Goal: Task Accomplishment & Management: Manage account settings

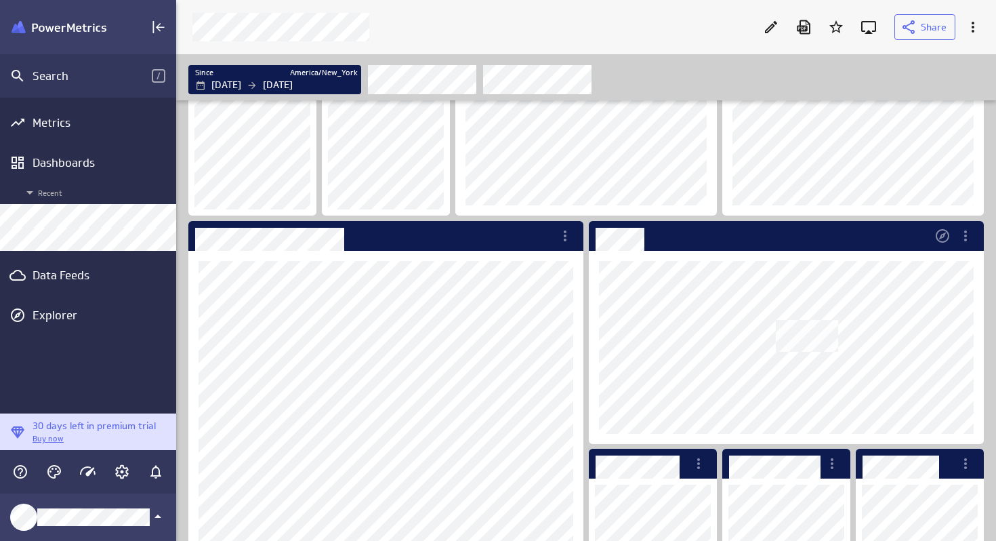
scroll to position [75, 0]
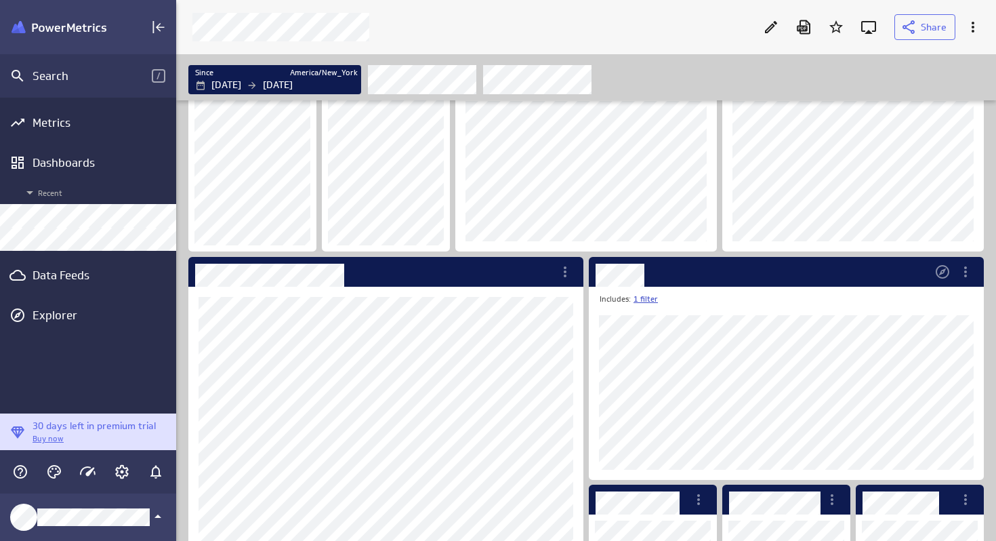
click at [649, 298] on link "1 filter" at bounding box center [646, 300] width 24 height 12
click at [804, 302] on div at bounding box center [498, 270] width 996 height 541
click at [967, 275] on icon "Dashboard Widget" at bounding box center [966, 272] width 16 height 16
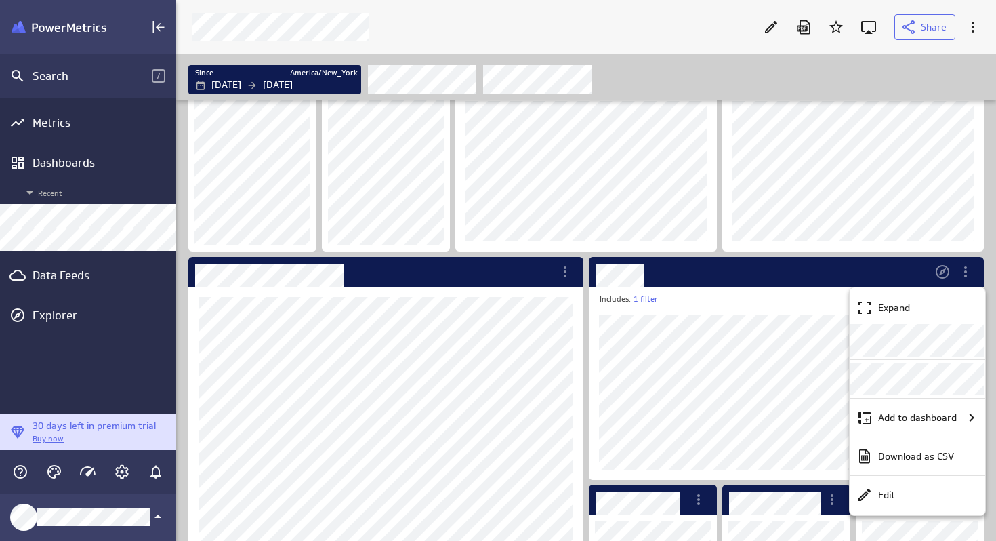
click at [751, 314] on div at bounding box center [498, 270] width 996 height 541
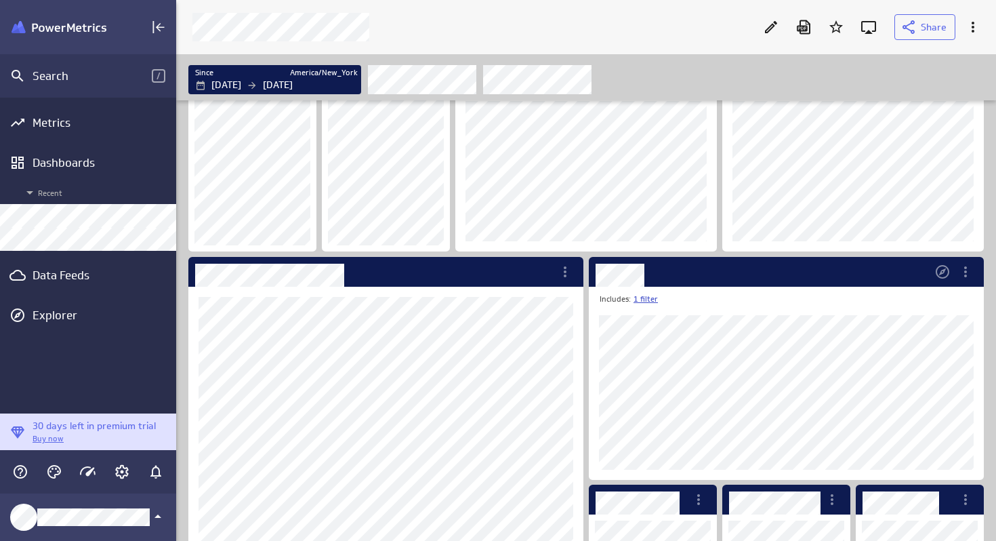
click at [649, 300] on link "1 filter" at bounding box center [646, 300] width 24 height 12
click at [653, 328] on div "Since" at bounding box center [666, 332] width 40 height 14
click at [653, 331] on div "Since" at bounding box center [666, 332] width 40 height 14
click at [787, 300] on div at bounding box center [498, 270] width 996 height 541
click at [963, 276] on icon "More actions" at bounding box center [966, 272] width 16 height 16
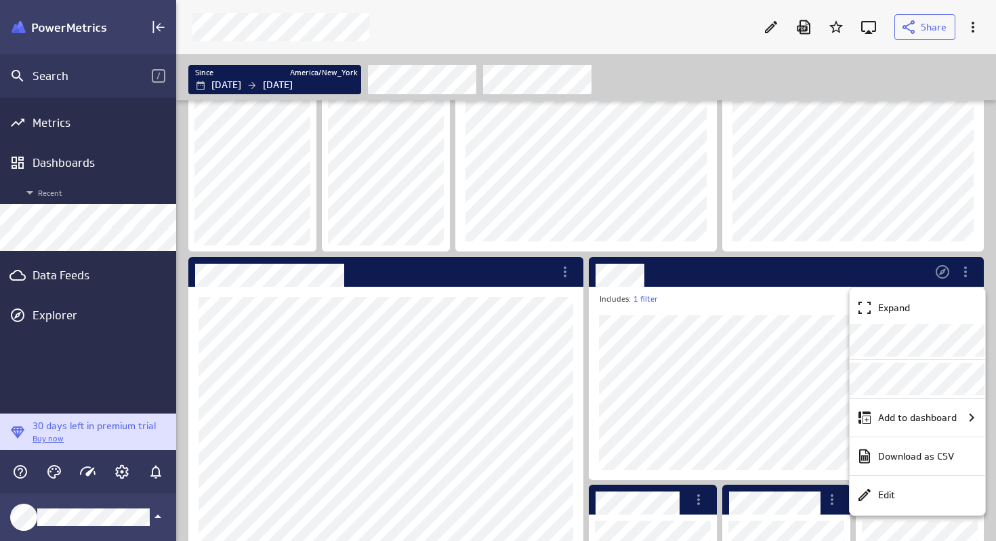
click at [736, 309] on div at bounding box center [498, 270] width 996 height 541
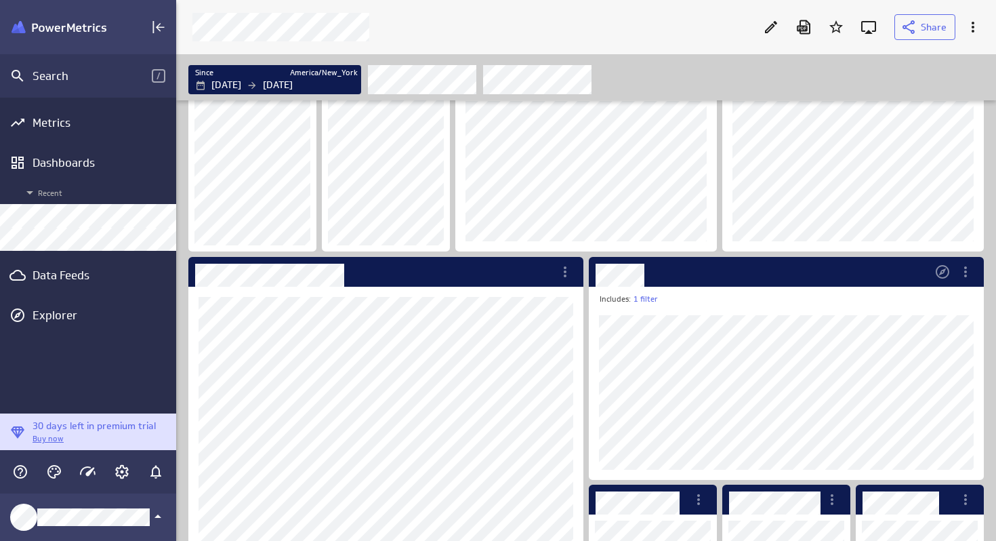
scroll to position [146, 0]
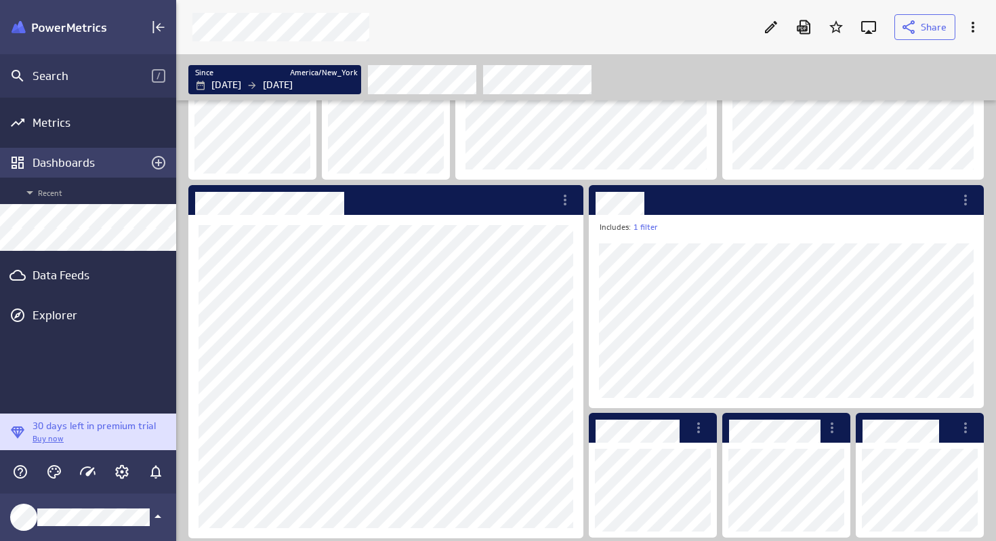
click at [75, 159] on div "Dashboards" at bounding box center [88, 162] width 111 height 15
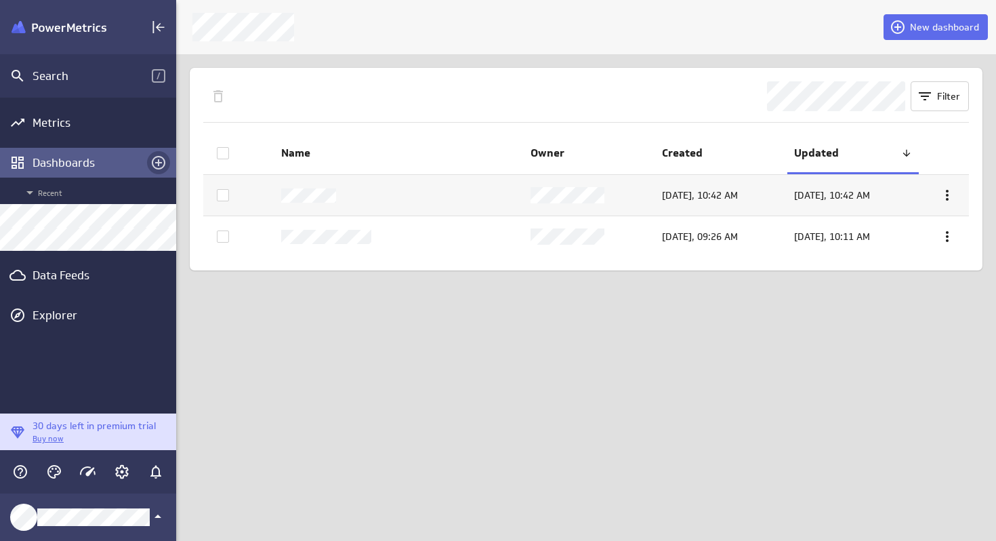
click at [157, 161] on icon "Create a dashboard" at bounding box center [158, 163] width 16 height 16
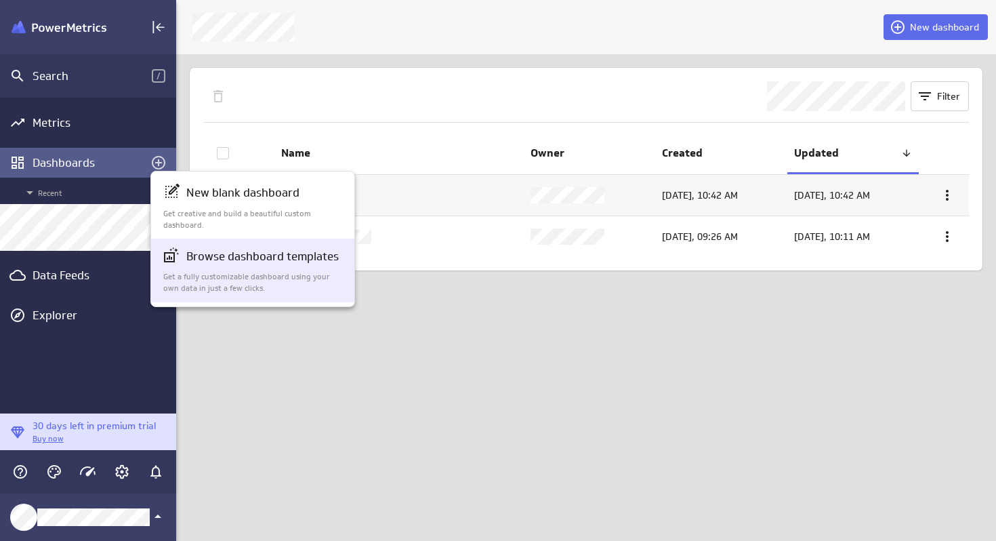
click at [239, 262] on p "Browse dashboard templates" at bounding box center [262, 256] width 153 height 17
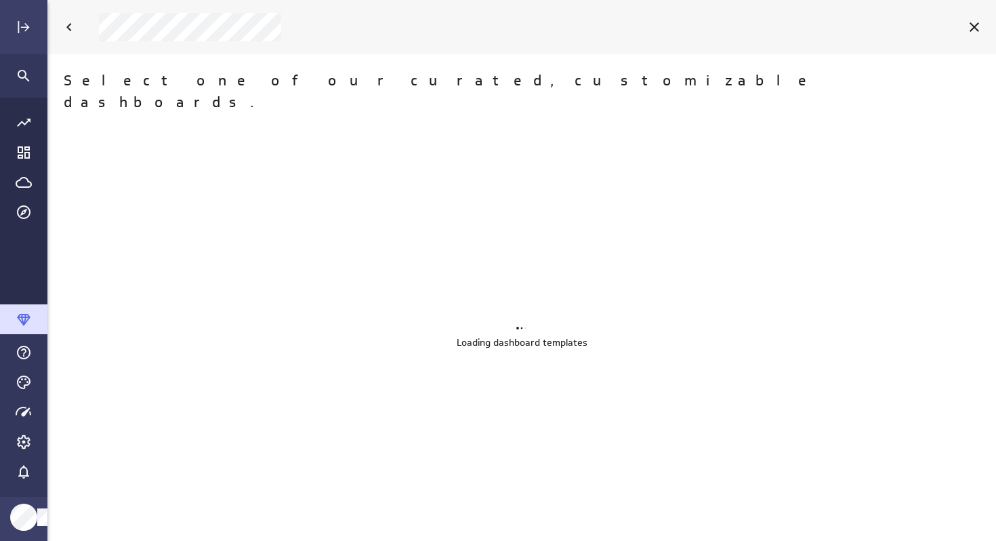
scroll to position [542, 950]
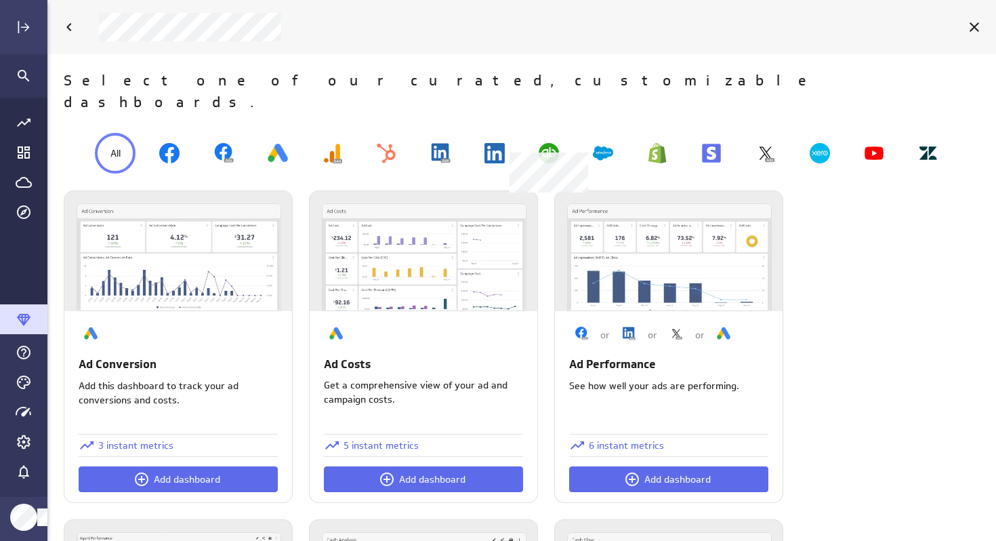
click at [547, 143] on img at bounding box center [549, 153] width 20 height 20
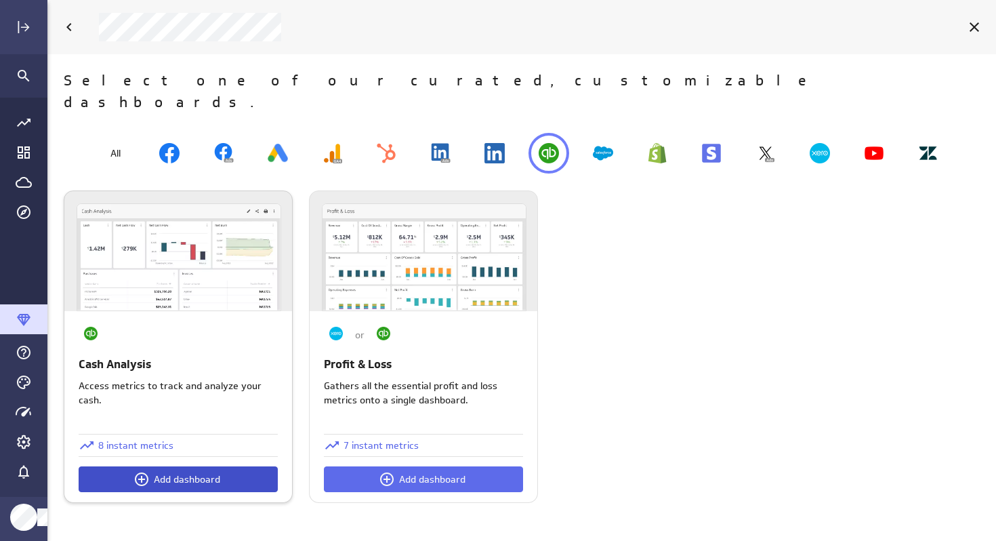
click at [180, 473] on span "Add dashboard" at bounding box center [187, 479] width 66 height 12
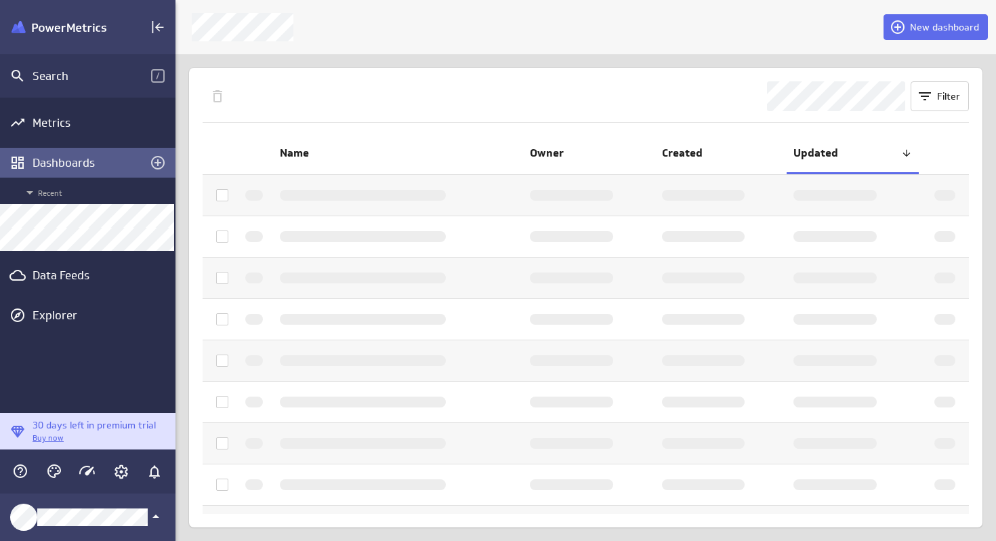
scroll to position [7, 7]
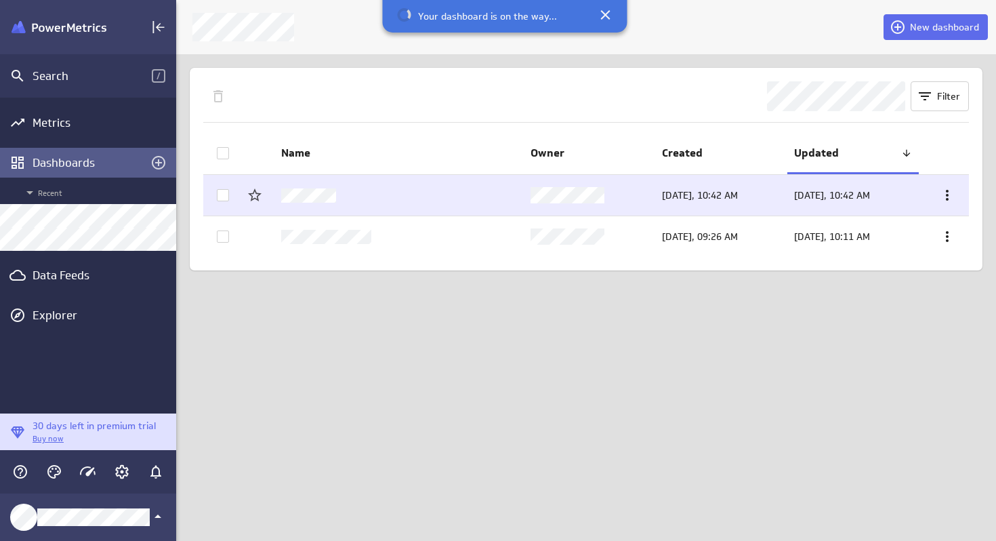
click at [944, 195] on icon at bounding box center [948, 195] width 16 height 16
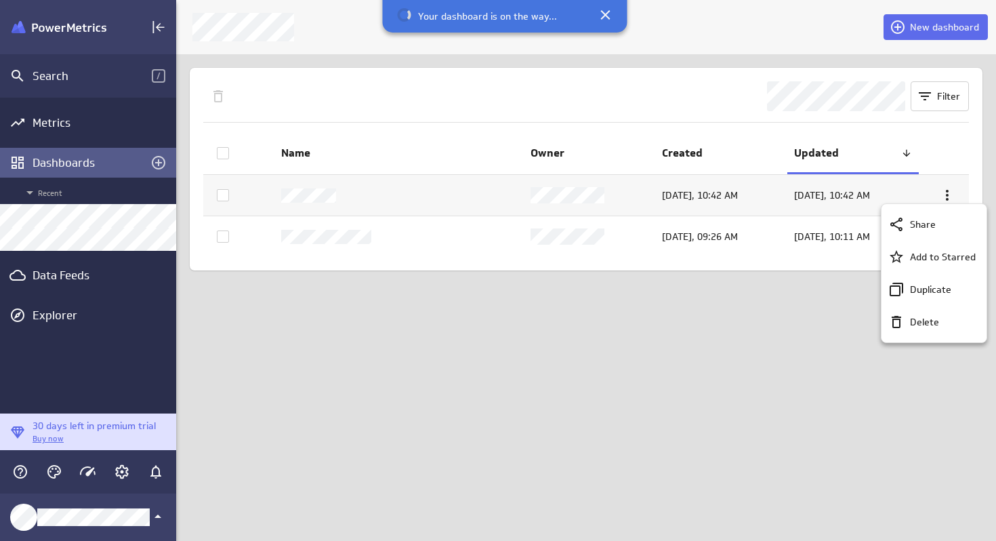
click at [746, 329] on div at bounding box center [498, 270] width 996 height 541
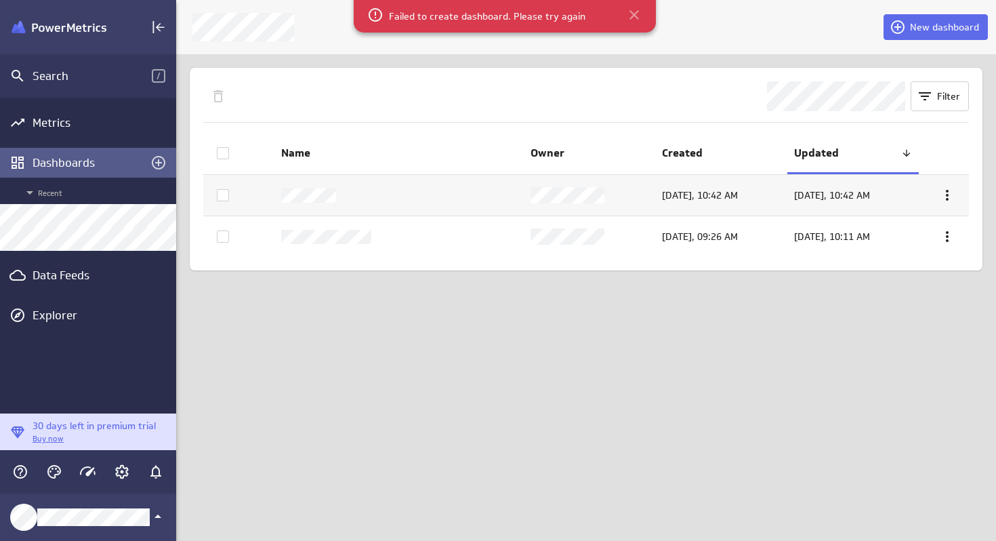
click at [635, 12] on icon at bounding box center [634, 14] width 9 height 9
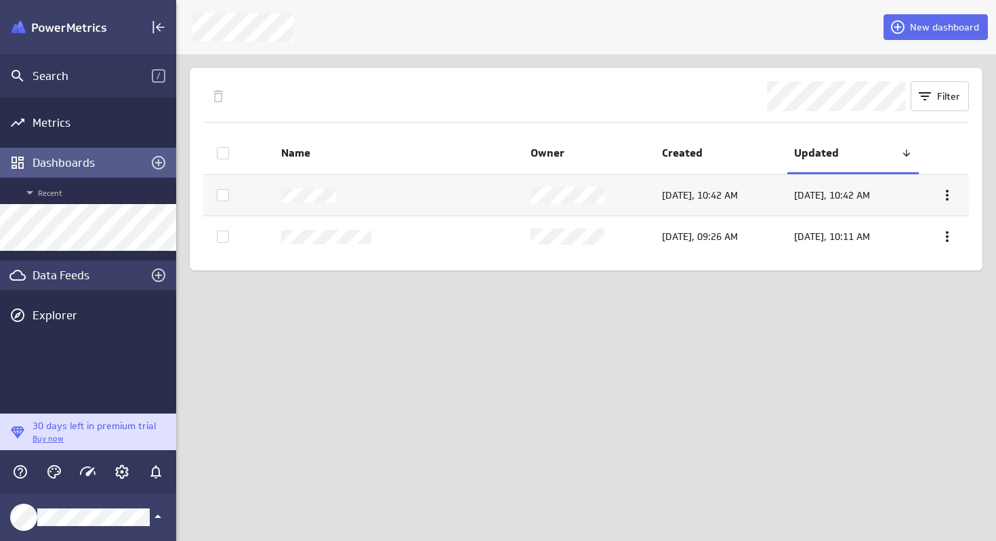
click at [77, 281] on div "Data Feeds" at bounding box center [88, 275] width 111 height 15
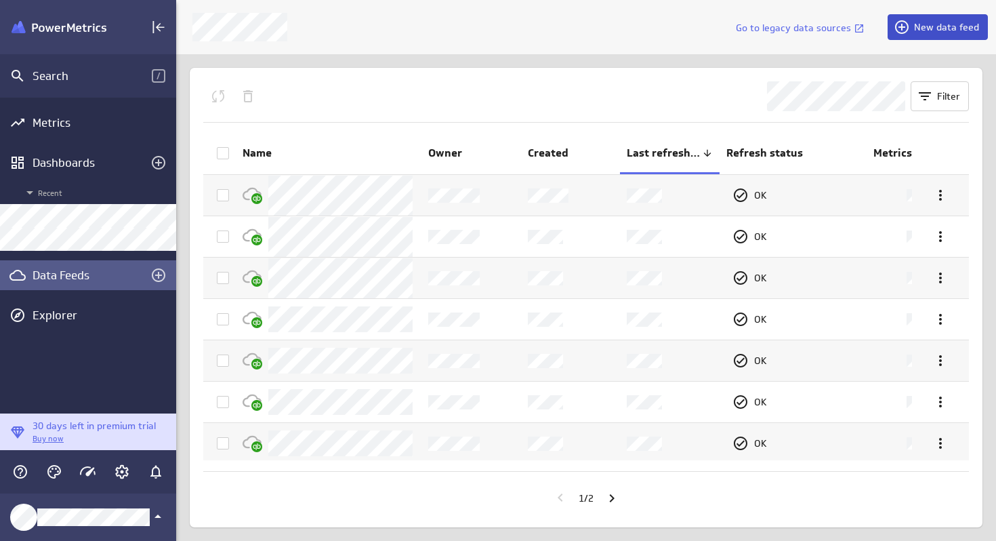
click at [906, 32] on icon at bounding box center [902, 27] width 16 height 16
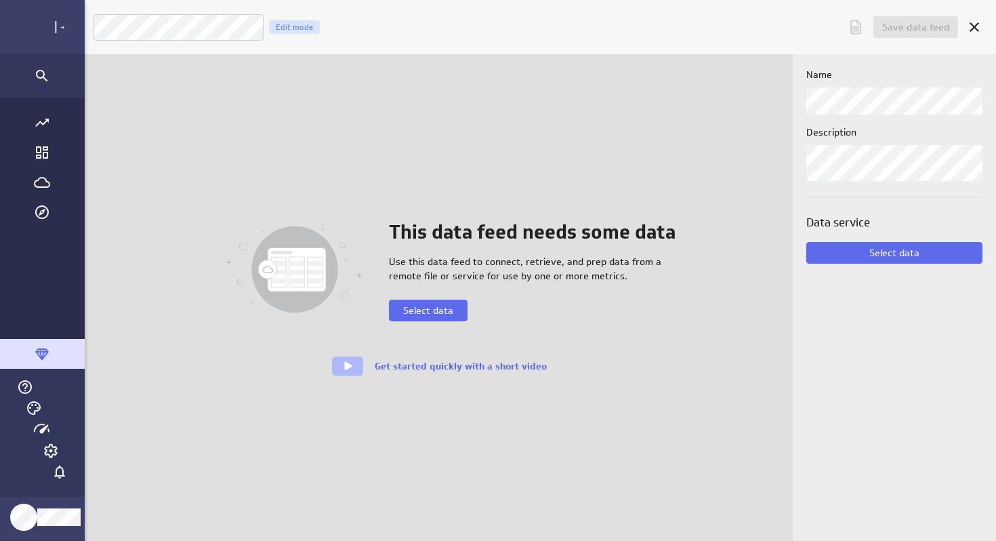
scroll to position [542, 950]
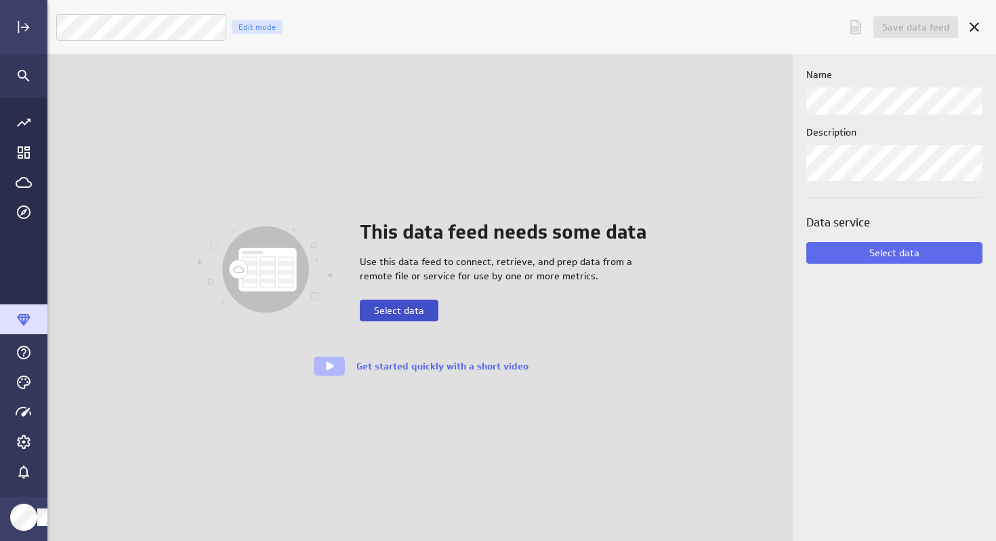
click at [409, 312] on span "Select data" at bounding box center [399, 310] width 50 height 12
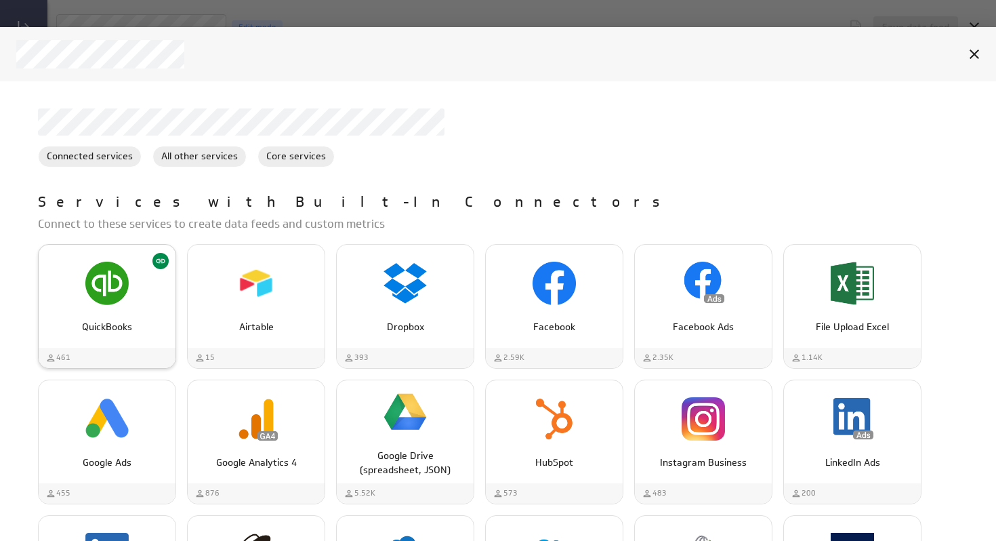
click at [121, 283] on img "QuickBooks" at bounding box center [106, 283] width 43 height 43
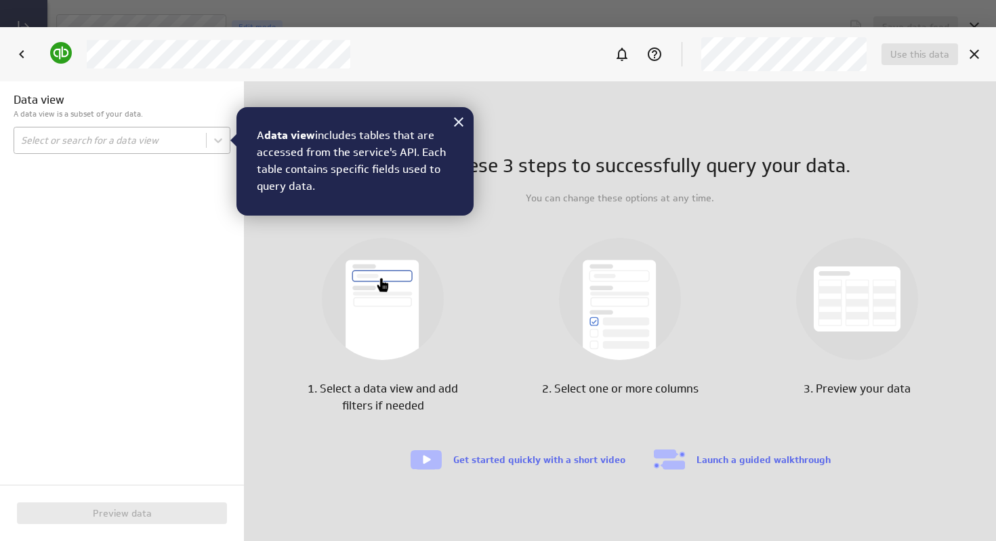
click at [157, 142] on body "Save data feed Untitled data feed Edit mode This data feed needs some data Use …" at bounding box center [498, 270] width 996 height 541
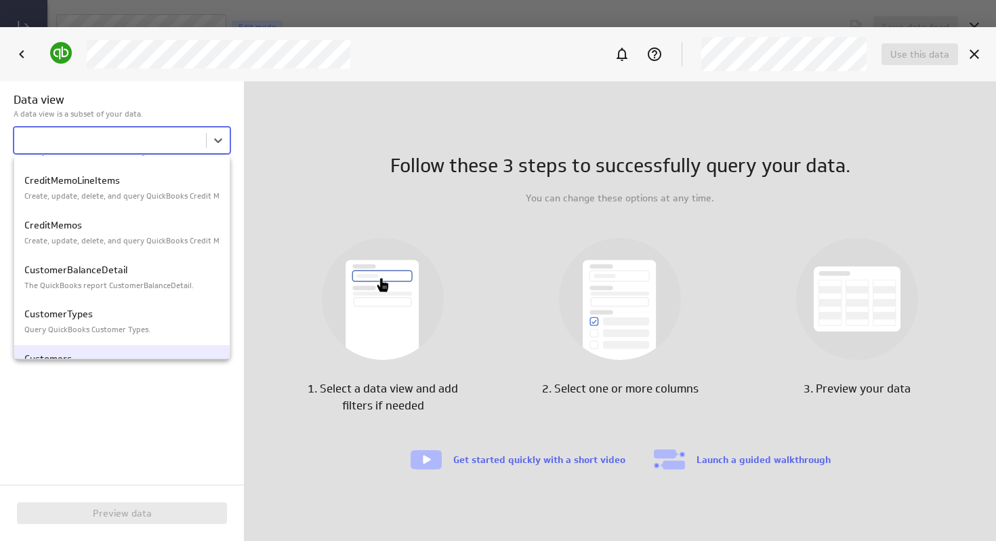
scroll to position [832, 0]
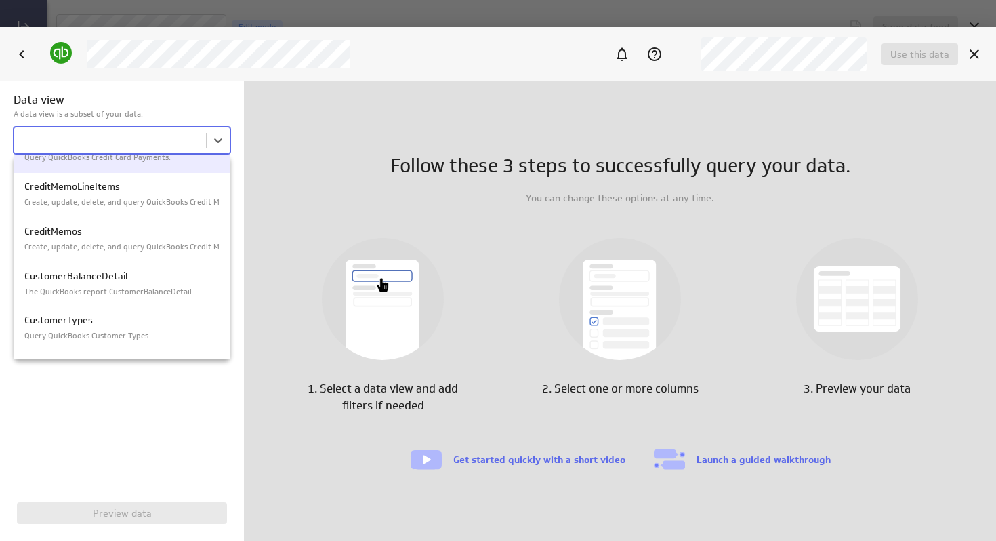
click at [21, 51] on div at bounding box center [498, 270] width 996 height 541
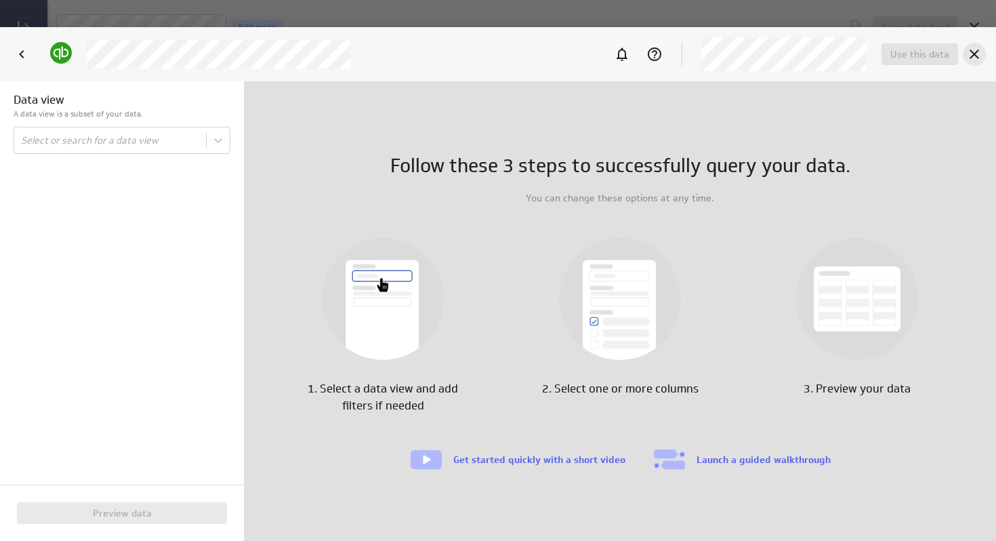
click at [977, 56] on icon "Cancel" at bounding box center [974, 53] width 9 height 9
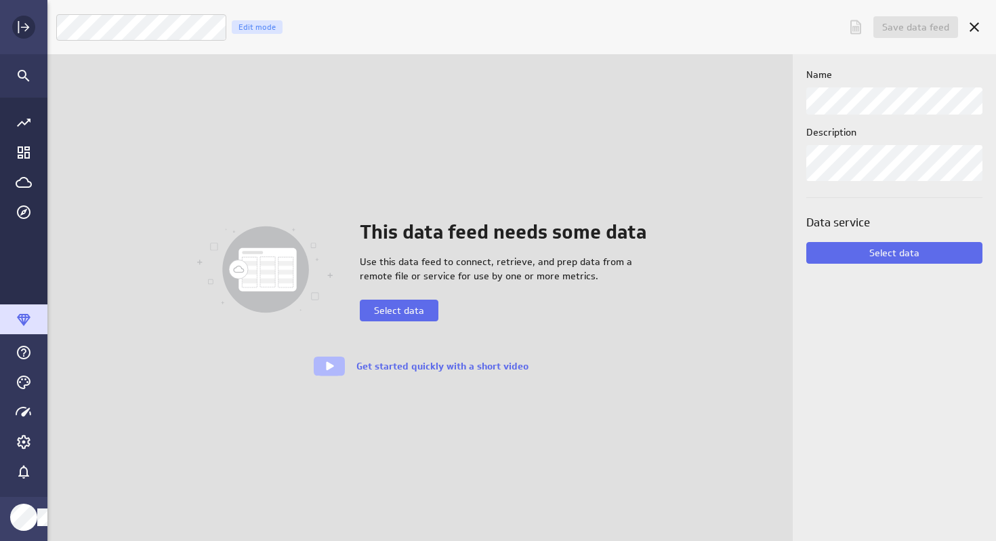
click at [22, 22] on icon "Expand" at bounding box center [24, 27] width 16 height 16
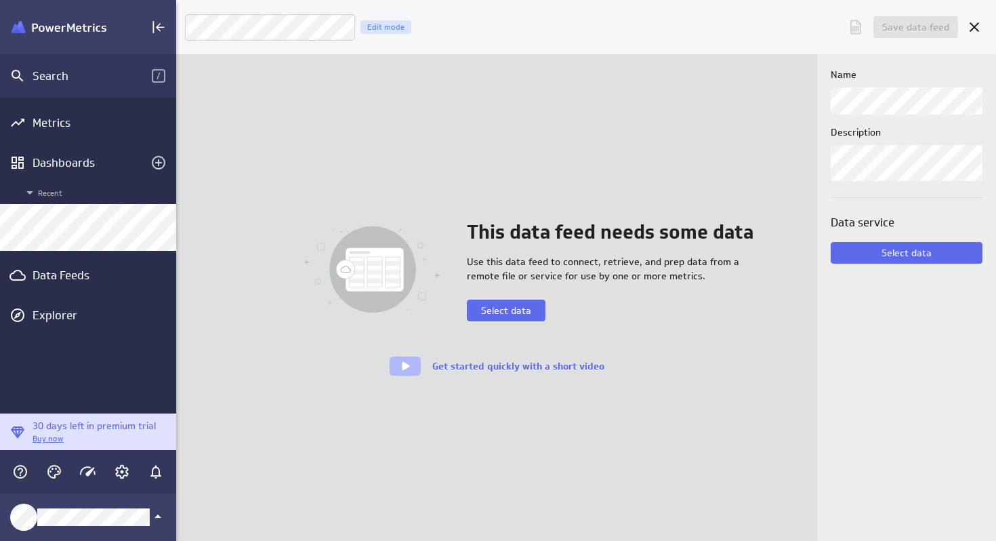
scroll to position [7, 7]
click at [158, 162] on icon "Create a dashboard" at bounding box center [159, 163] width 14 height 14
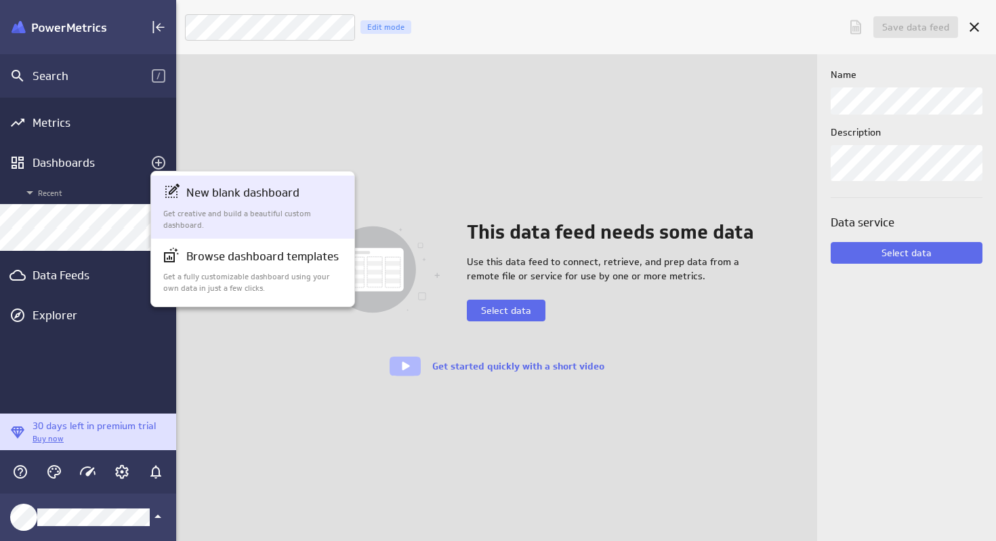
click at [220, 228] on p "Get creative and build a beautiful custom dashboard." at bounding box center [253, 219] width 180 height 23
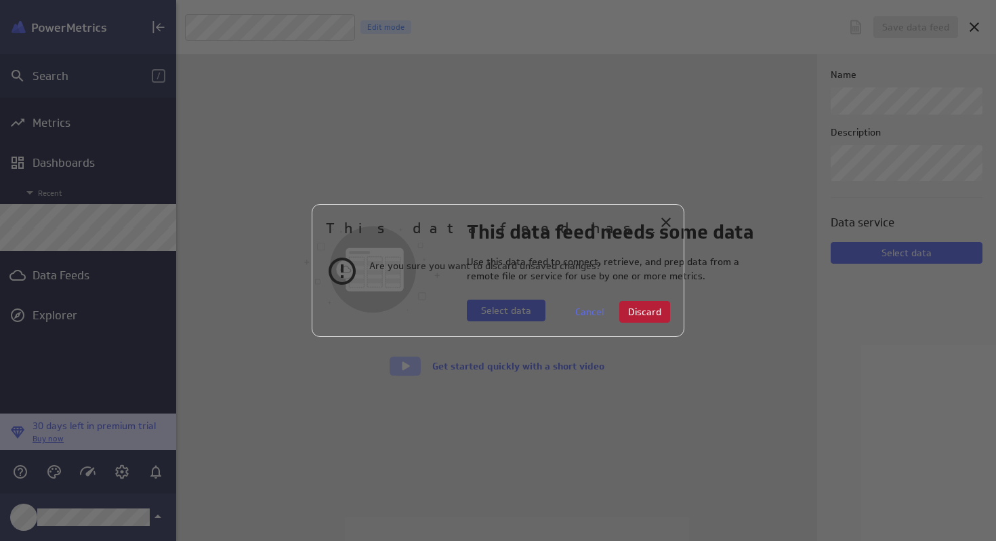
click at [645, 312] on span "Discard" at bounding box center [644, 312] width 33 height 12
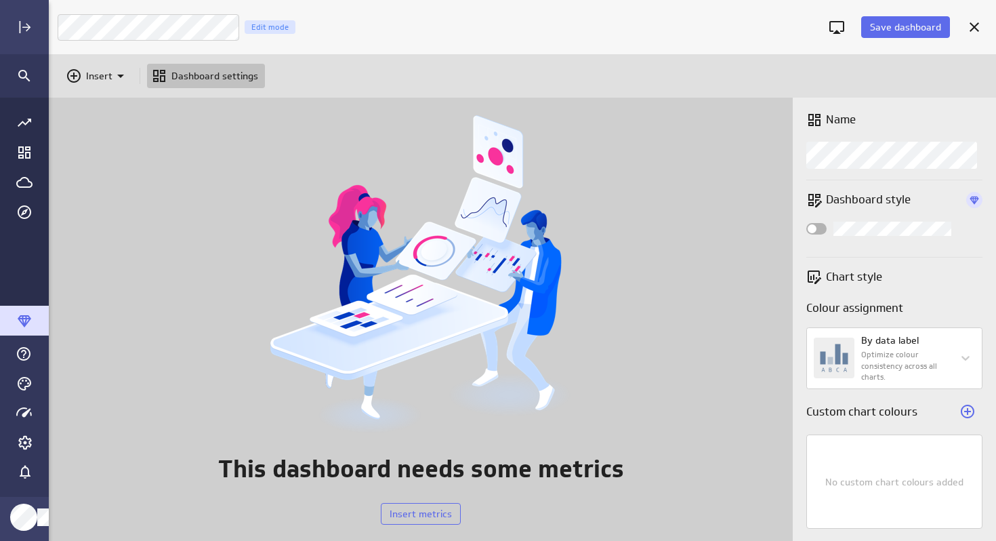
scroll to position [444, 950]
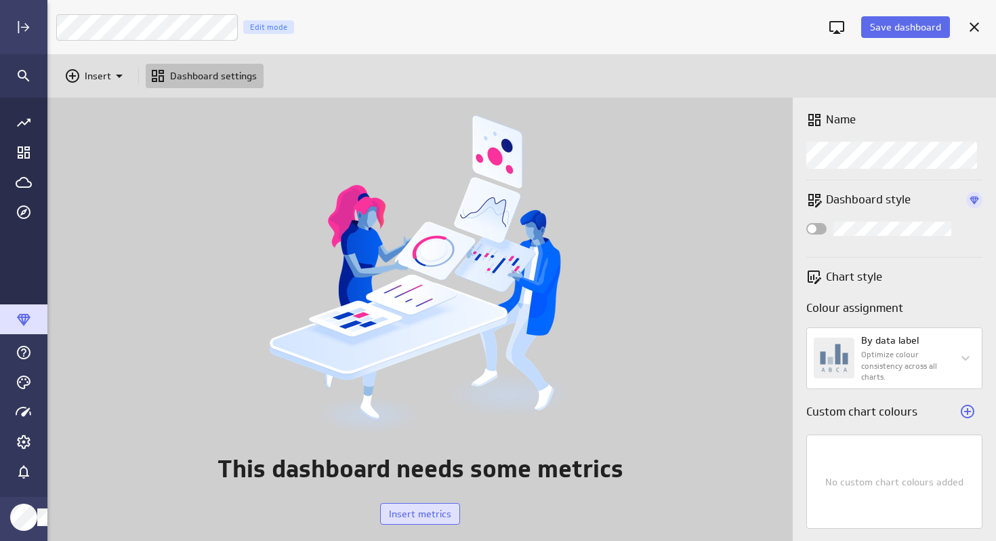
click at [418, 520] on button "Insert metrics" at bounding box center [420, 514] width 80 height 22
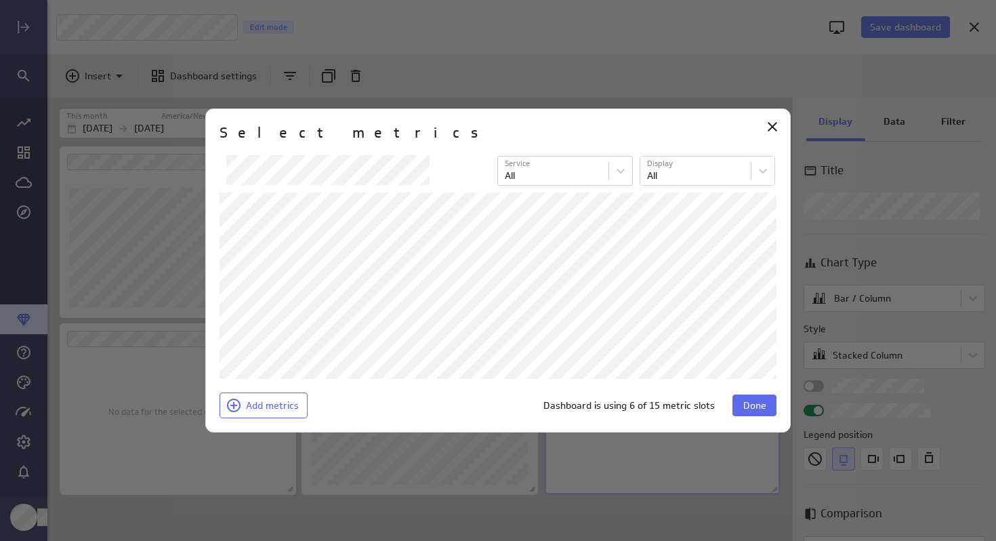
scroll to position [121, 217]
drag, startPoint x: 681, startPoint y: 132, endPoint x: 637, endPoint y: 139, distance: 44.6
click at [637, 139] on div "Select metrics" at bounding box center [498, 139] width 557 height 33
click at [748, 406] on span "Done" at bounding box center [755, 405] width 23 height 12
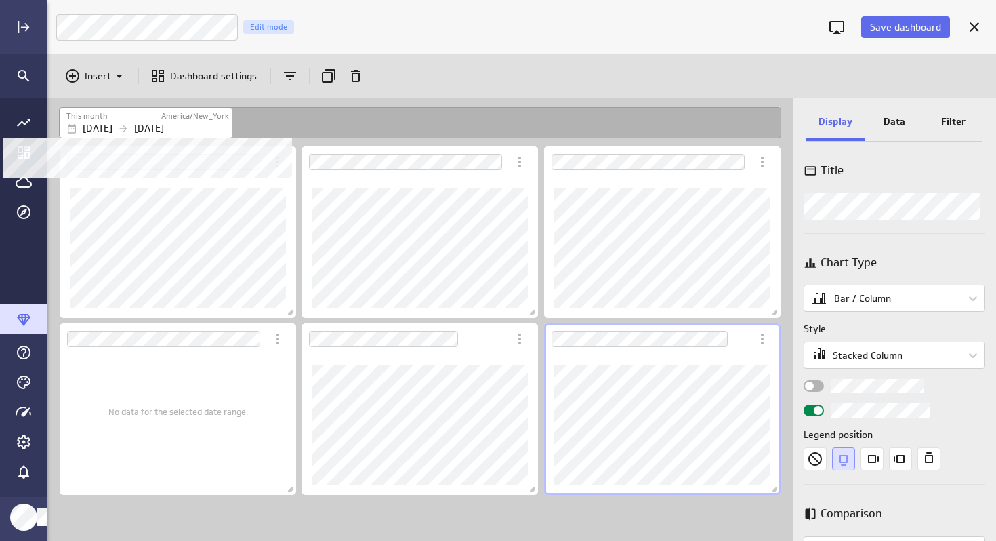
click at [198, 121] on label "America/New_York" at bounding box center [195, 116] width 68 height 12
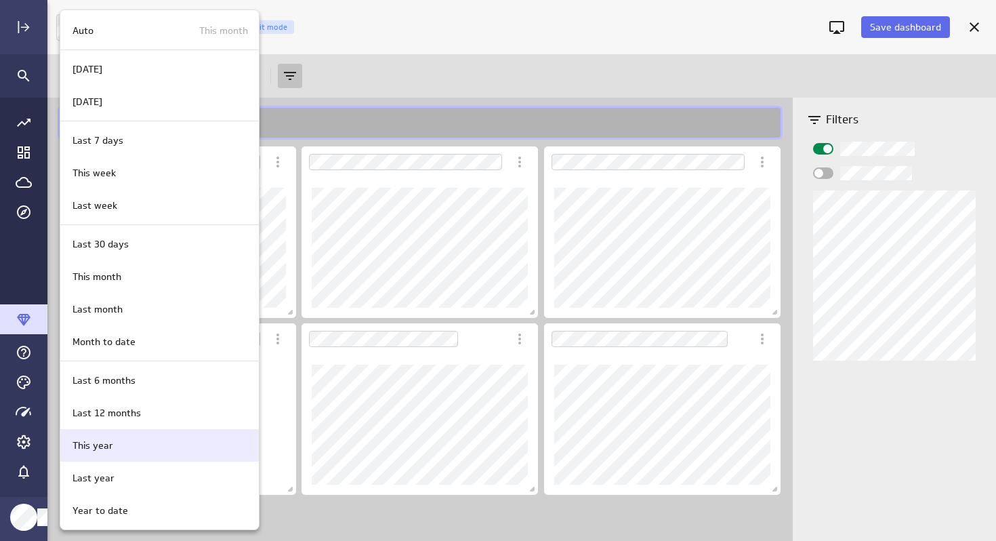
click at [117, 451] on div "This year" at bounding box center [157, 446] width 181 height 14
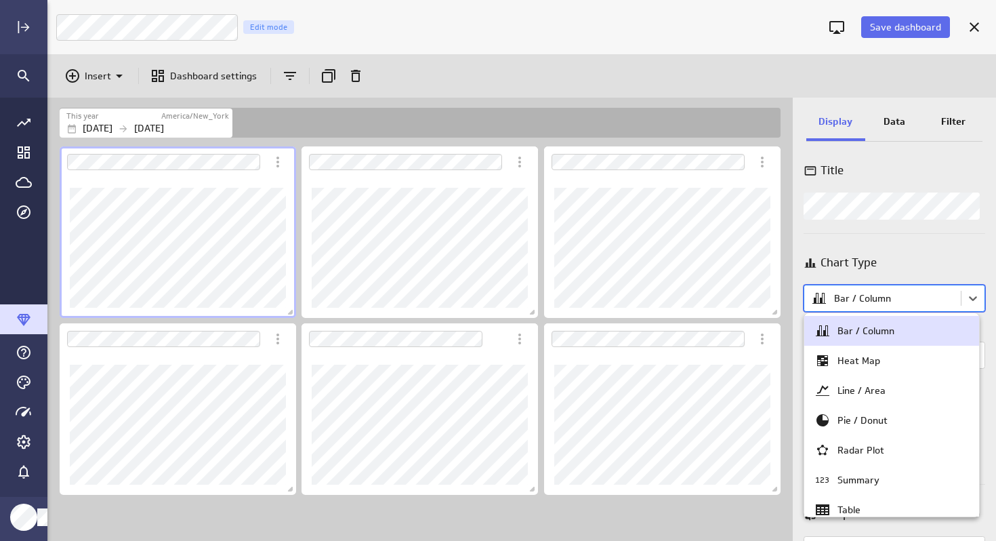
click at [908, 302] on body "Save dashboard Untitled Dashboard Edit mode Insert Dashboard settings This year…" at bounding box center [498, 270] width 996 height 541
click at [876, 421] on div "Pie / Donut" at bounding box center [863, 420] width 50 height 12
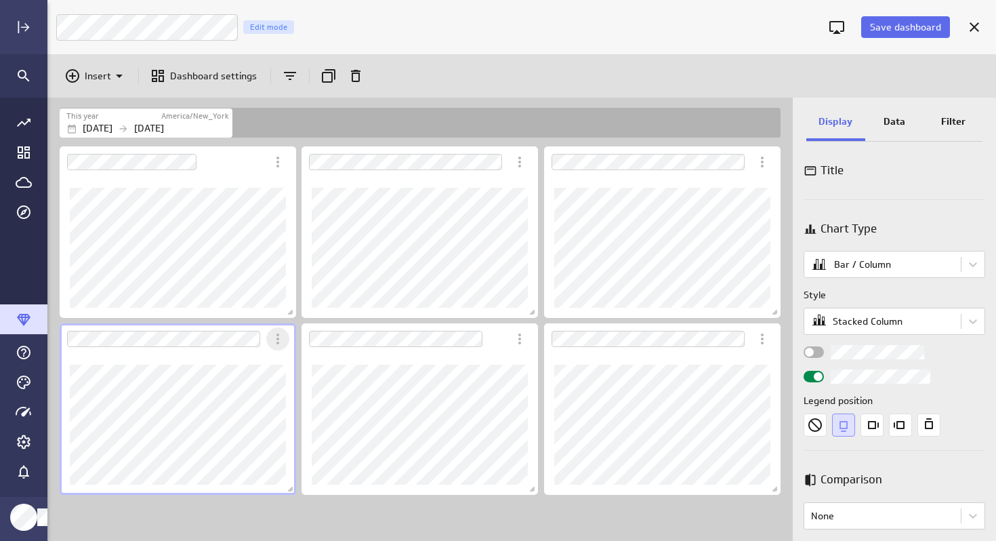
click at [279, 340] on icon "More actions" at bounding box center [278, 339] width 16 height 16
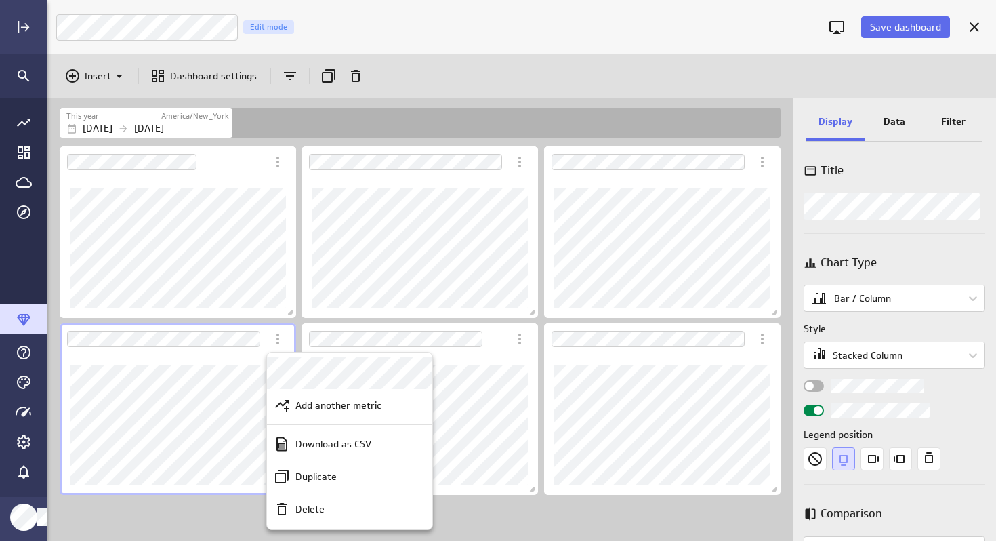
click at [553, 304] on div at bounding box center [498, 270] width 996 height 541
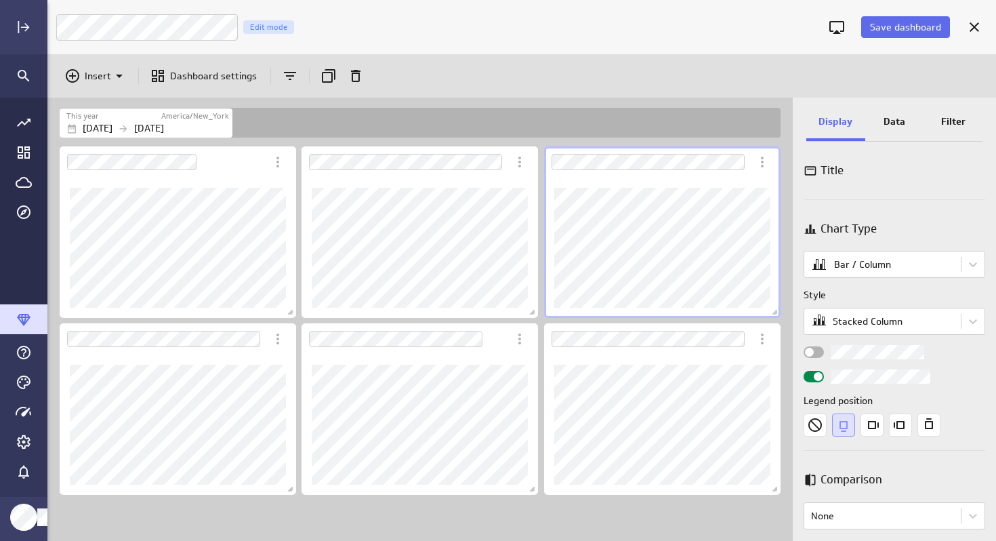
click at [712, 309] on div "Dashboard Widget" at bounding box center [662, 248] width 237 height 140
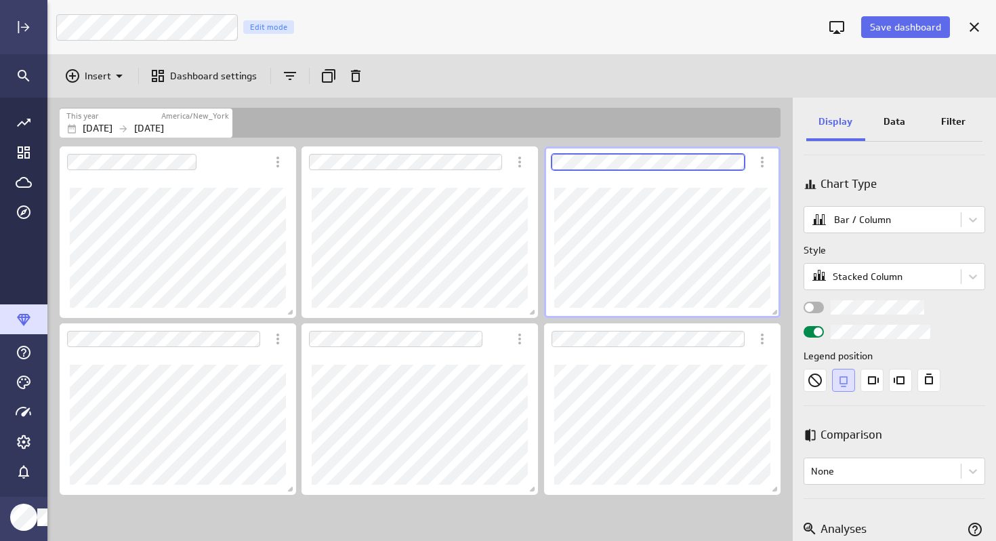
scroll to position [81, 0]
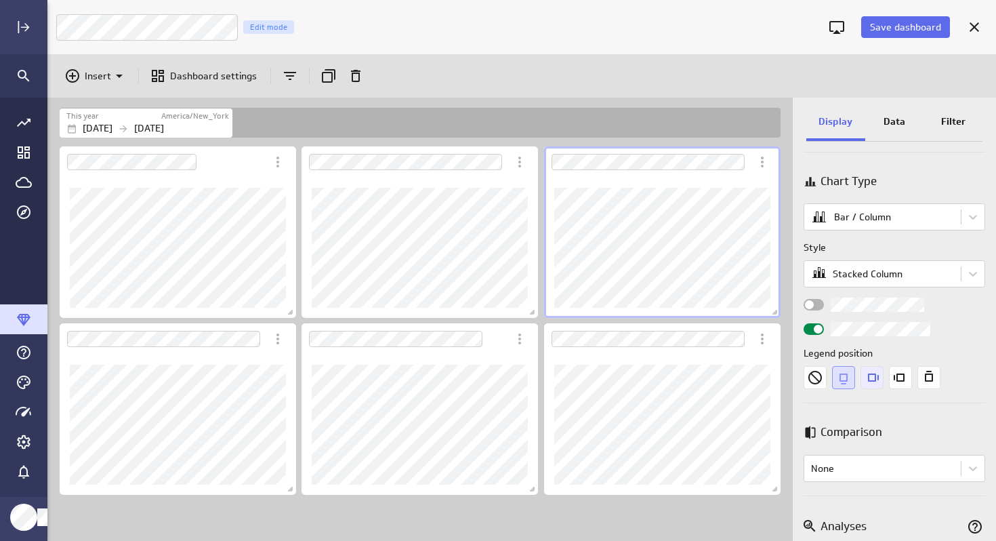
click at [871, 380] on icon "Right" at bounding box center [872, 377] width 23 height 23
click at [895, 377] on icon "Left" at bounding box center [899, 378] width 11 height 8
click at [923, 378] on icon "Top" at bounding box center [929, 377] width 23 height 23
click at [897, 380] on icon "Left" at bounding box center [899, 378] width 11 height 8
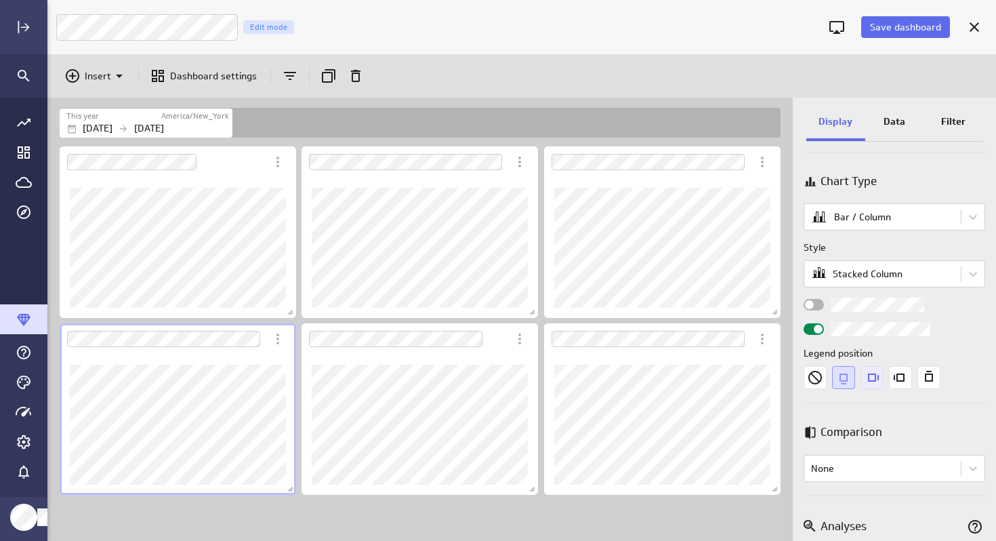
click at [874, 378] on icon "Right" at bounding box center [872, 377] width 23 height 23
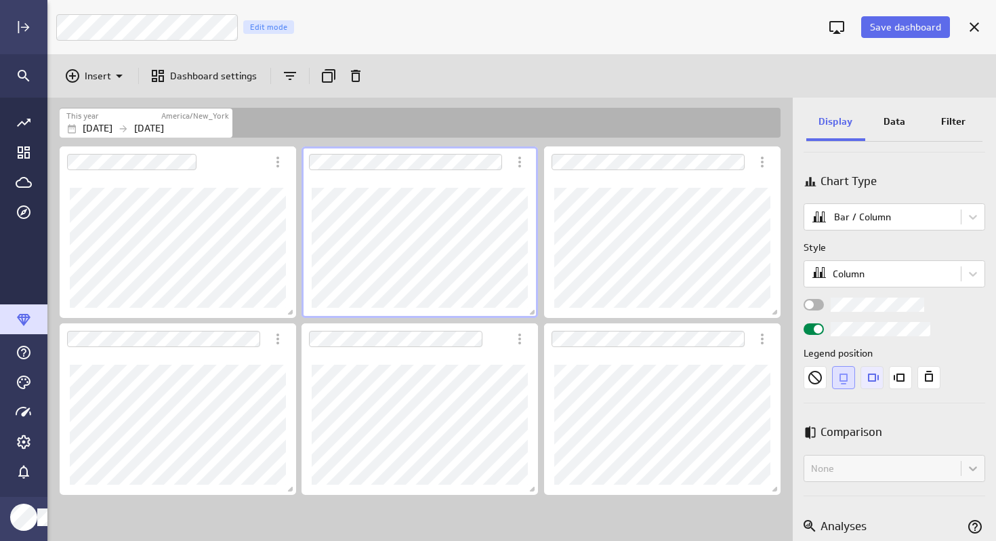
click at [876, 376] on icon "Right" at bounding box center [872, 377] width 23 height 23
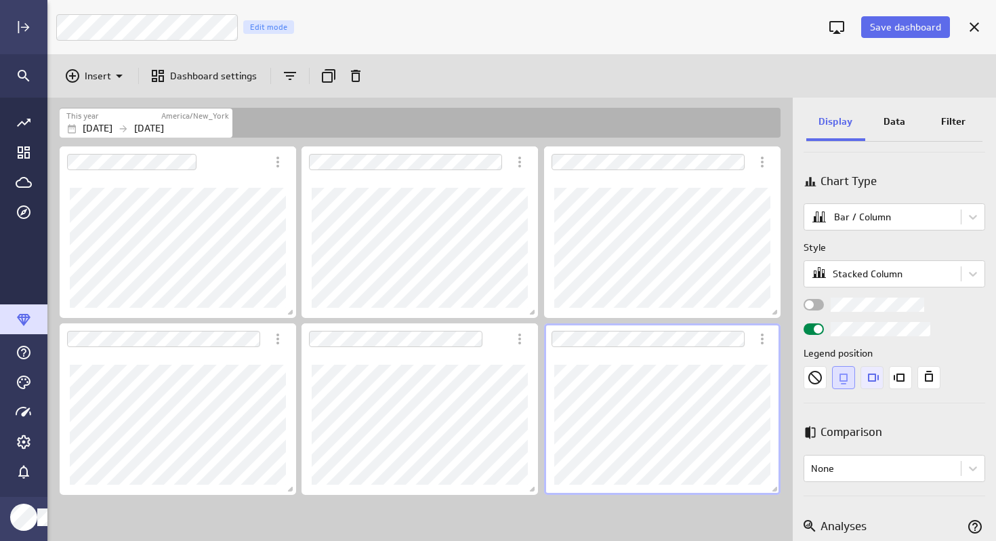
click at [876, 378] on icon "Right" at bounding box center [873, 378] width 11 height 8
click at [25, 26] on icon "Expand" at bounding box center [25, 27] width 9 height 9
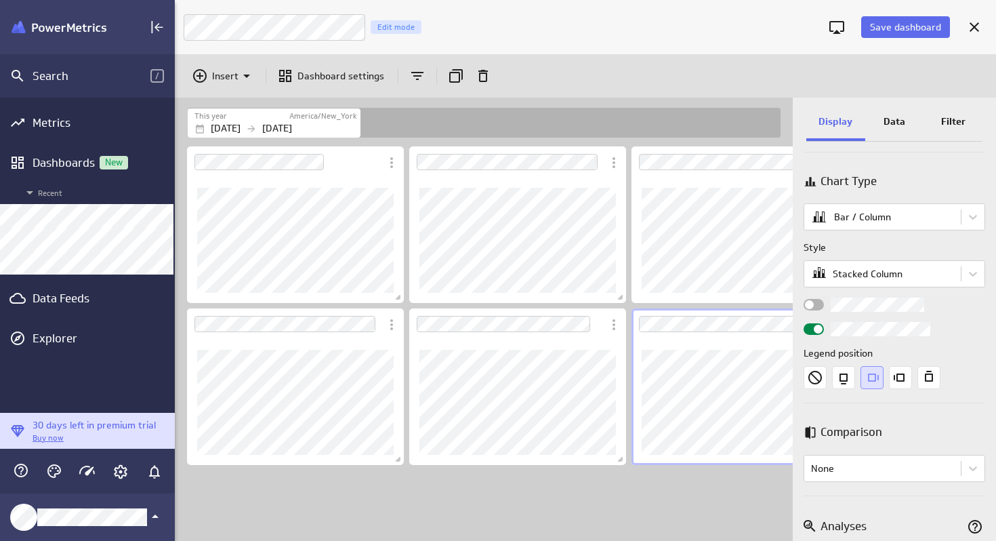
scroll to position [7, 7]
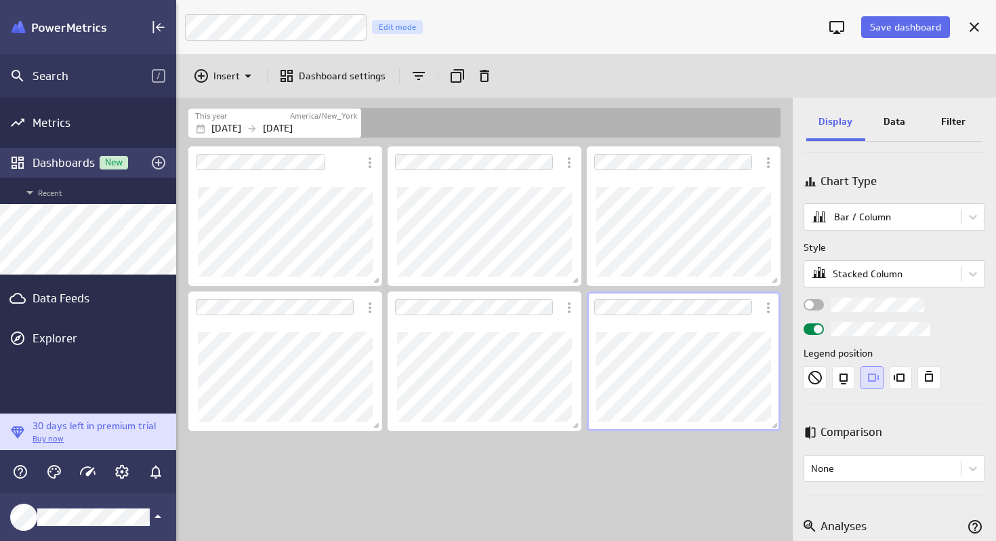
click at [66, 169] on div "Dashboards New" at bounding box center [88, 162] width 111 height 15
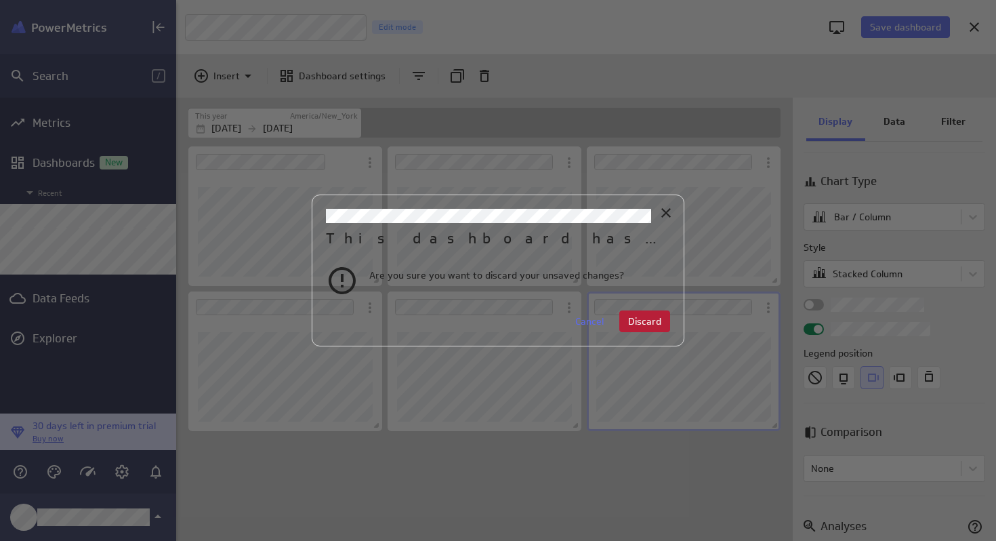
click at [637, 319] on span "Discard" at bounding box center [644, 321] width 33 height 12
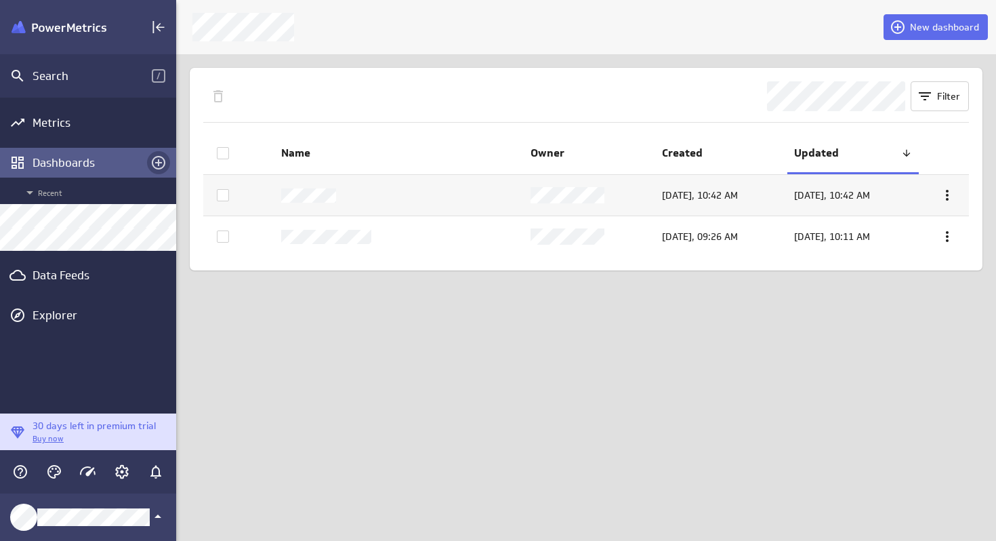
click at [158, 163] on icon "Create a dashboard" at bounding box center [159, 163] width 14 height 14
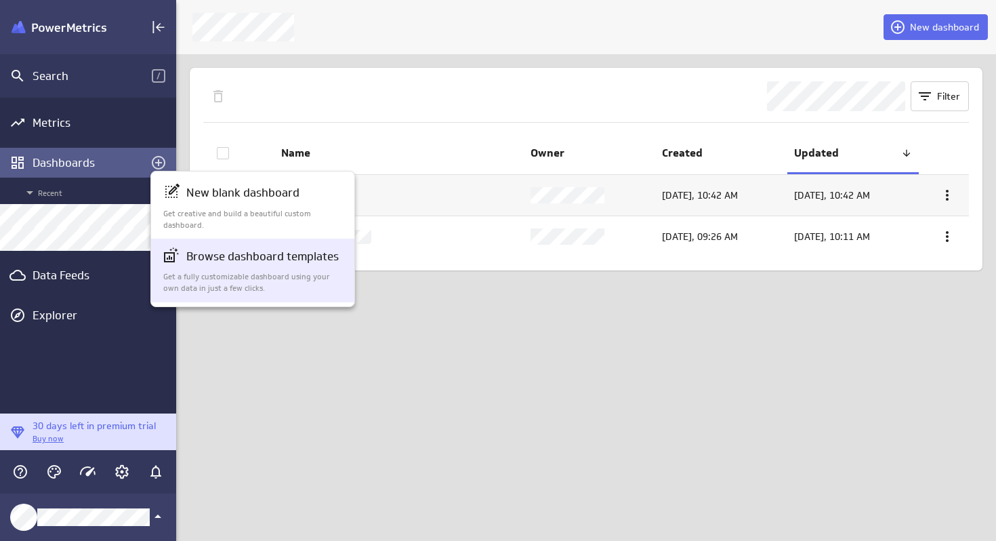
click at [237, 266] on div "Browse dashboard templates" at bounding box center [253, 256] width 180 height 19
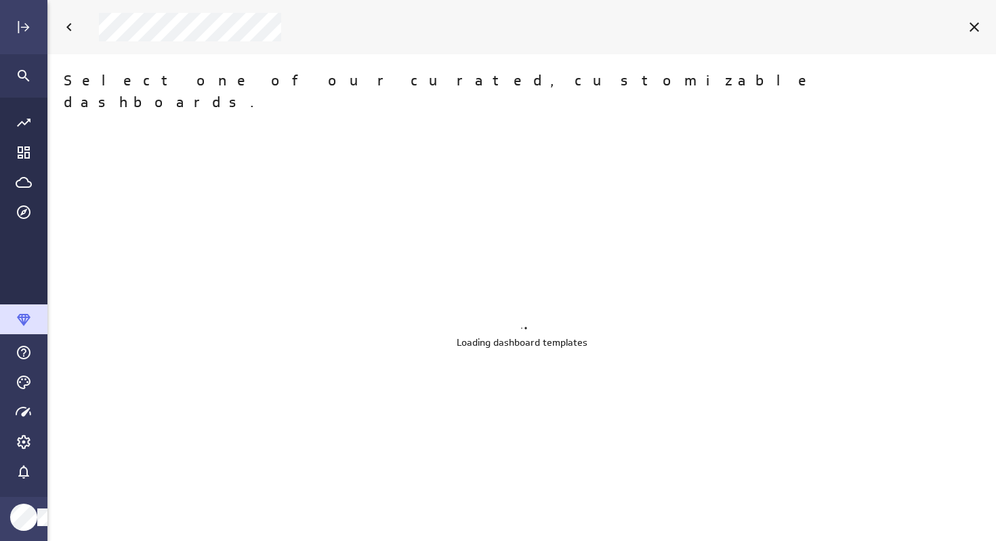
scroll to position [542, 950]
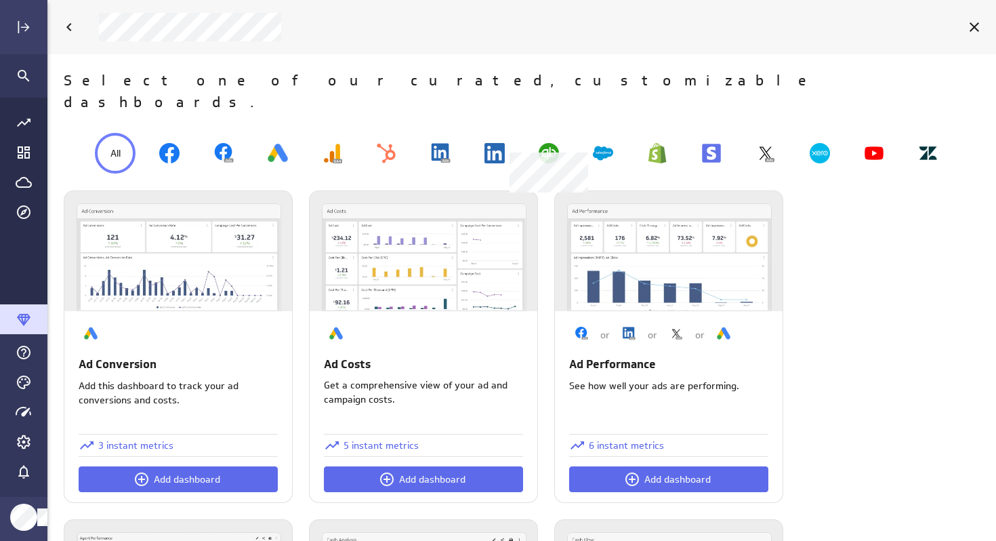
click at [545, 143] on img at bounding box center [549, 153] width 20 height 20
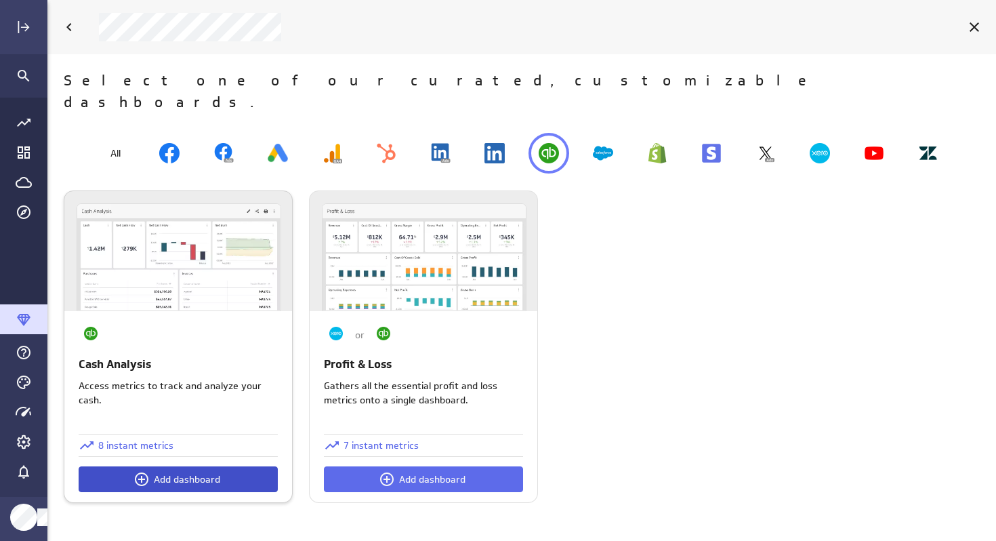
click at [168, 473] on span "Add dashboard" at bounding box center [187, 479] width 66 height 12
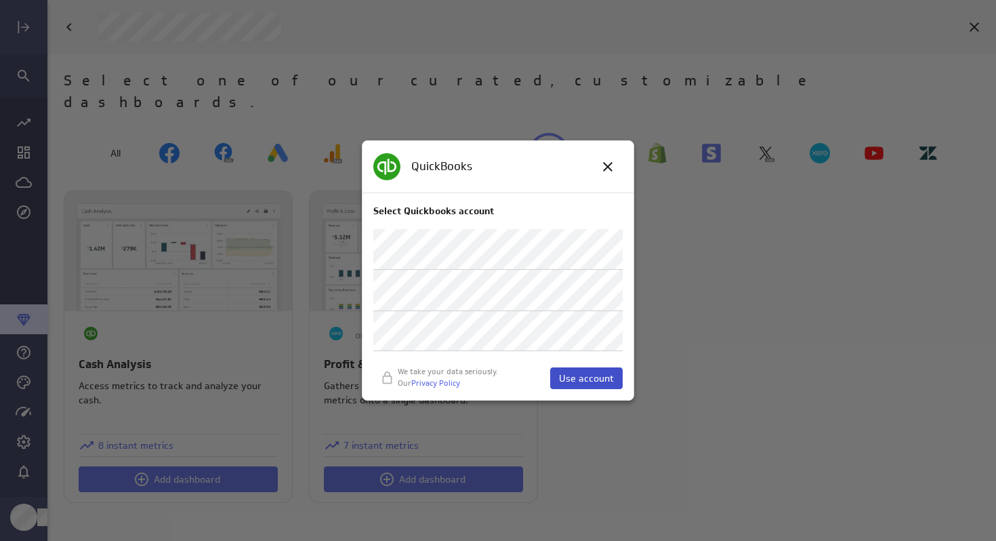
click at [586, 382] on span "Use account" at bounding box center [586, 378] width 55 height 12
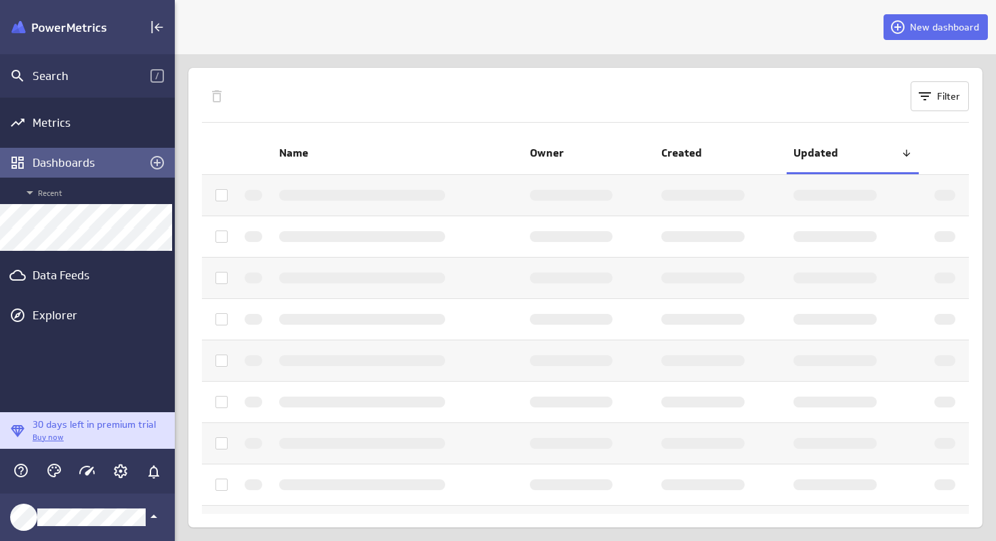
scroll to position [7, 7]
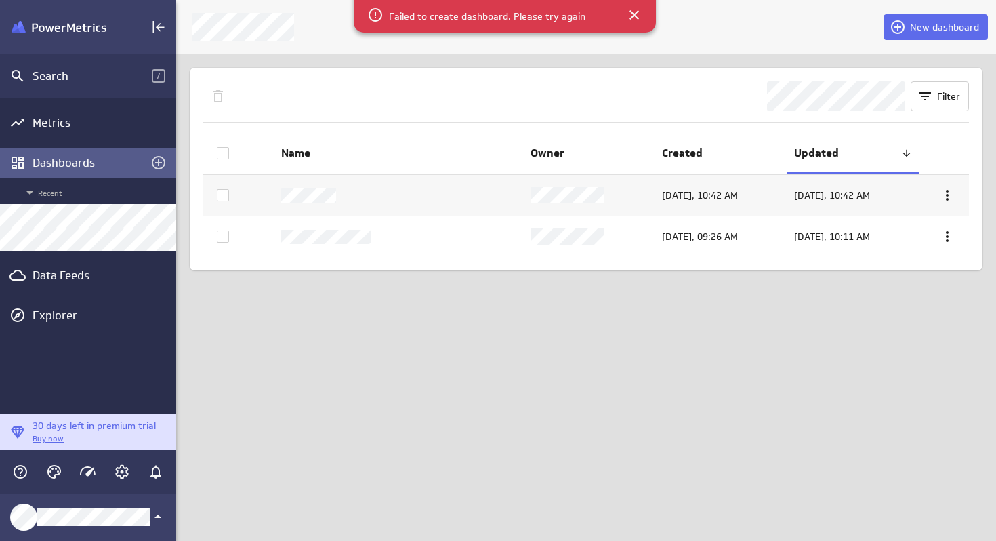
click at [729, 62] on div "Filter Name Owner Created Updated Today, 10:42 AM Today, 10:42 AM Today, 09:26 …" at bounding box center [586, 169] width 820 height 230
click at [328, 364] on div "New dashboard Filter Name Owner Created Updated Today, 10:42 AM Today, 10:42 AM…" at bounding box center [586, 270] width 820 height 541
click at [635, 14] on icon at bounding box center [634, 15] width 16 height 16
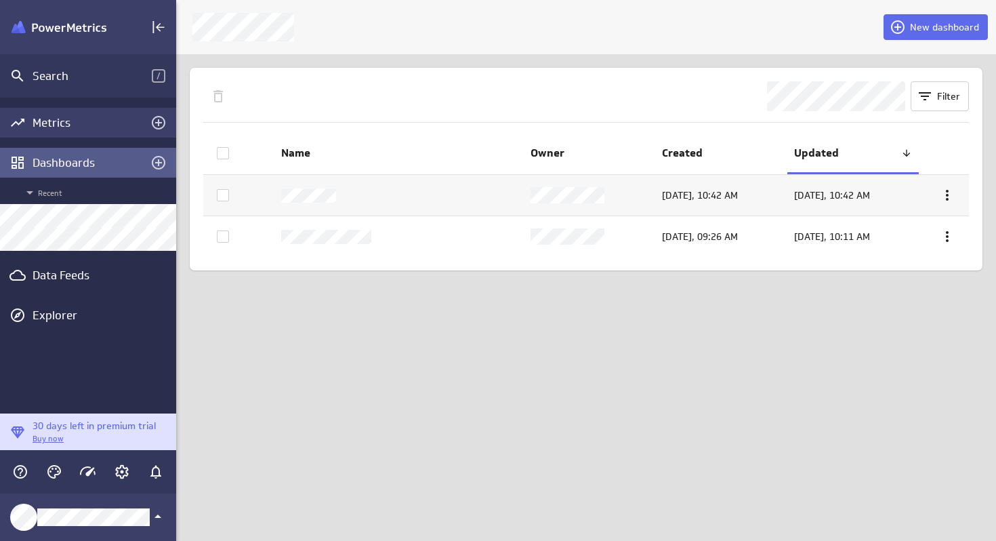
click at [58, 129] on div "Metrics" at bounding box center [88, 122] width 111 height 15
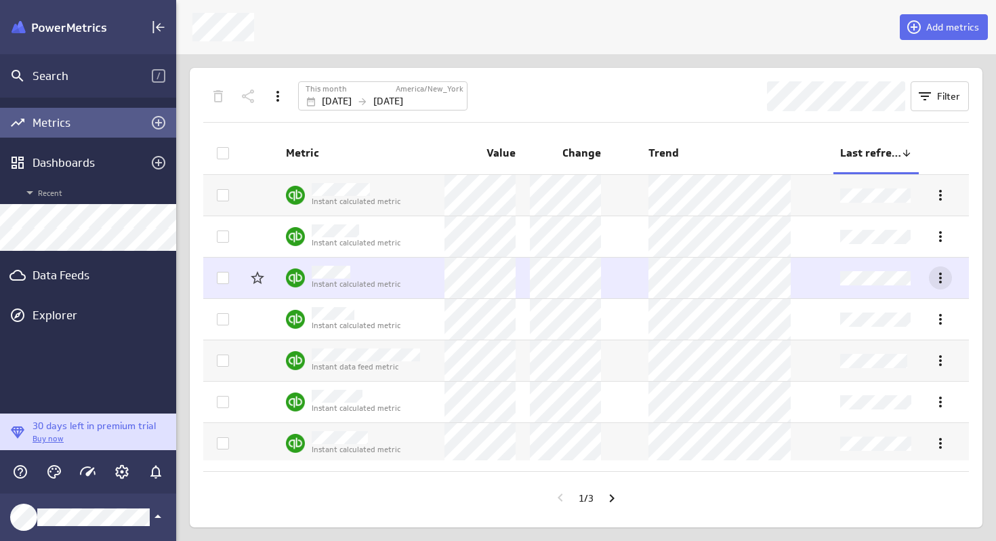
click at [933, 276] on icon "More actions" at bounding box center [941, 278] width 16 height 16
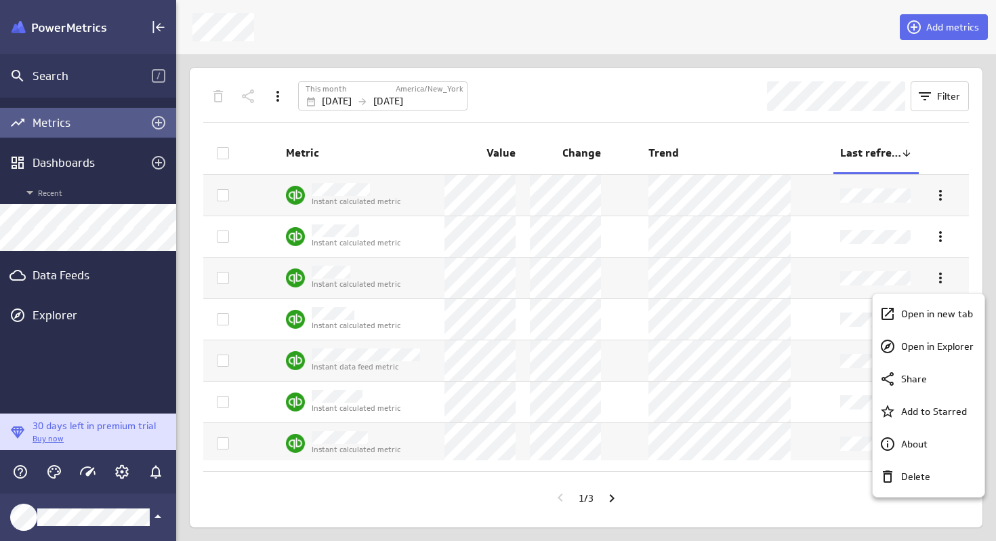
click at [738, 496] on div at bounding box center [498, 270] width 996 height 541
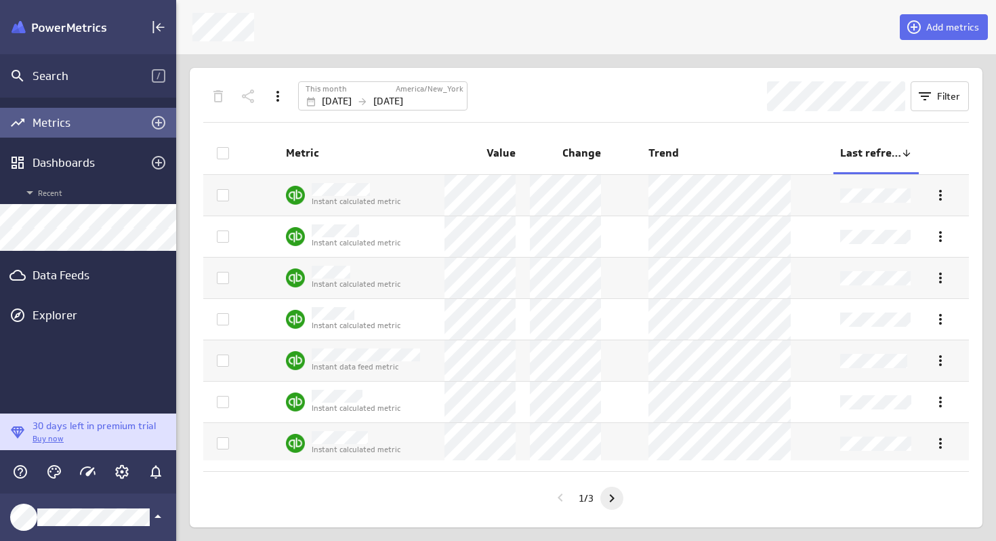
click at [611, 500] on icon "Go to next page" at bounding box center [612, 498] width 16 height 16
click at [614, 498] on icon "Go to next page" at bounding box center [612, 498] width 16 height 16
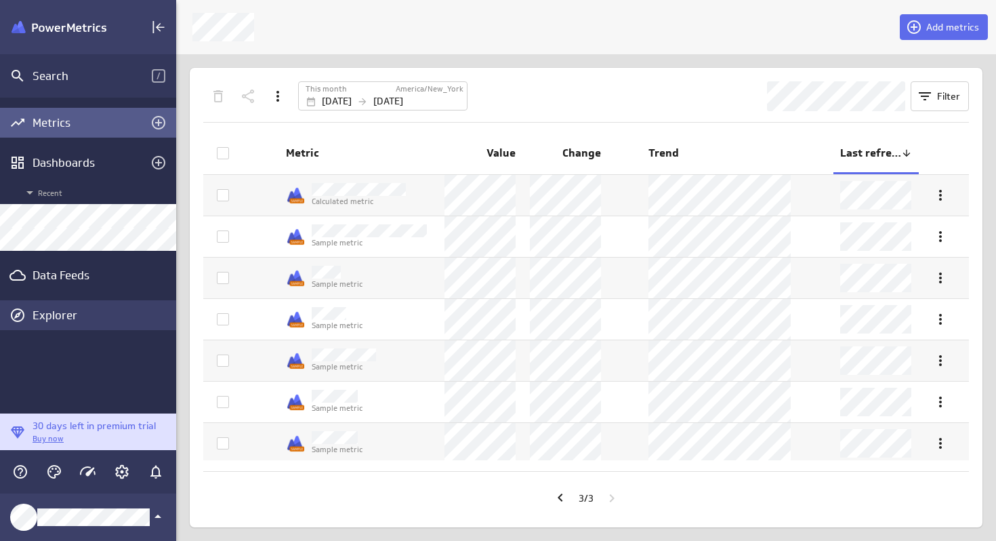
click at [49, 316] on div "Explorer" at bounding box center [103, 315] width 140 height 15
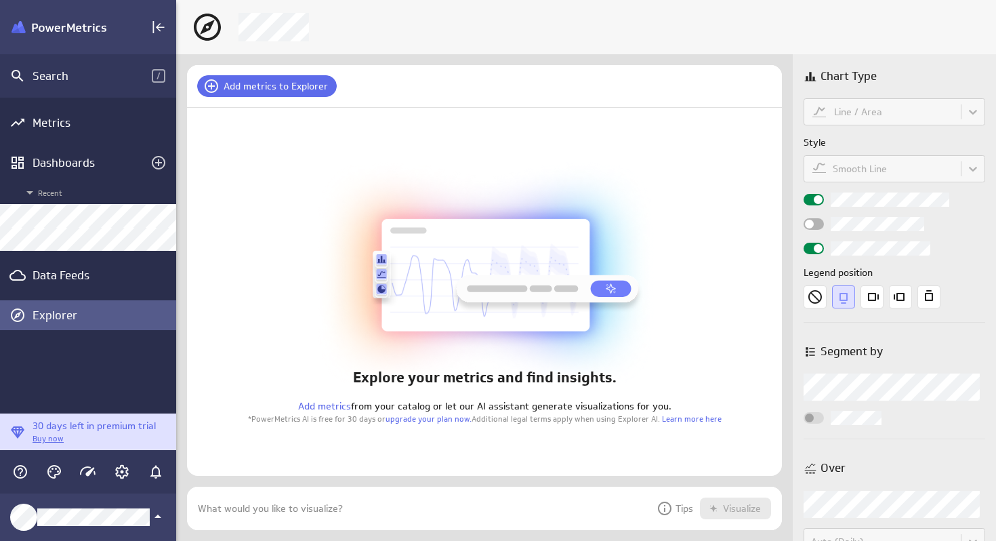
scroll to position [44, 596]
click at [54, 279] on div "Data Feeds" at bounding box center [88, 275] width 111 height 15
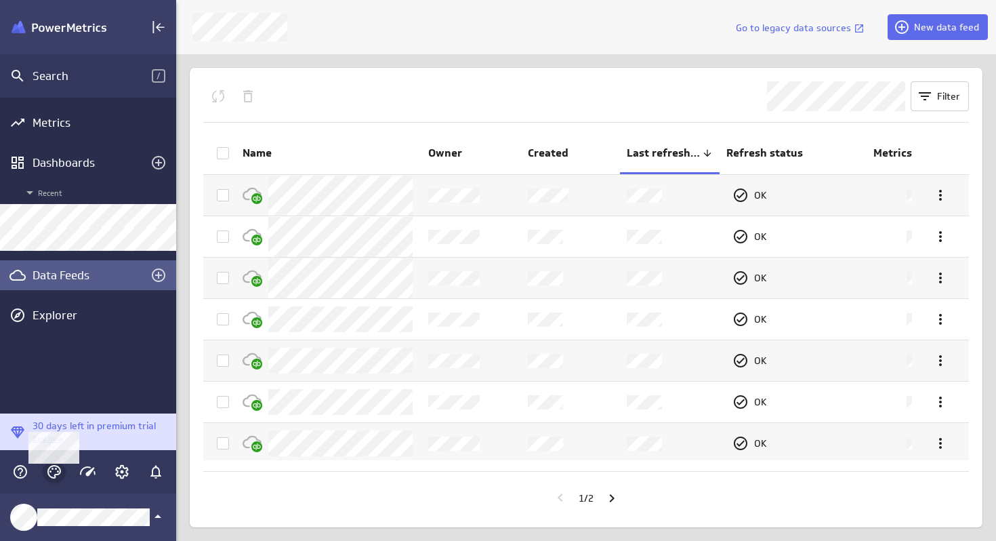
click at [49, 477] on icon "Themes" at bounding box center [54, 472] width 14 height 14
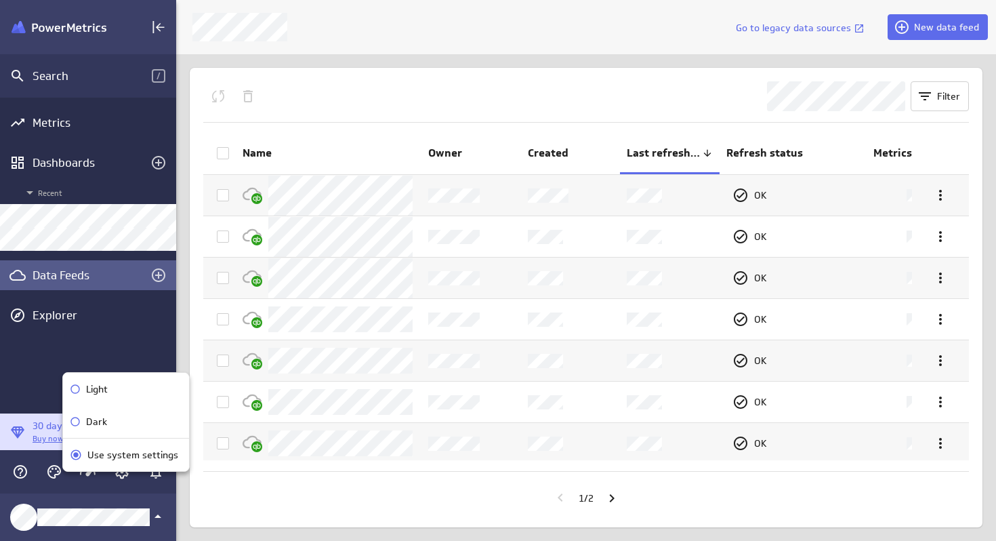
click at [87, 419] on p "Dark" at bounding box center [96, 422] width 21 height 14
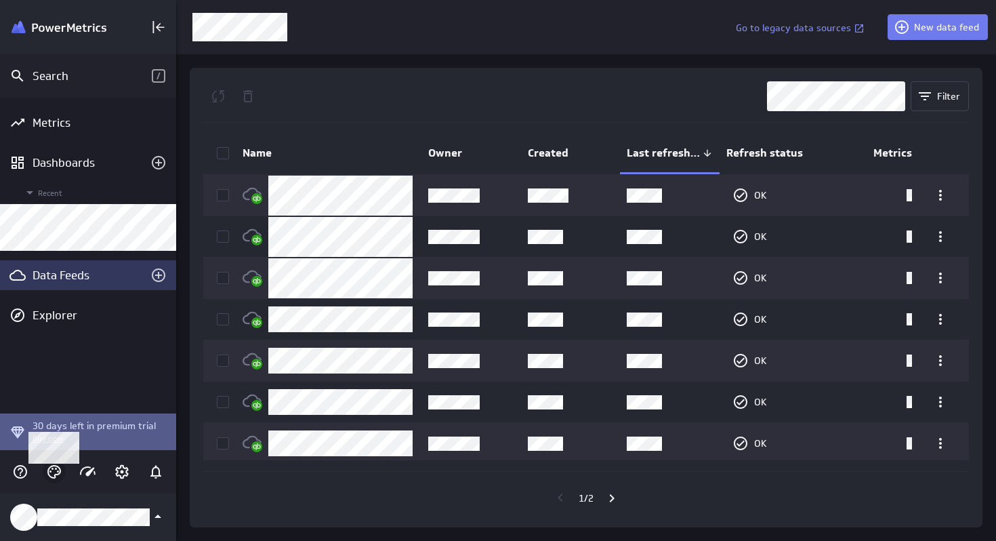
click at [49, 470] on circle "Themes" at bounding box center [50, 471] width 2 height 2
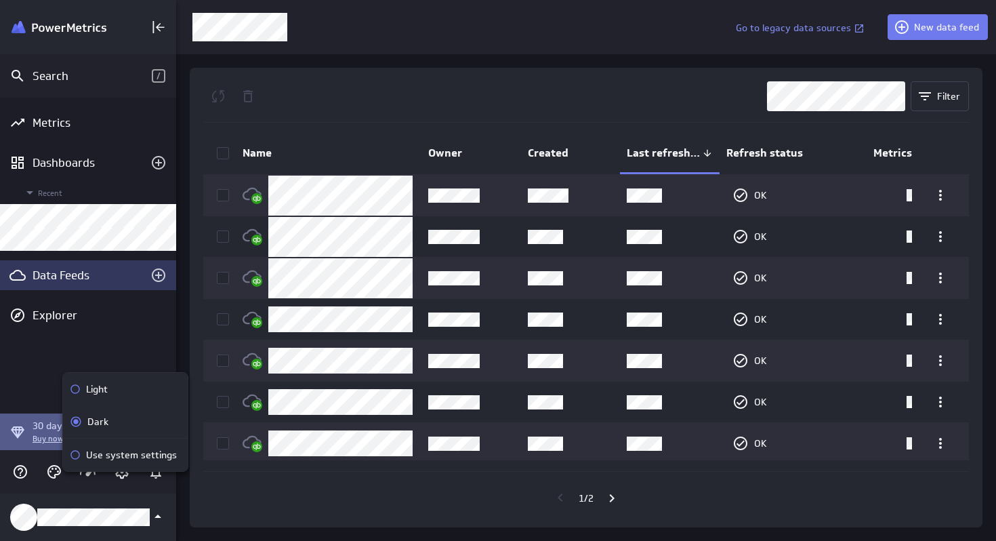
click at [93, 389] on p "Light" at bounding box center [97, 389] width 22 height 14
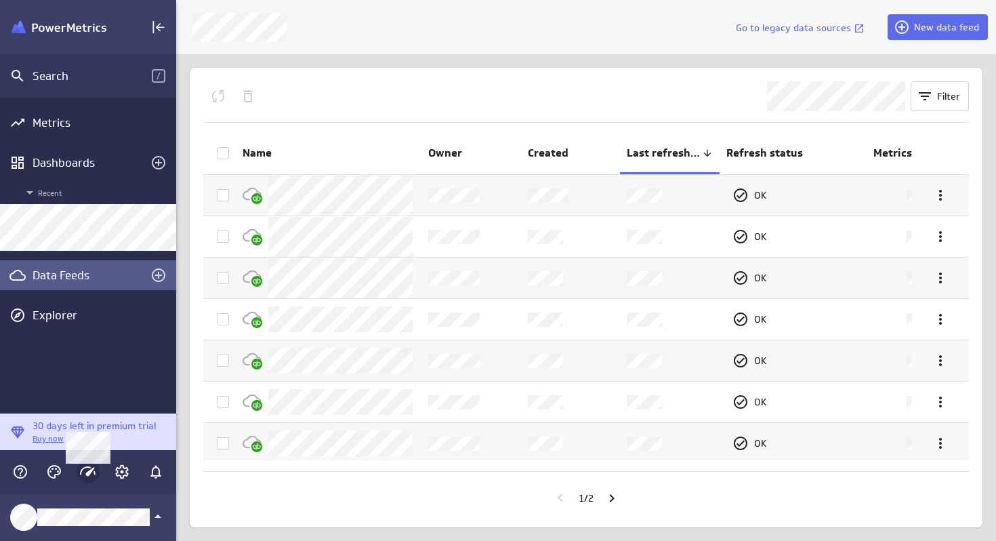
click at [89, 471] on icon "Main Menu" at bounding box center [88, 470] width 16 height 9
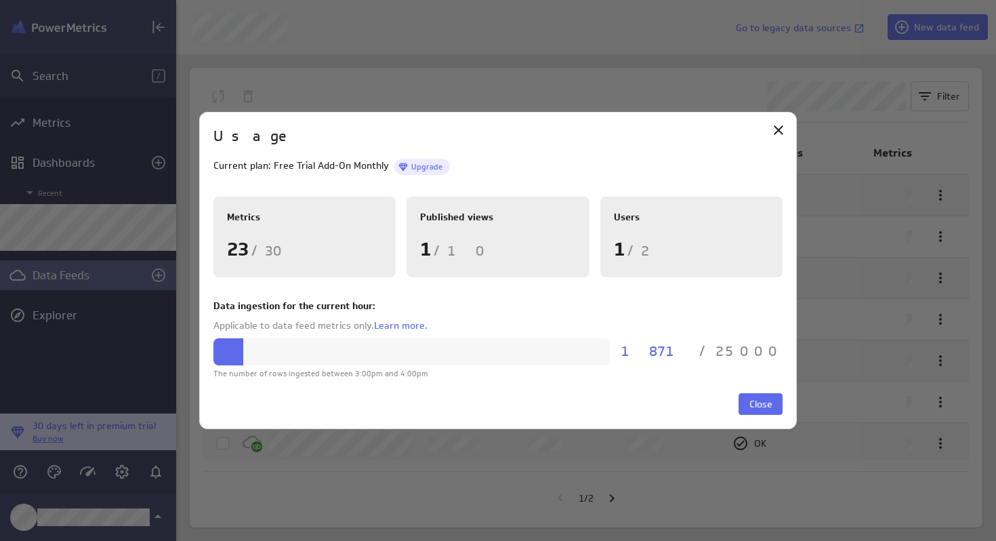
click at [424, 168] on span "Upgrade" at bounding box center [427, 166] width 45 height 10
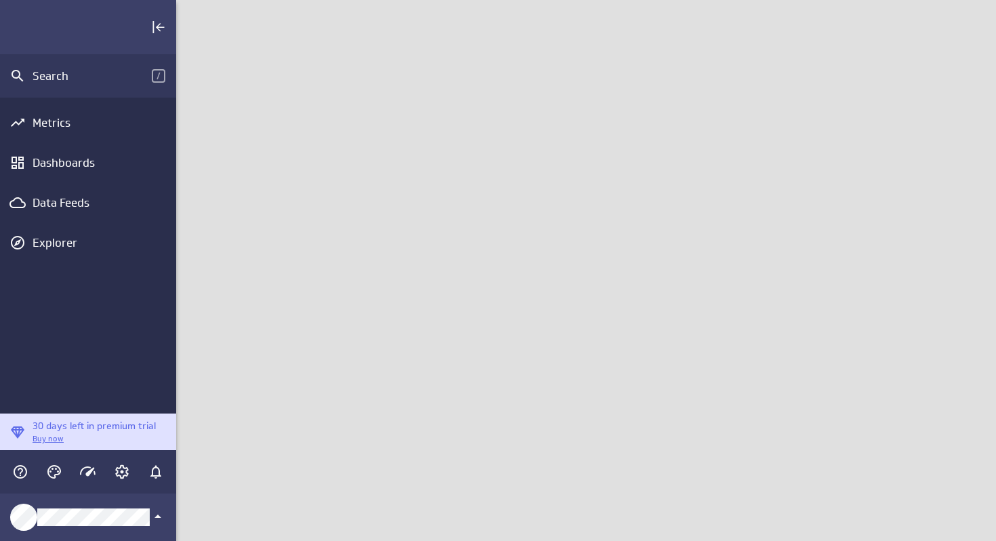
scroll to position [542, 821]
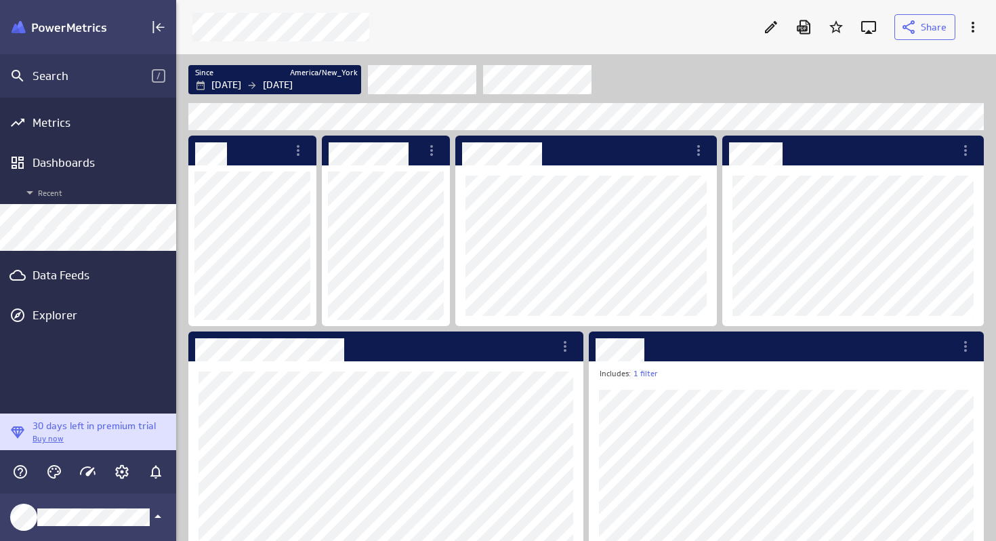
click at [49, 28] on img "Klipfolio PowerMetrics Banner" at bounding box center [59, 27] width 95 height 13
click at [49, 162] on div "Dashboards" at bounding box center [88, 162] width 111 height 15
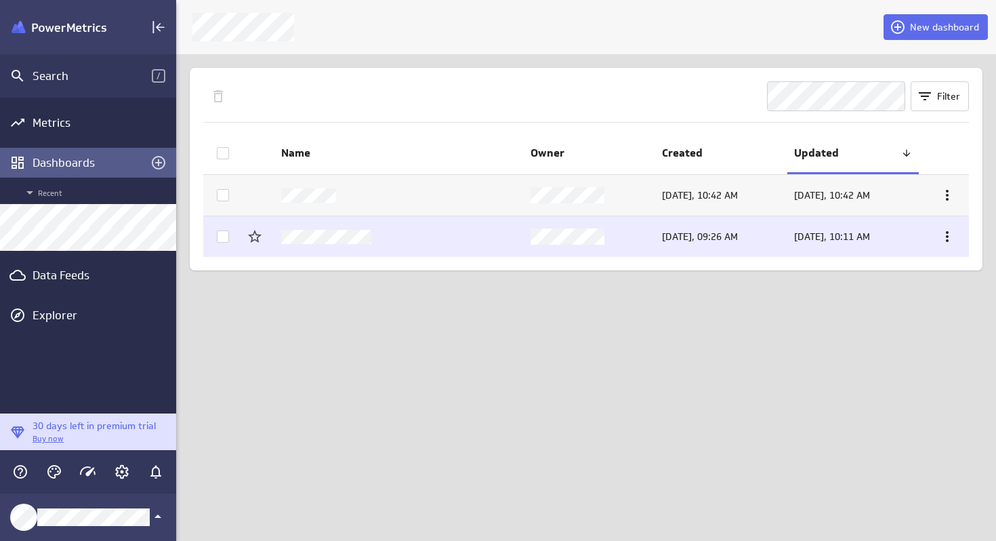
click at [435, 230] on td at bounding box center [400, 236] width 250 height 41
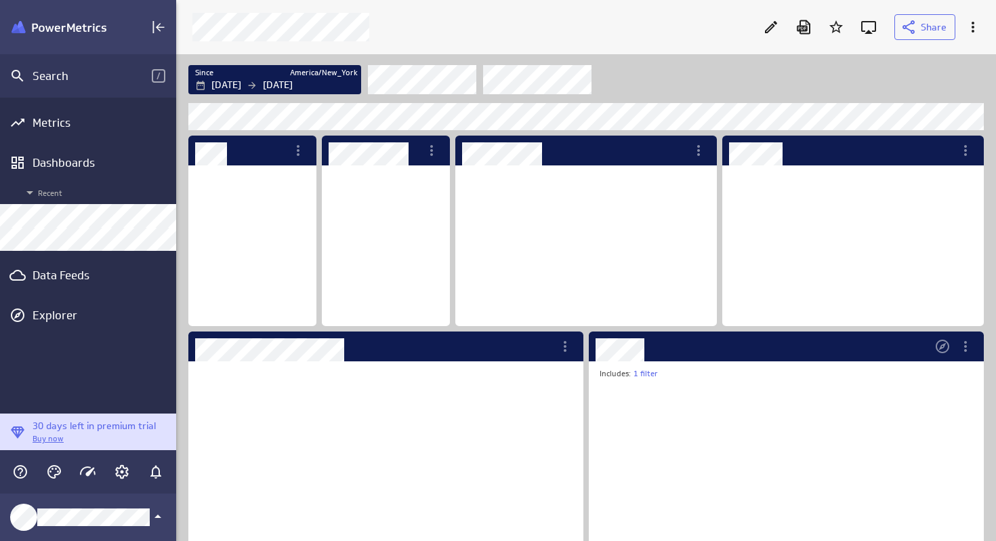
scroll to position [7, 7]
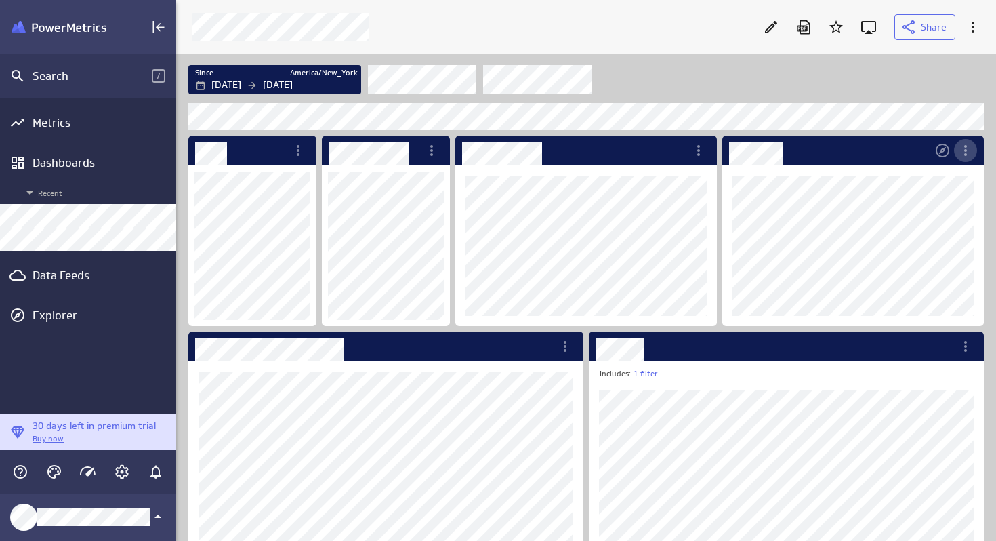
click at [963, 150] on icon "More actions" at bounding box center [966, 150] width 16 height 16
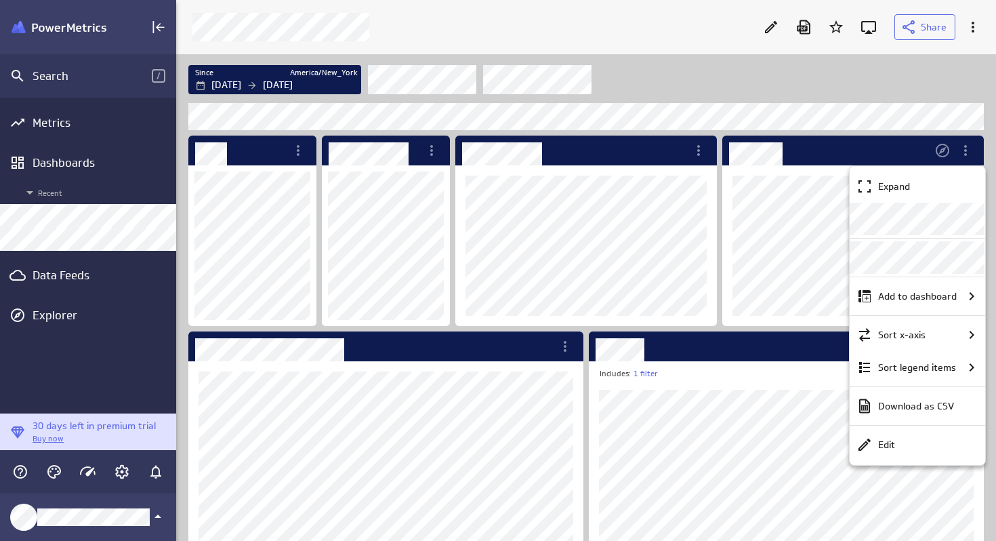
click at [505, 295] on div at bounding box center [498, 270] width 996 height 541
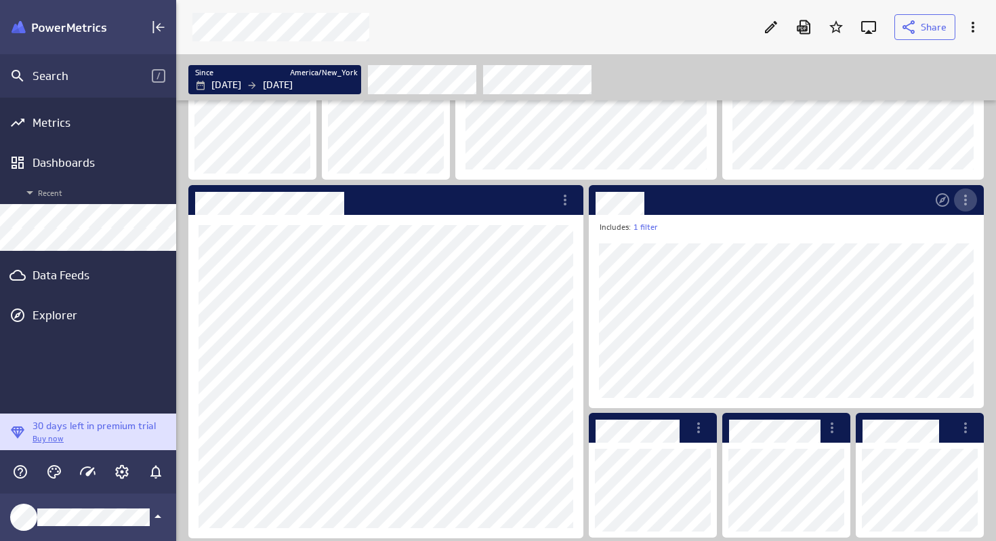
click at [968, 201] on icon "More actions" at bounding box center [966, 200] width 16 height 16
click at [855, 226] on div at bounding box center [498, 270] width 996 height 541
click at [77, 169] on div "Dashboards" at bounding box center [88, 162] width 111 height 15
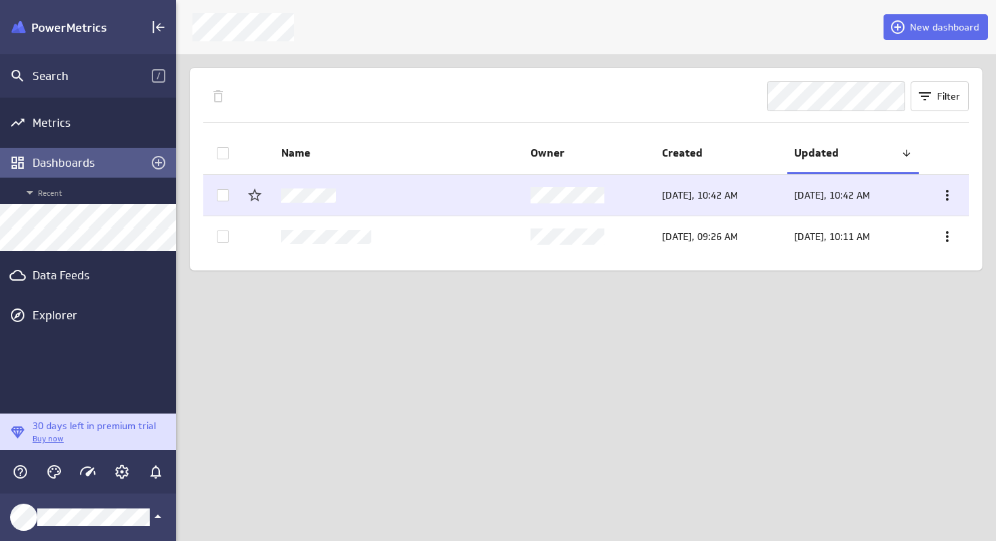
click at [947, 193] on icon at bounding box center [948, 195] width 16 height 16
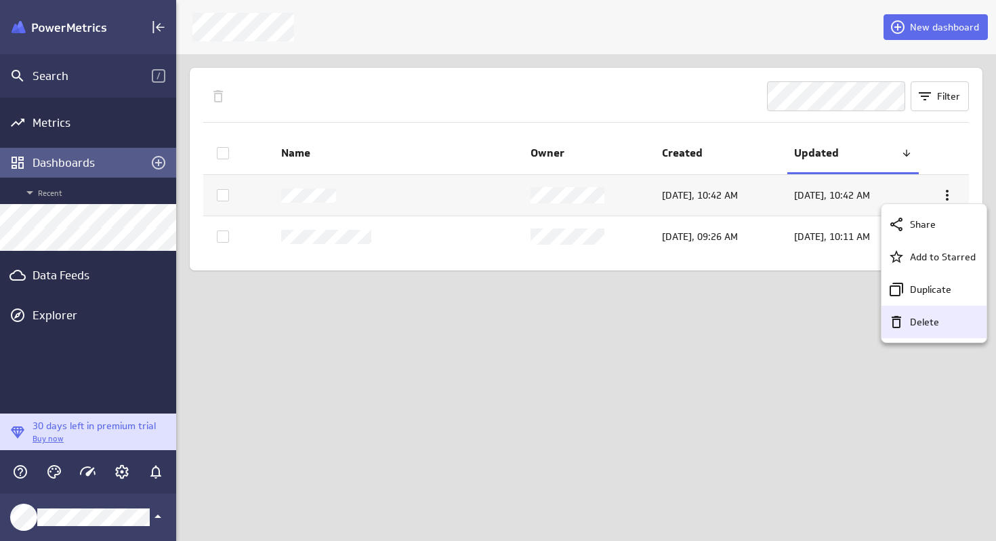
click at [925, 323] on p "Delete" at bounding box center [924, 322] width 29 height 14
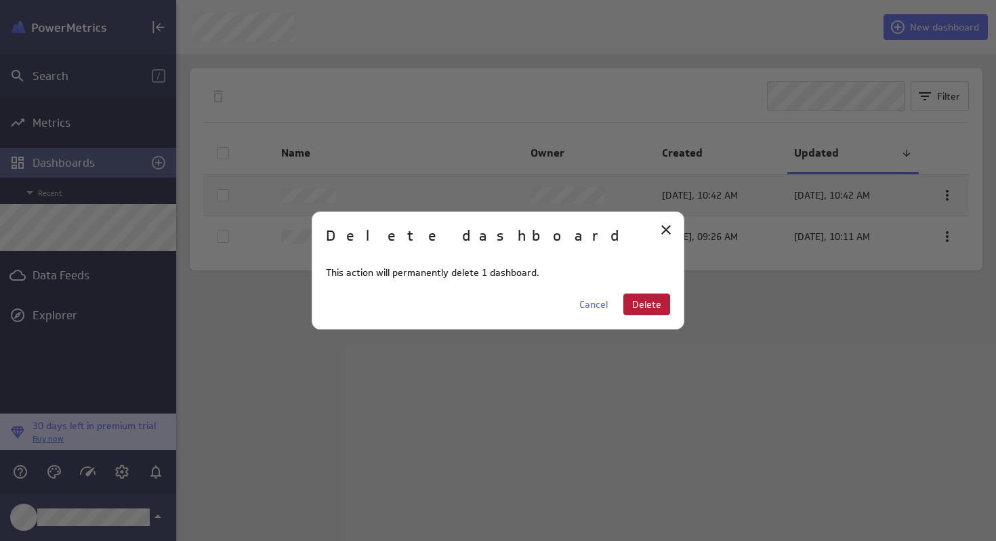
click at [648, 302] on span "Delete" at bounding box center [646, 304] width 29 height 12
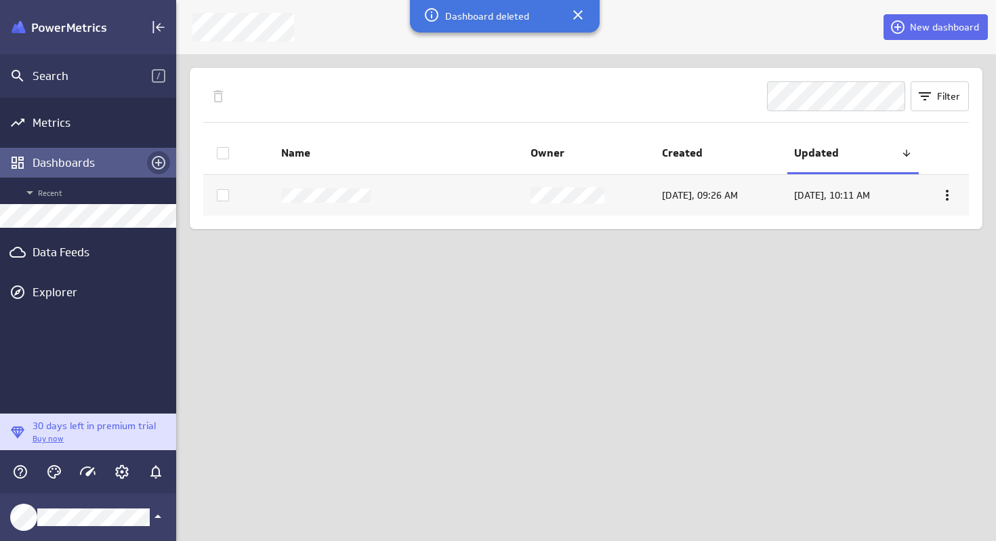
click at [159, 161] on icon "Create a dashboard" at bounding box center [159, 163] width 14 height 14
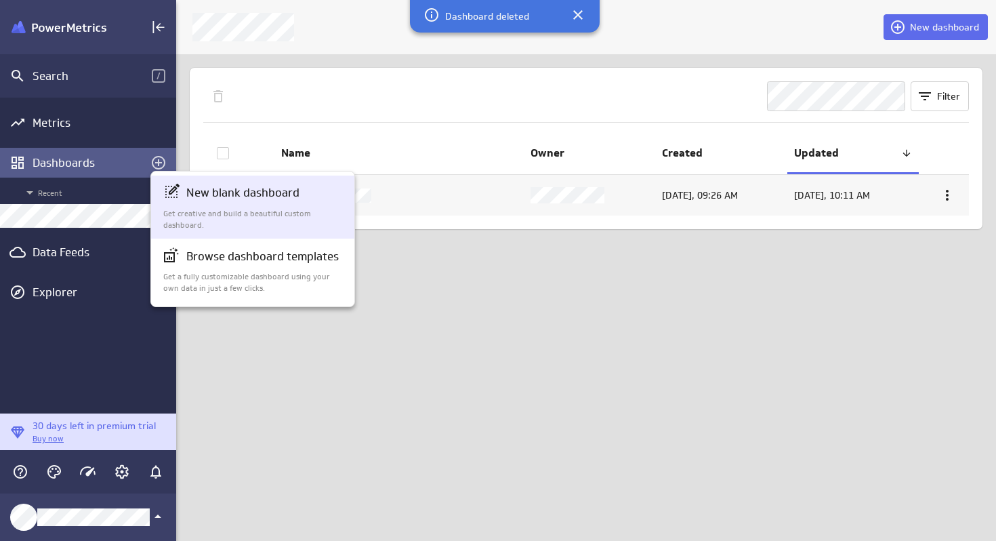
click at [238, 200] on p "New blank dashboard" at bounding box center [242, 192] width 113 height 17
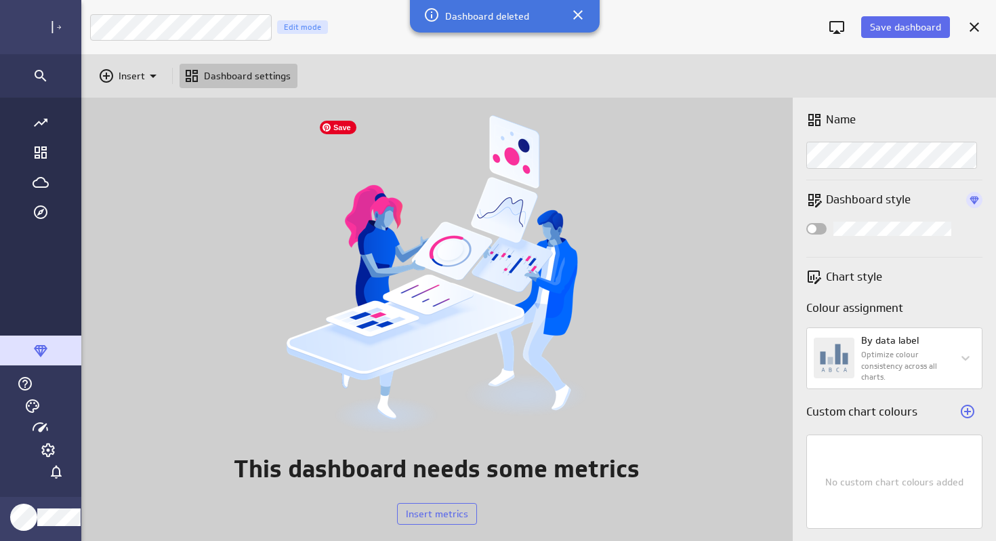
scroll to position [444, 950]
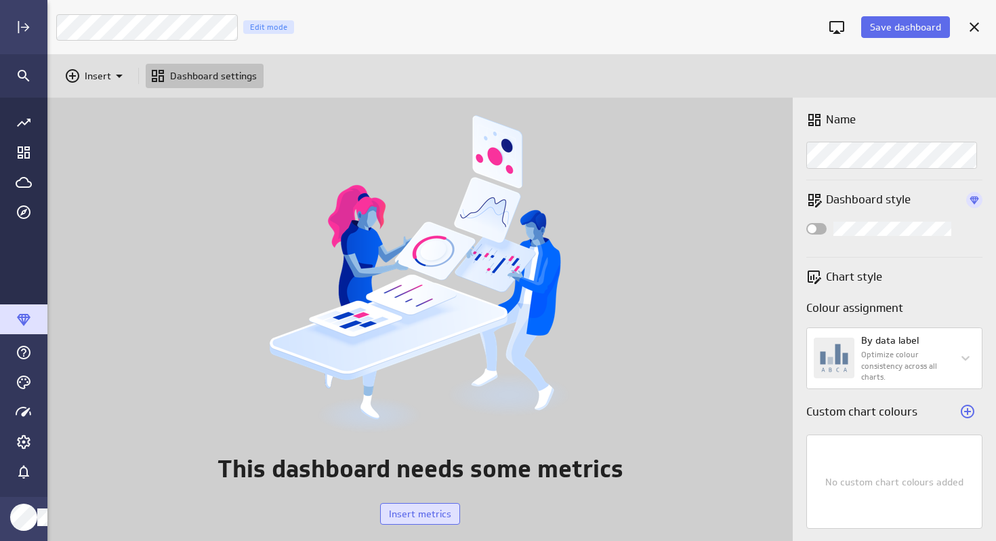
click at [412, 518] on span "Insert metrics" at bounding box center [420, 514] width 62 height 12
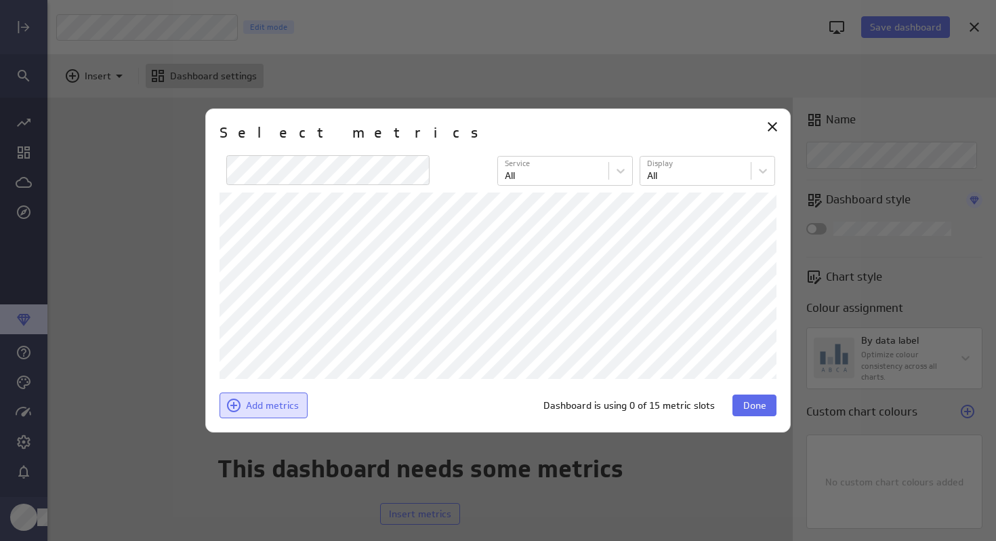
click at [260, 405] on span "Add metrics" at bounding box center [272, 405] width 53 height 12
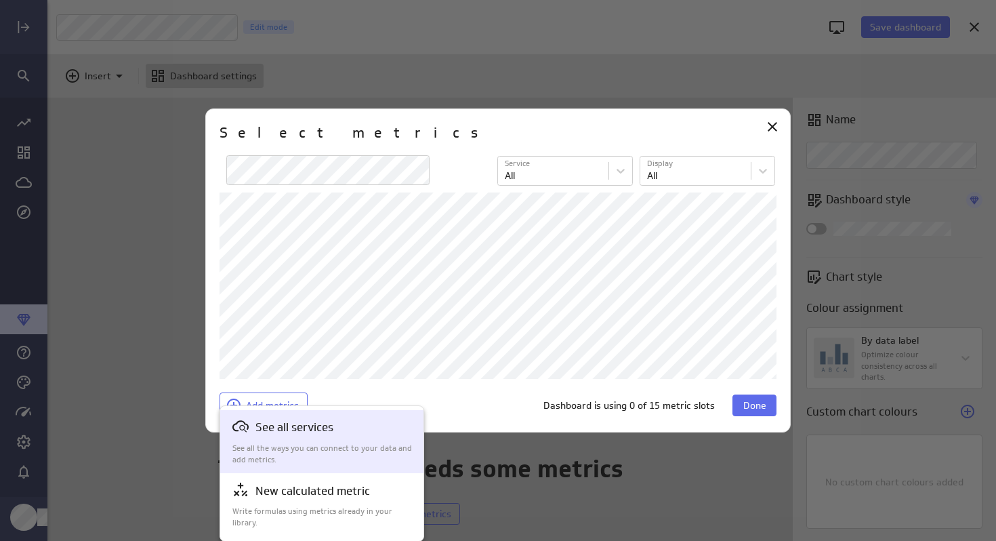
click at [266, 437] on div "See all services See all the ways you can connect to your data and add metrics." at bounding box center [323, 441] width 180 height 47
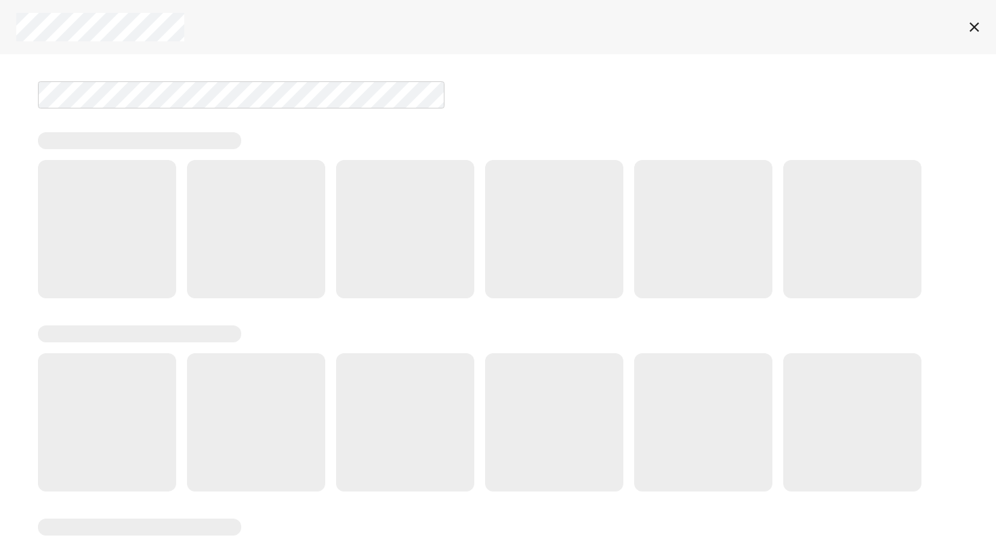
click at [410, 329] on div at bounding box center [503, 333] width 931 height 17
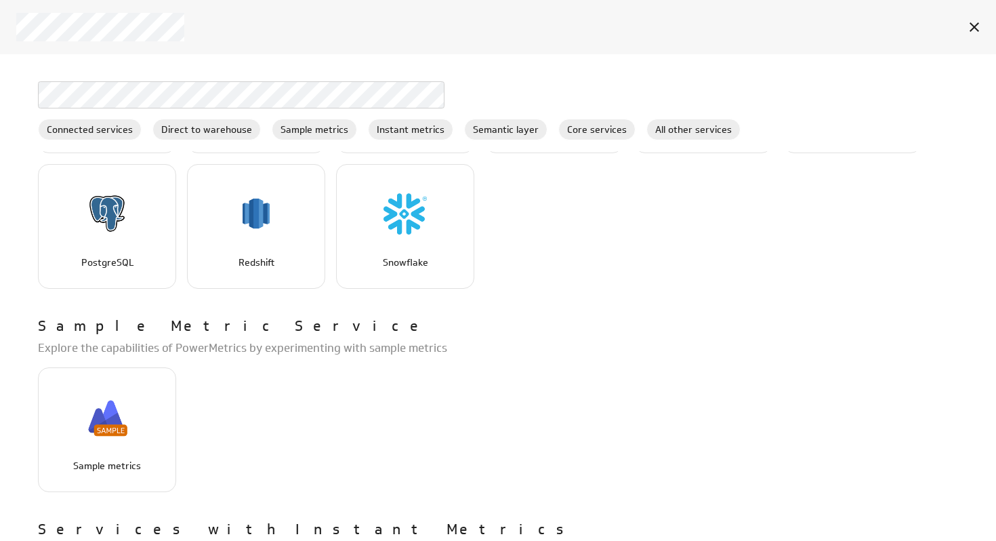
scroll to position [0, 0]
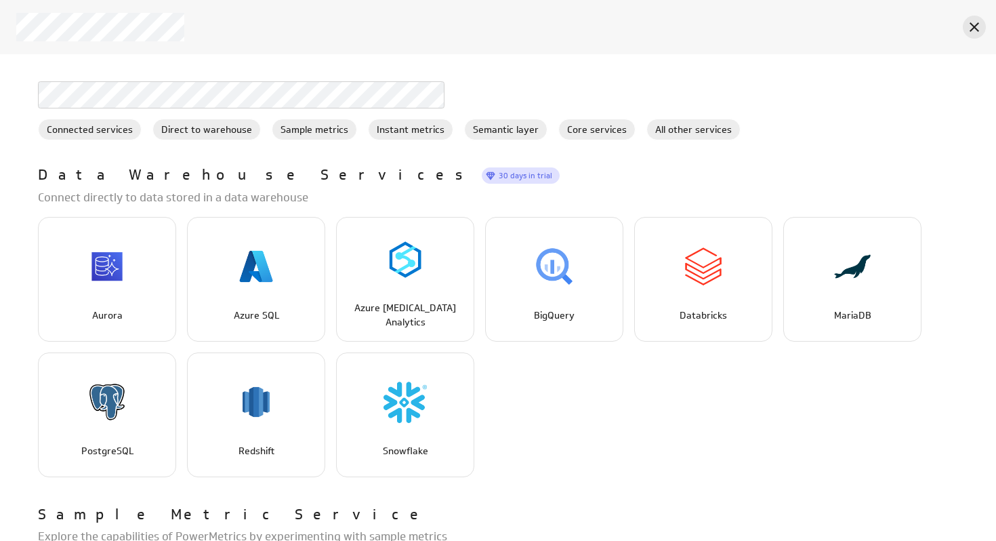
click at [971, 26] on icon "Cancel" at bounding box center [975, 27] width 16 height 16
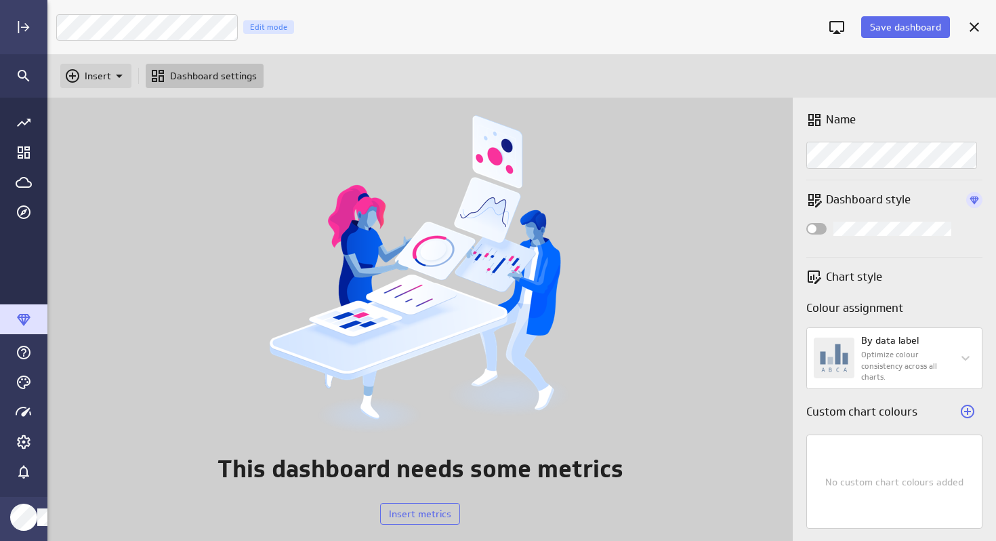
click at [75, 77] on icon "Insert" at bounding box center [72, 76] width 16 height 16
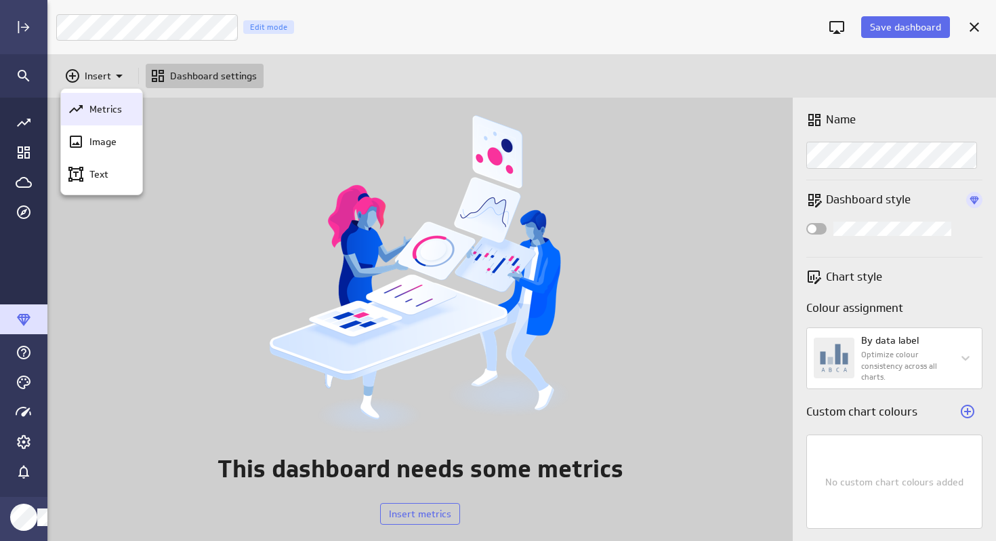
click at [100, 114] on p "Metrics" at bounding box center [105, 109] width 33 height 14
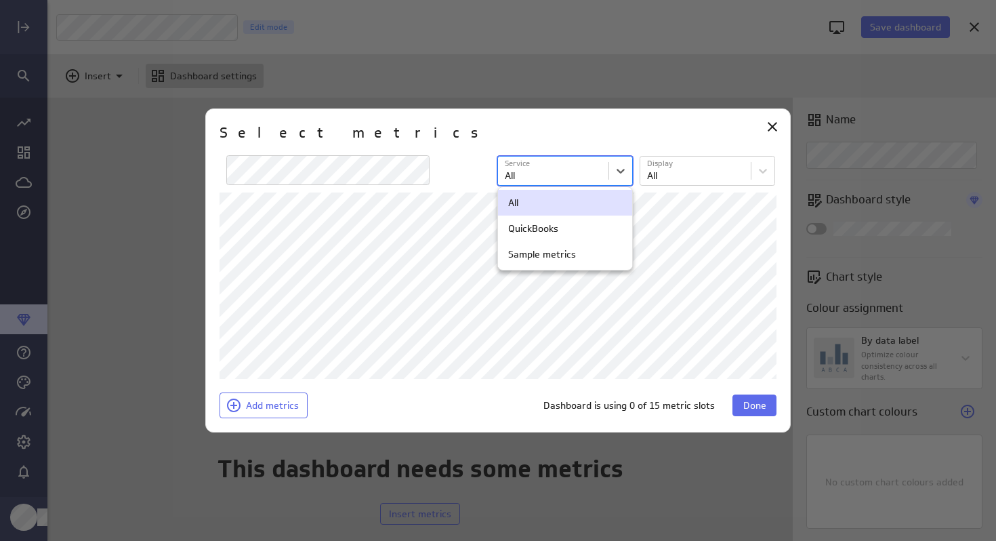
click at [536, 180] on body "Save dashboard Untitled Dashboard Edit mode Insert Dashboard settings This dash…" at bounding box center [498, 270] width 996 height 541
click at [525, 229] on div "QuickBooks" at bounding box center [533, 228] width 50 height 12
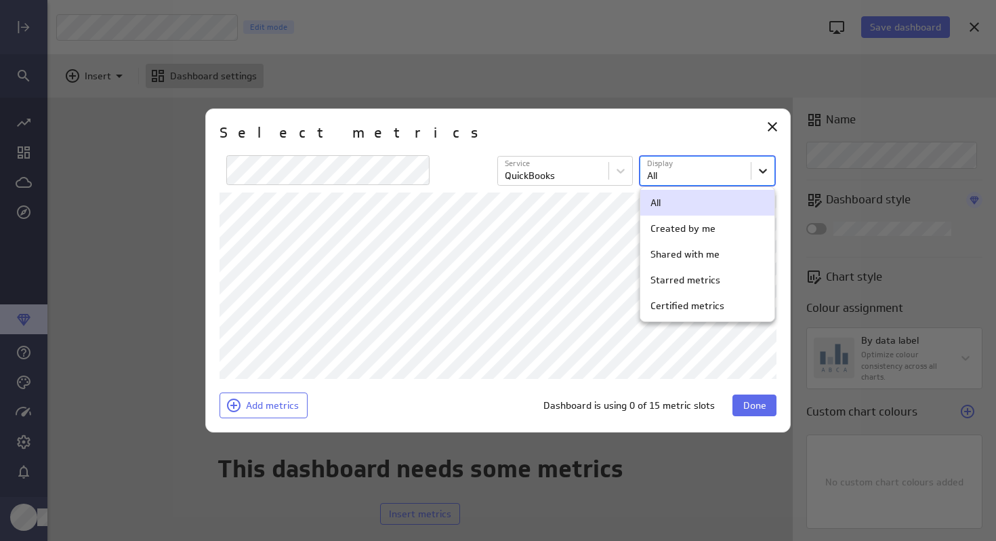
click at [765, 178] on body "Save dashboard Untitled Dashboard Edit mode Insert Dashboard settings This dash…" at bounding box center [498, 270] width 996 height 541
click at [677, 230] on div "Created by me" at bounding box center [683, 228] width 65 height 12
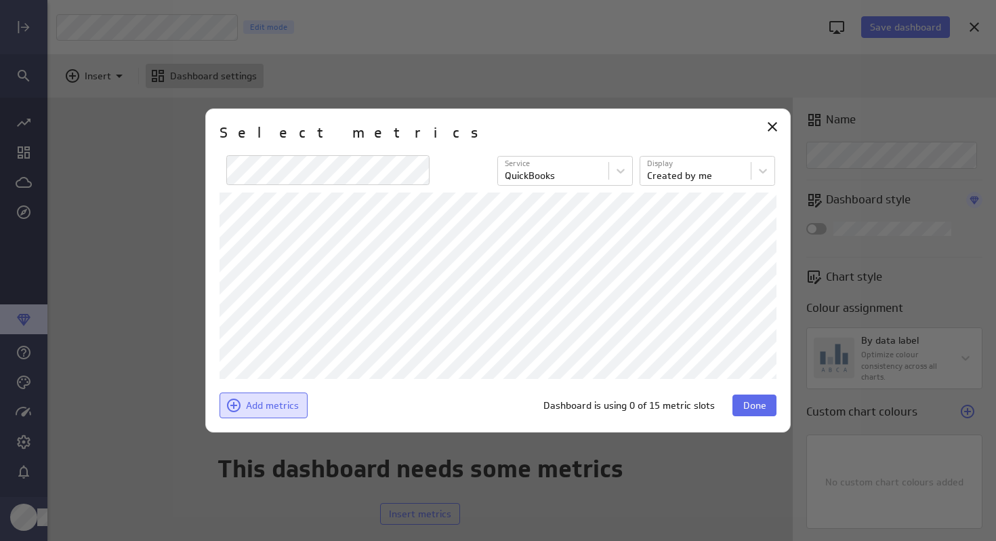
click at [259, 411] on span "Add metrics" at bounding box center [272, 405] width 53 height 12
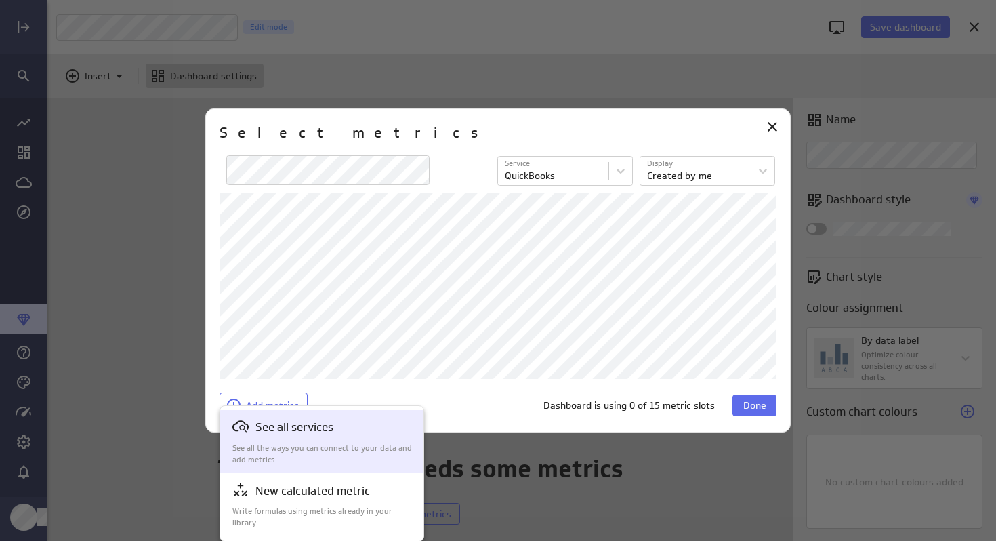
click at [268, 430] on p "See all services" at bounding box center [295, 427] width 78 height 17
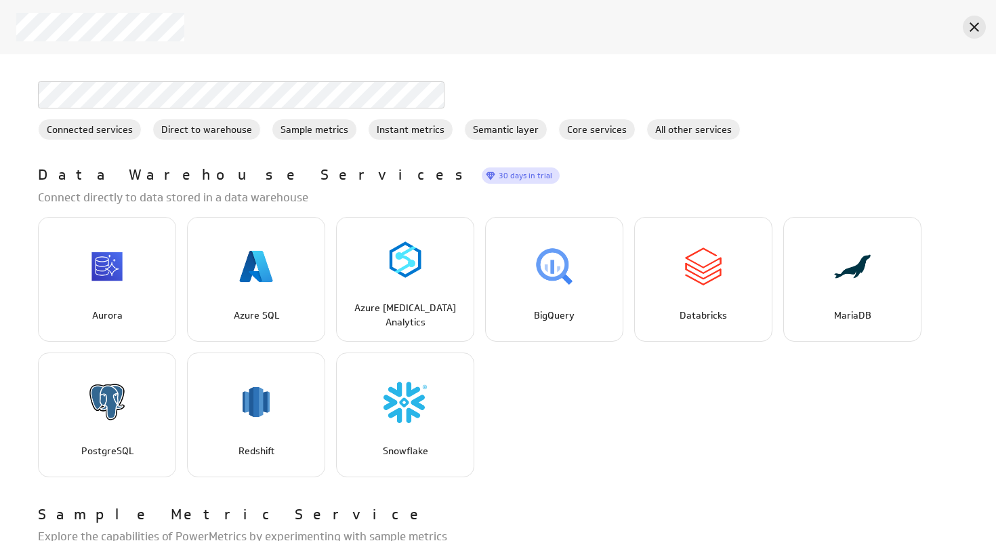
click at [968, 22] on icon "Cancel" at bounding box center [975, 27] width 16 height 16
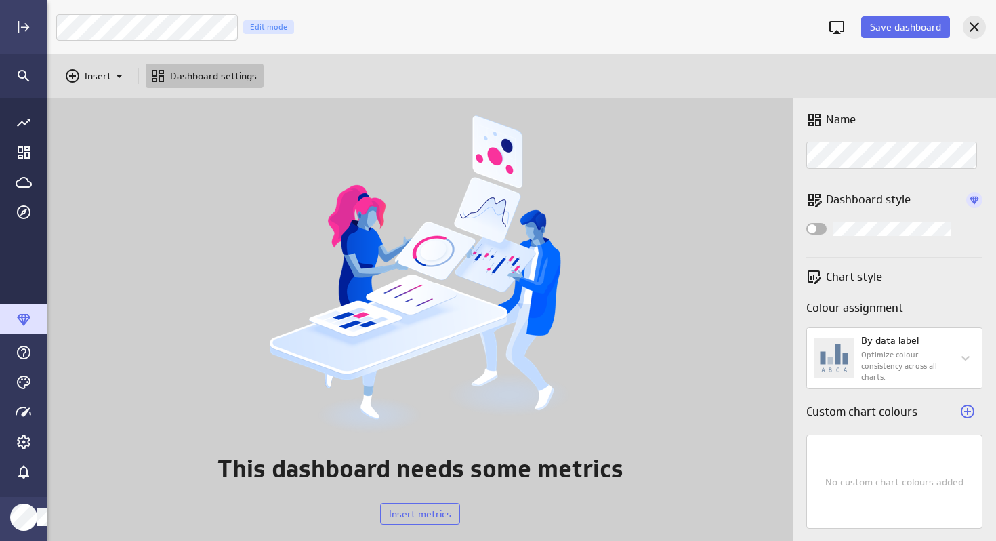
click at [970, 22] on icon "Cancel" at bounding box center [975, 27] width 16 height 16
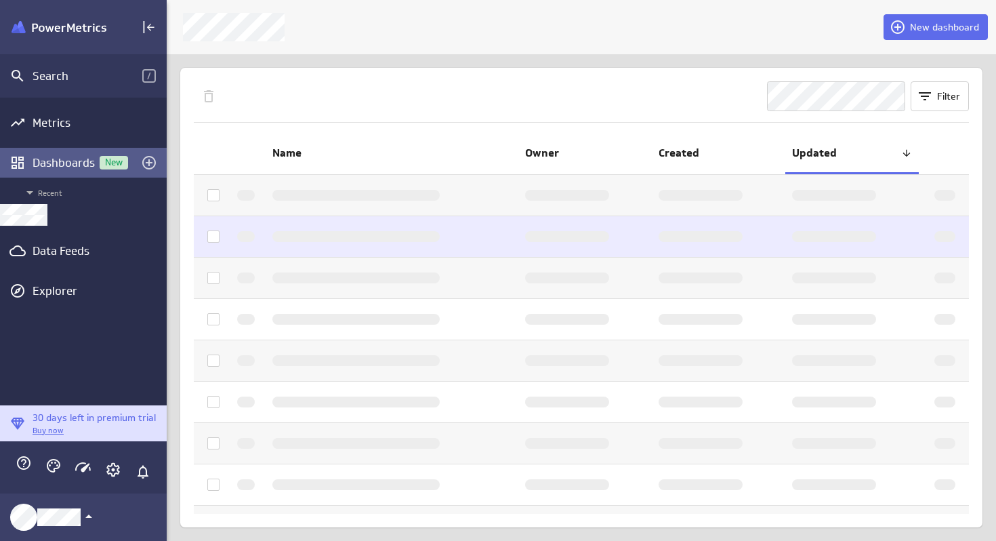
scroll to position [7, 7]
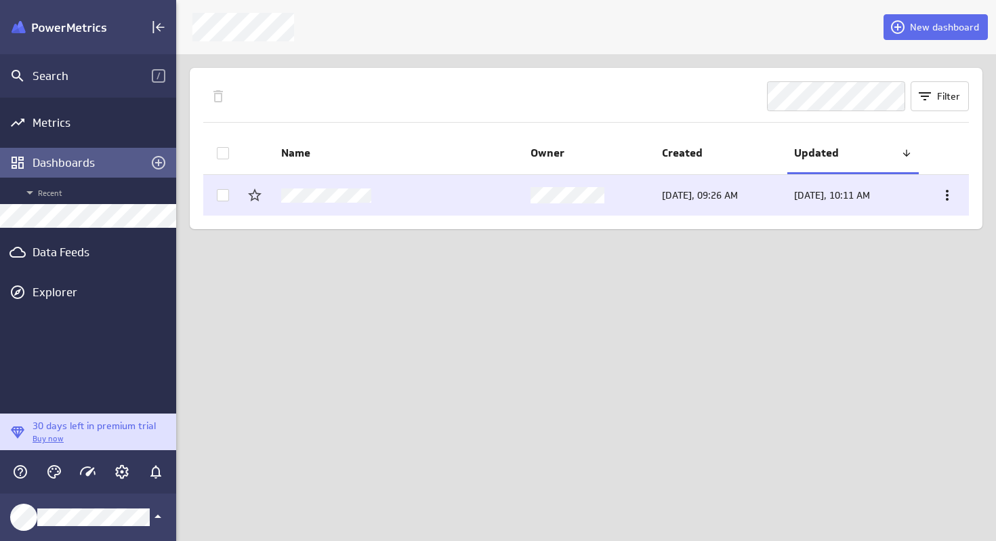
click at [429, 198] on td at bounding box center [400, 195] width 250 height 41
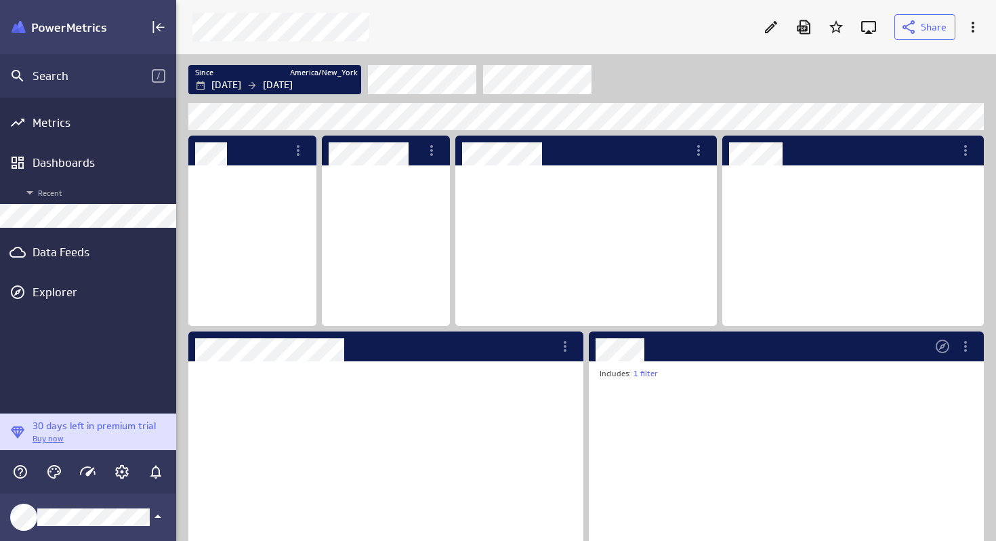
scroll to position [141, 242]
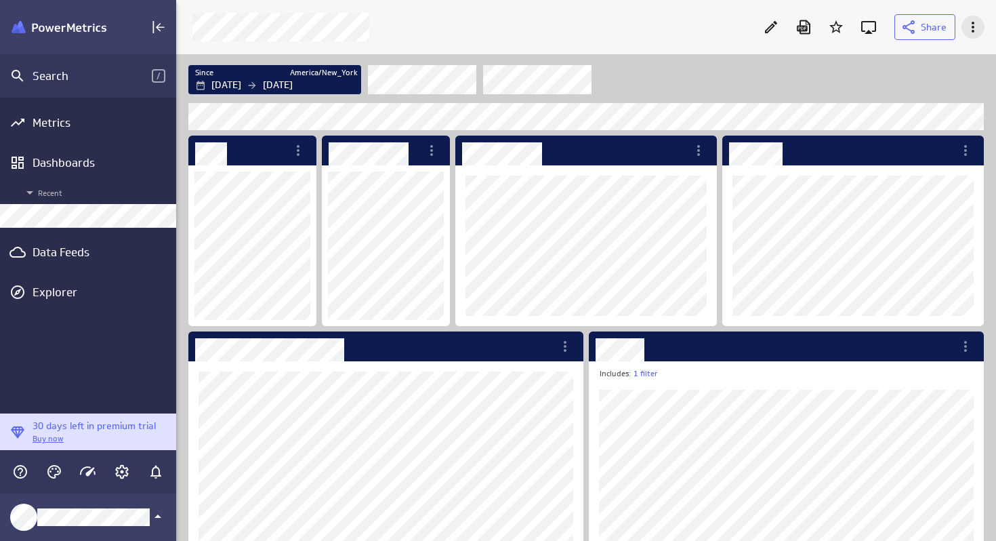
click at [973, 28] on icon "More actions" at bounding box center [973, 27] width 16 height 16
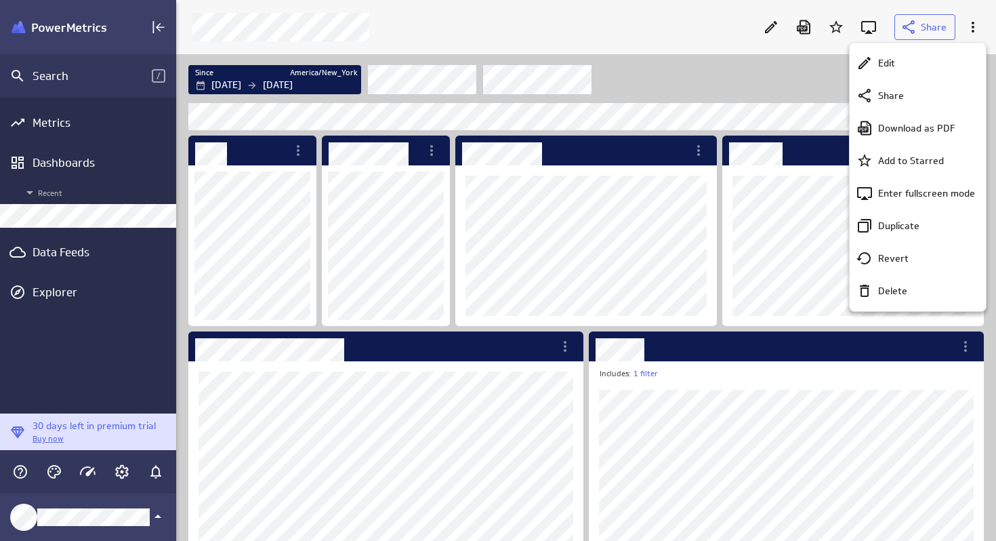
click at [740, 77] on div at bounding box center [498, 270] width 996 height 541
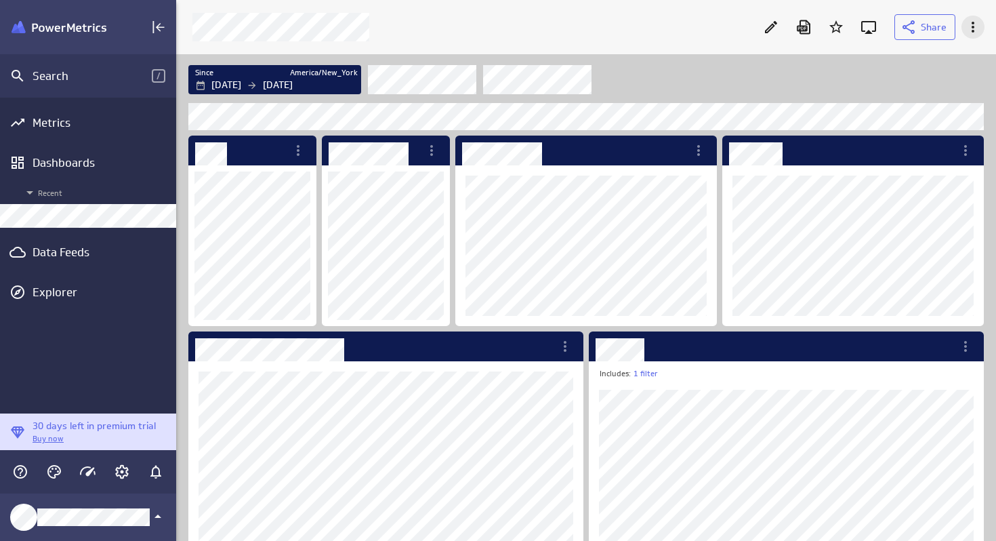
click at [970, 32] on icon "More actions" at bounding box center [973, 27] width 16 height 16
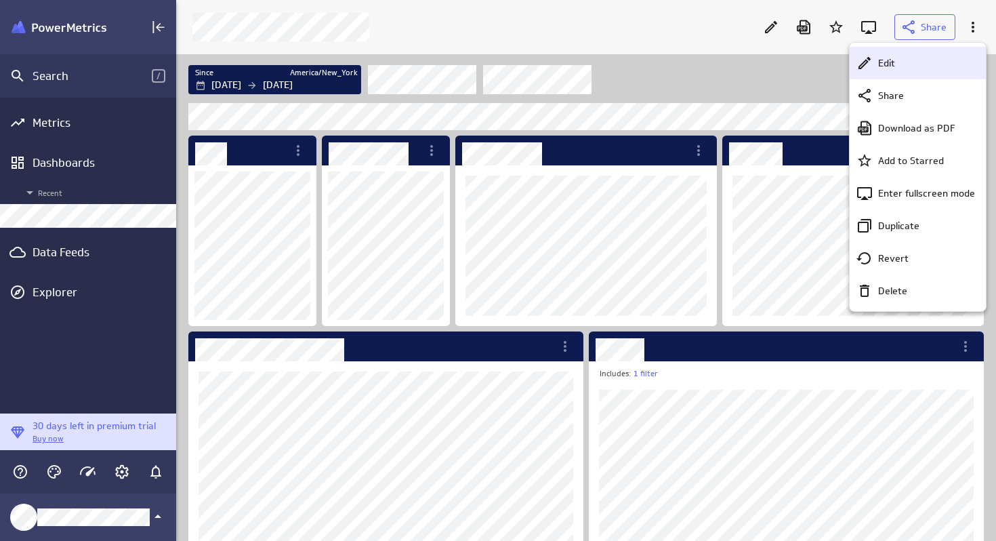
click at [886, 67] on p "Edit" at bounding box center [887, 63] width 17 height 14
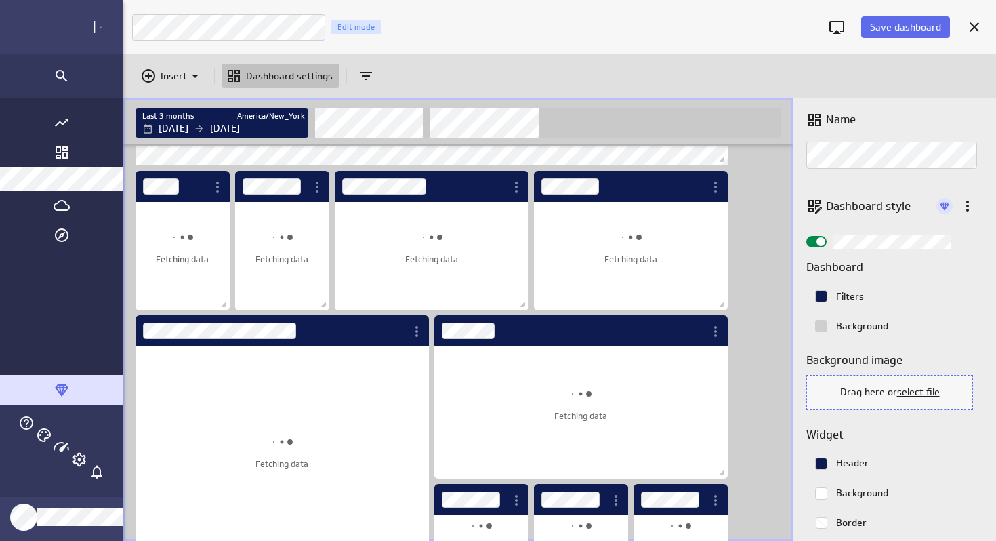
scroll to position [5, 0]
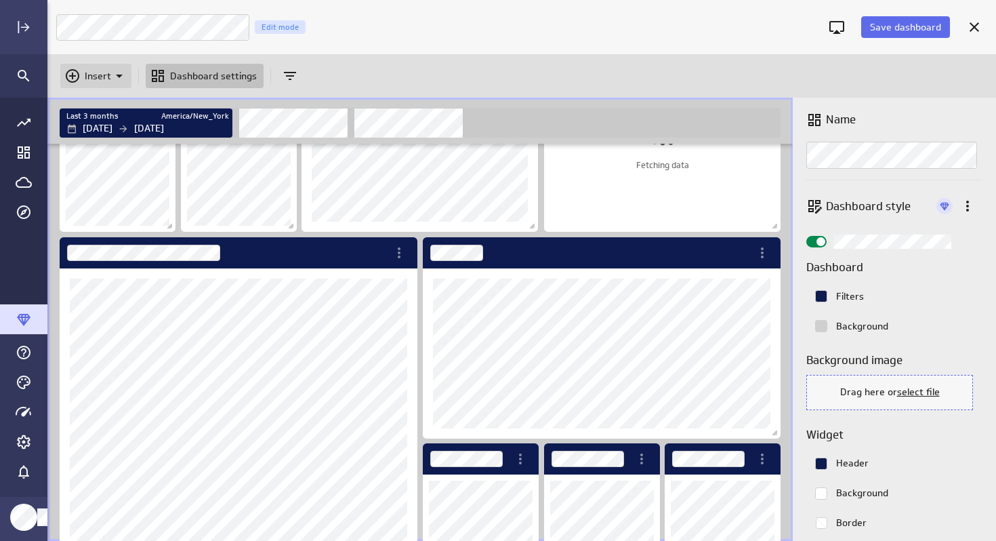
click at [111, 76] on icon "Insert" at bounding box center [119, 76] width 16 height 16
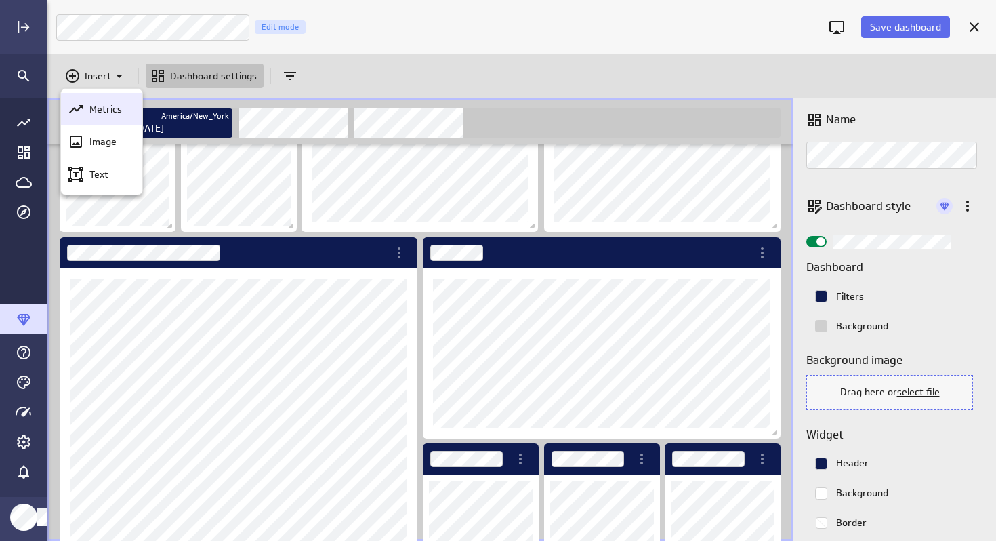
click at [95, 109] on p "Metrics" at bounding box center [105, 109] width 33 height 14
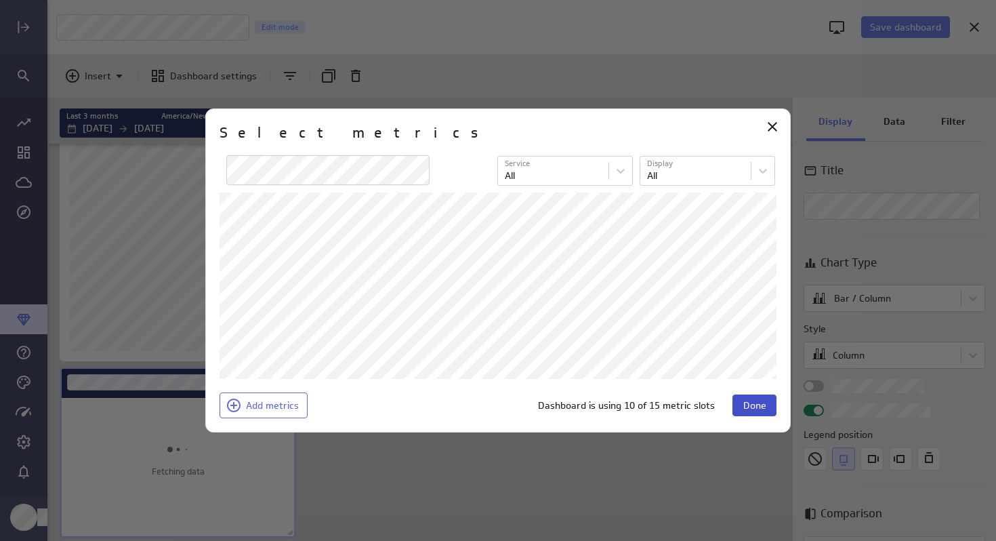
click at [750, 407] on span "Done" at bounding box center [755, 405] width 23 height 12
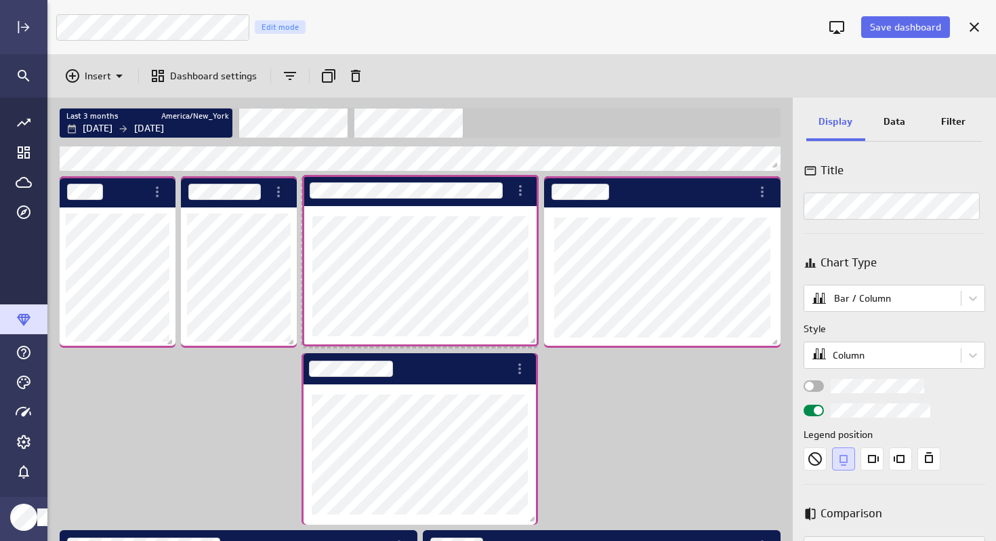
drag, startPoint x: 216, startPoint y: 457, endPoint x: 458, endPoint y: 211, distance: 345.6
click at [458, 211] on div "Dashboard Widget" at bounding box center [420, 276] width 237 height 140
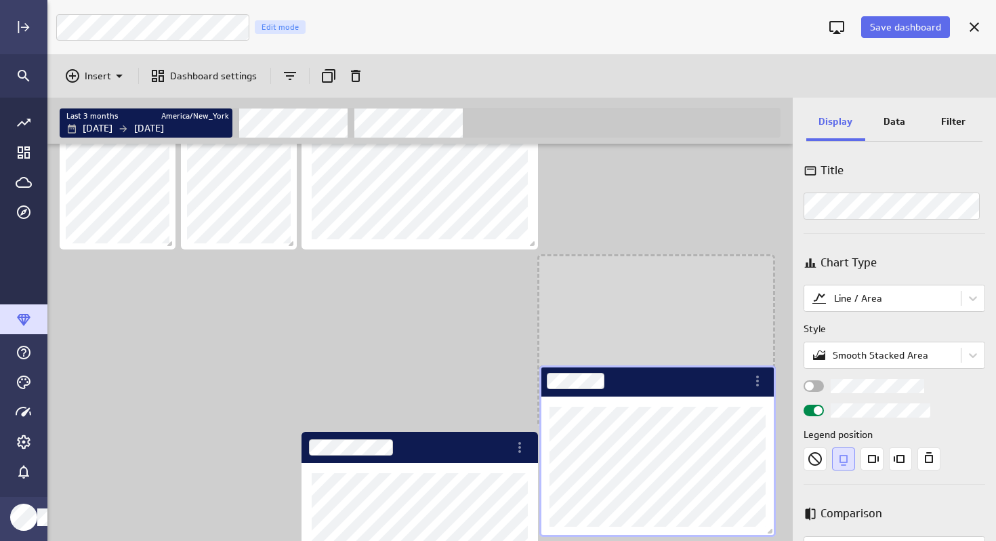
drag, startPoint x: 607, startPoint y: 339, endPoint x: 602, endPoint y: 505, distance: 166.1
click at [602, 538] on div "Dashboard content with 11 widgets" at bounding box center [423, 487] width 732 height 885
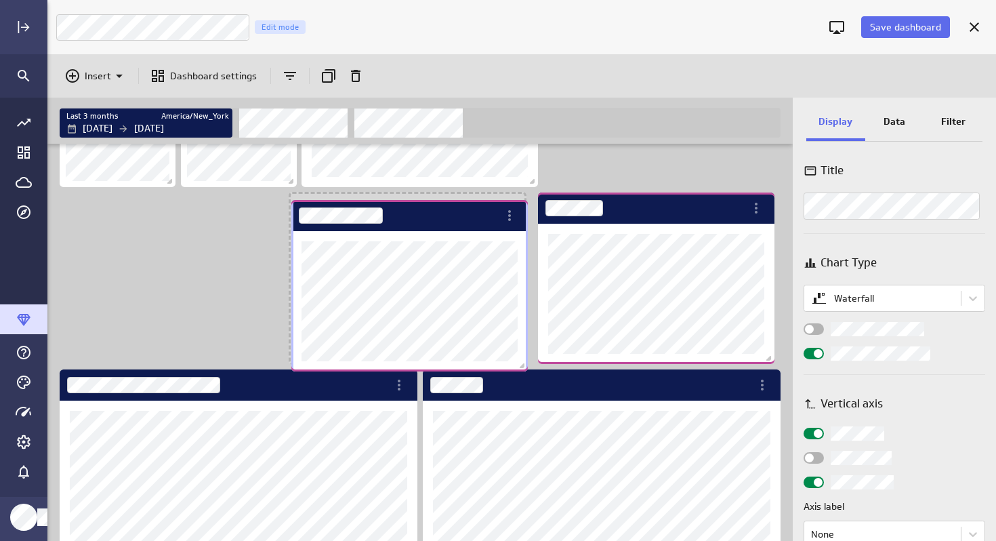
drag, startPoint x: 447, startPoint y: 418, endPoint x: 437, endPoint y: 218, distance: 200.9
click at [437, 218] on div "Dashboard Widget" at bounding box center [394, 215] width 207 height 31
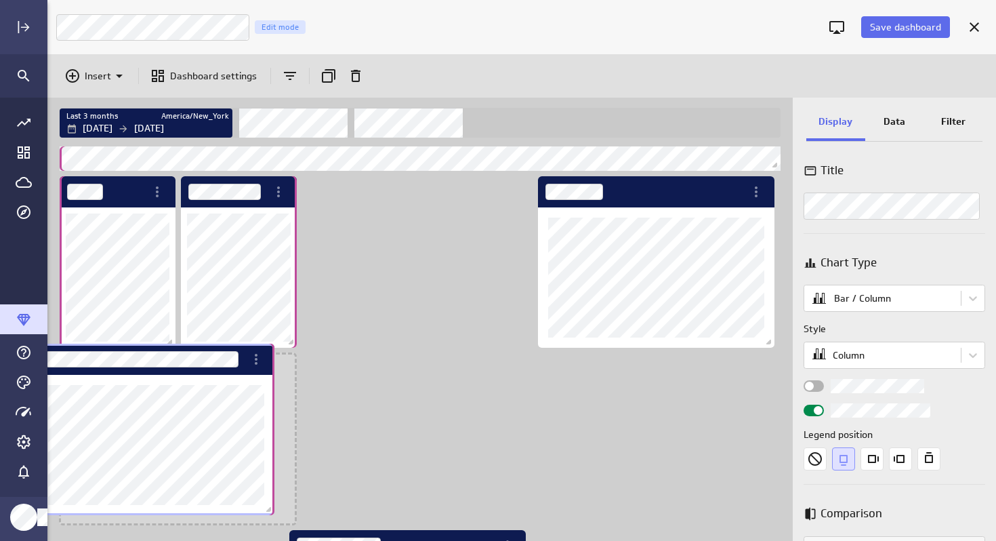
drag, startPoint x: 521, startPoint y: 216, endPoint x: 257, endPoint y: 383, distance: 312.4
click at [257, 383] on div "Dashboard Widget" at bounding box center [156, 445] width 237 height 140
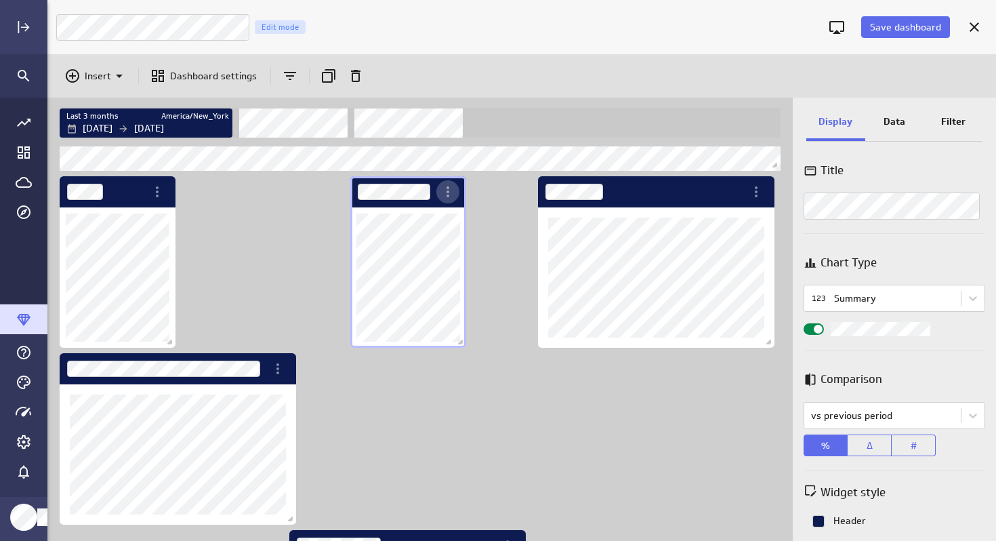
click at [449, 190] on icon "More actions" at bounding box center [448, 192] width 16 height 16
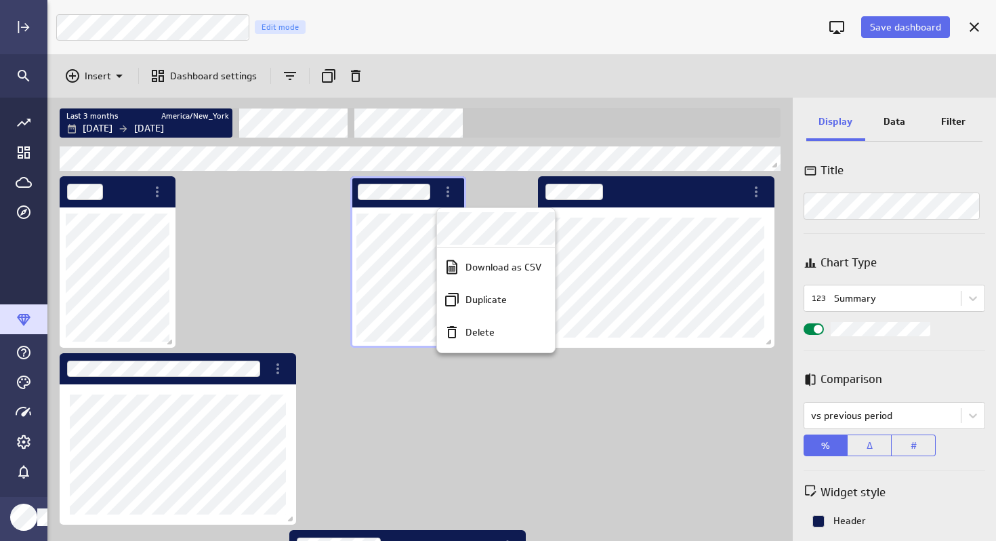
click at [449, 190] on div at bounding box center [498, 270] width 996 height 541
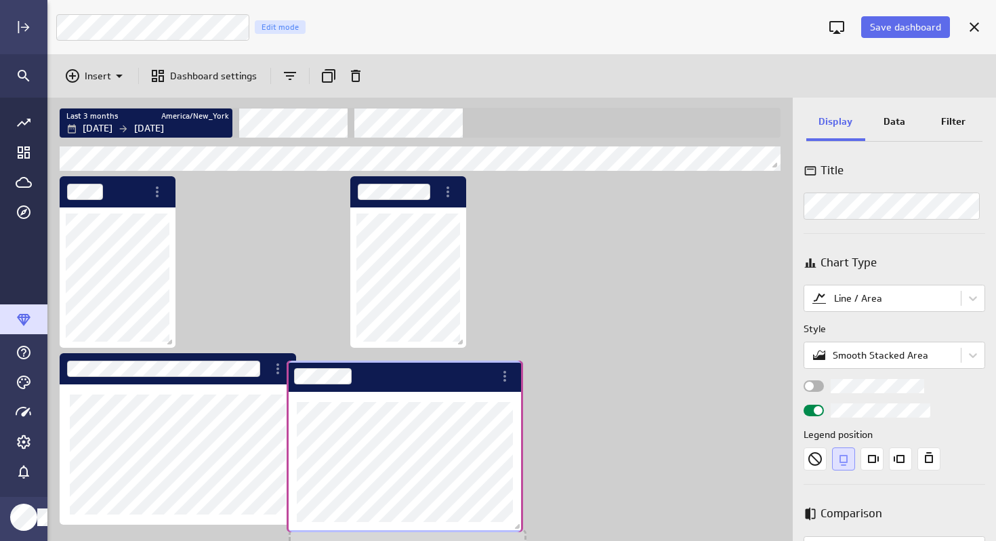
drag, startPoint x: 567, startPoint y: 388, endPoint x: 370, endPoint y: 523, distance: 238.4
click at [370, 523] on div "Dashboard Widget" at bounding box center [405, 462] width 237 height 140
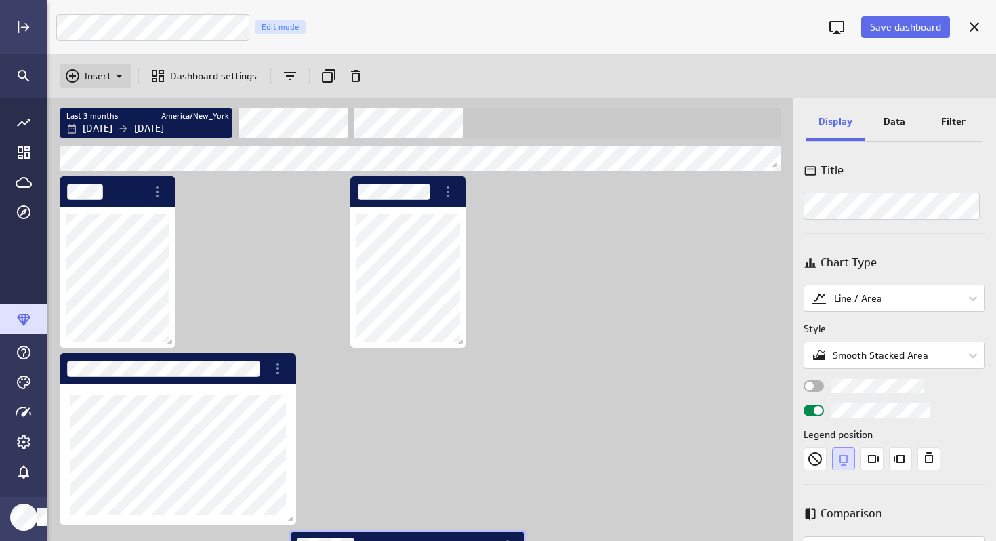
click at [90, 73] on p "Insert" at bounding box center [98, 76] width 26 height 14
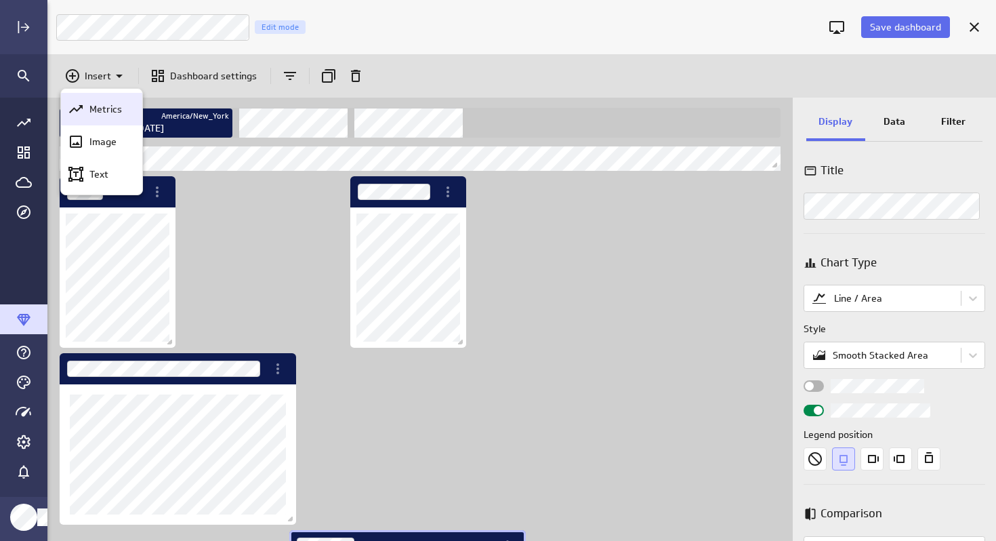
click at [99, 106] on p "Metrics" at bounding box center [105, 109] width 33 height 14
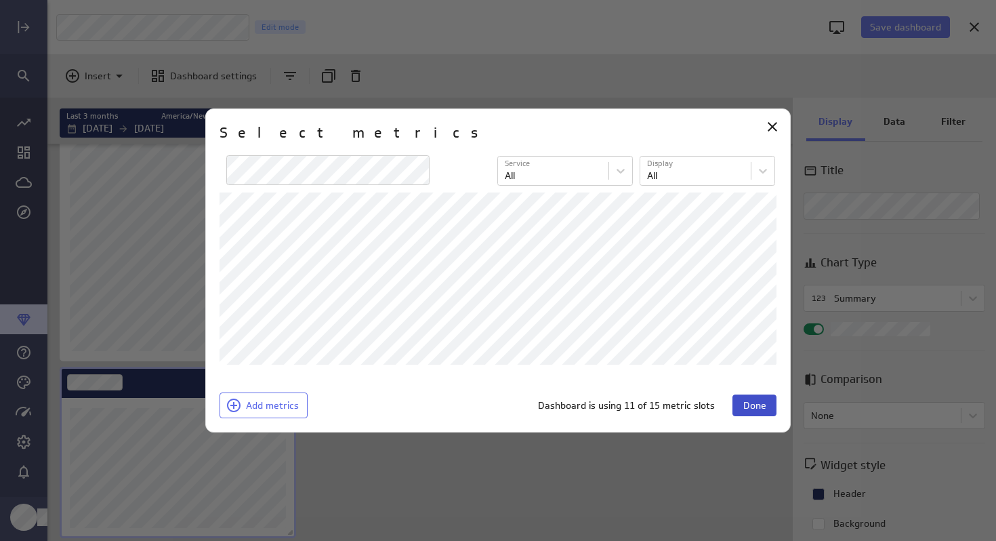
click at [755, 407] on span "Done" at bounding box center [755, 405] width 23 height 12
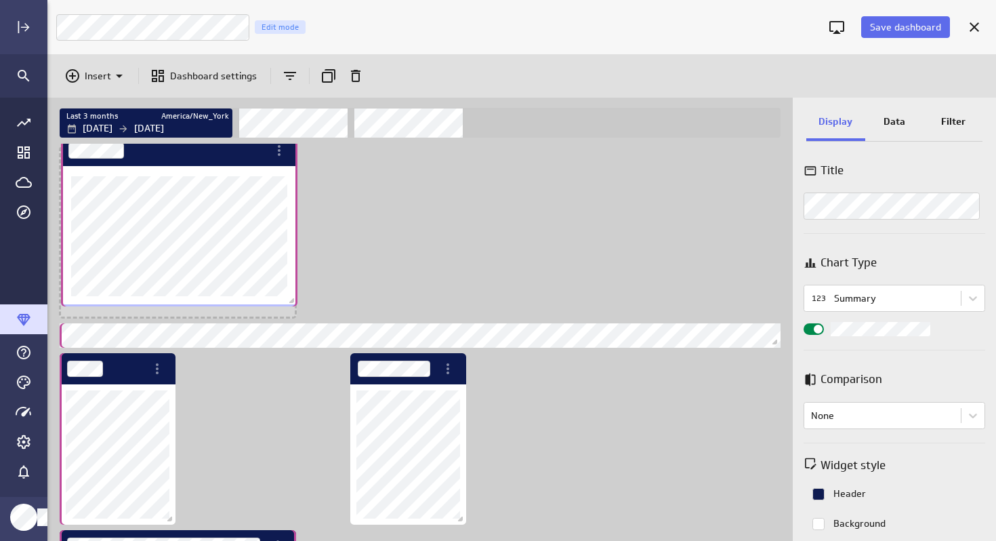
drag, startPoint x: 246, startPoint y: 386, endPoint x: 247, endPoint y: 155, distance: 231.8
click at [247, 155] on div "Dashboard Widget" at bounding box center [164, 150] width 207 height 31
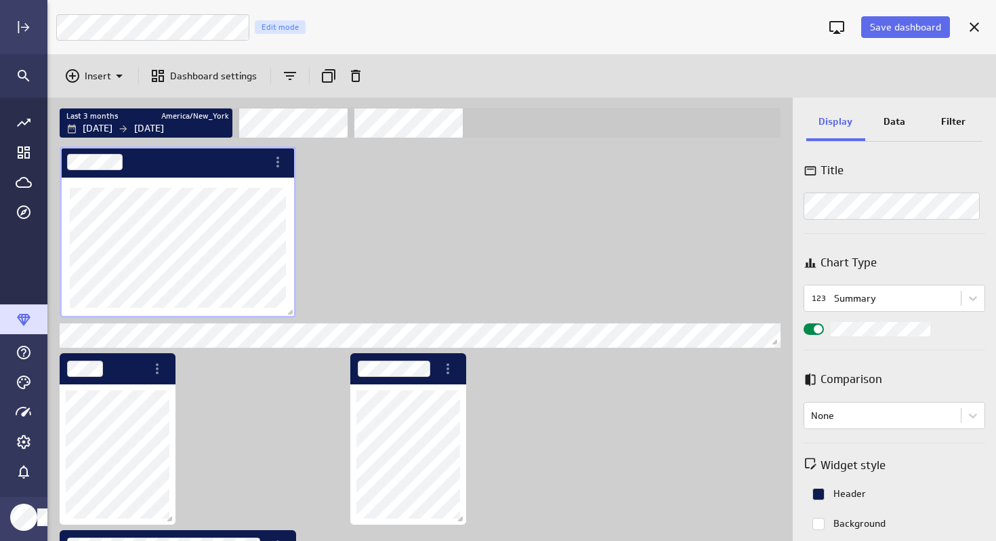
click at [287, 214] on div "Dashboard Widget" at bounding box center [178, 248] width 237 height 140
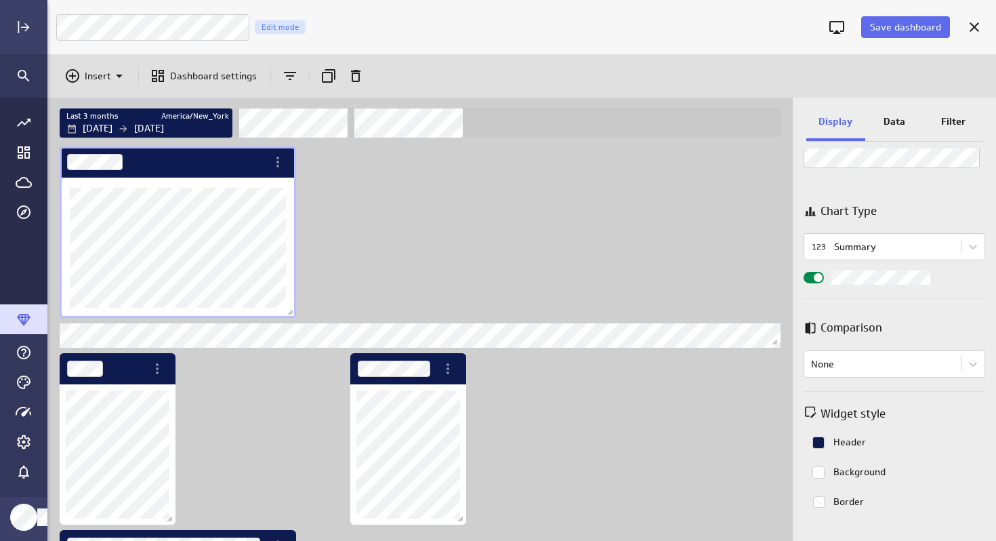
click at [818, 472] on rect "Colorpicker with the color #ffffff selected." at bounding box center [819, 472] width 12 height 12
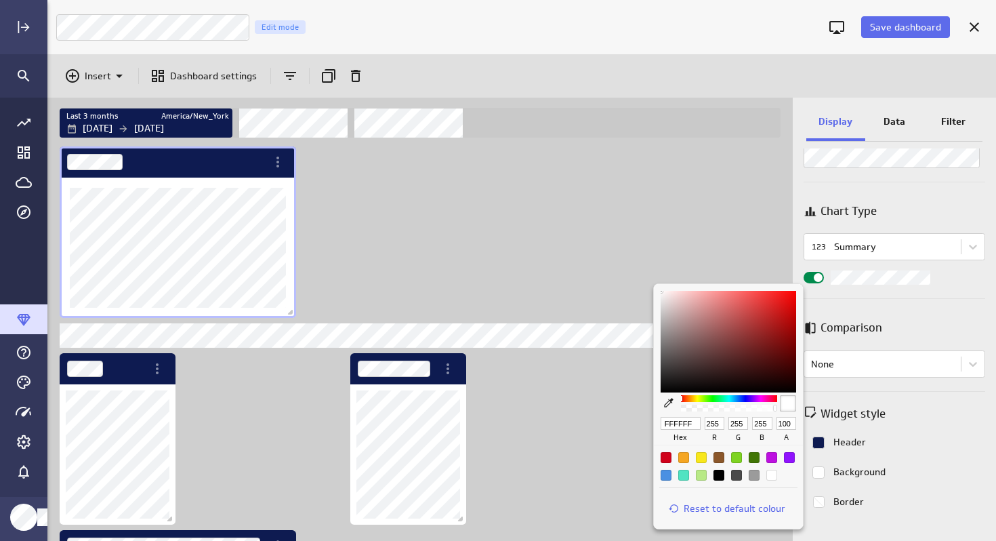
click at [818, 472] on div at bounding box center [498, 270] width 996 height 541
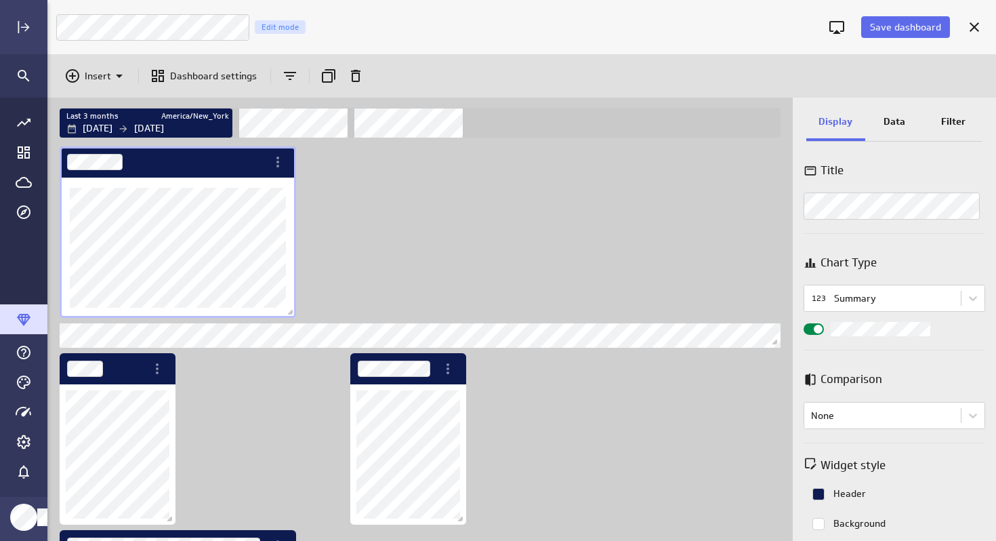
click at [956, 119] on p "Filter" at bounding box center [954, 122] width 24 height 14
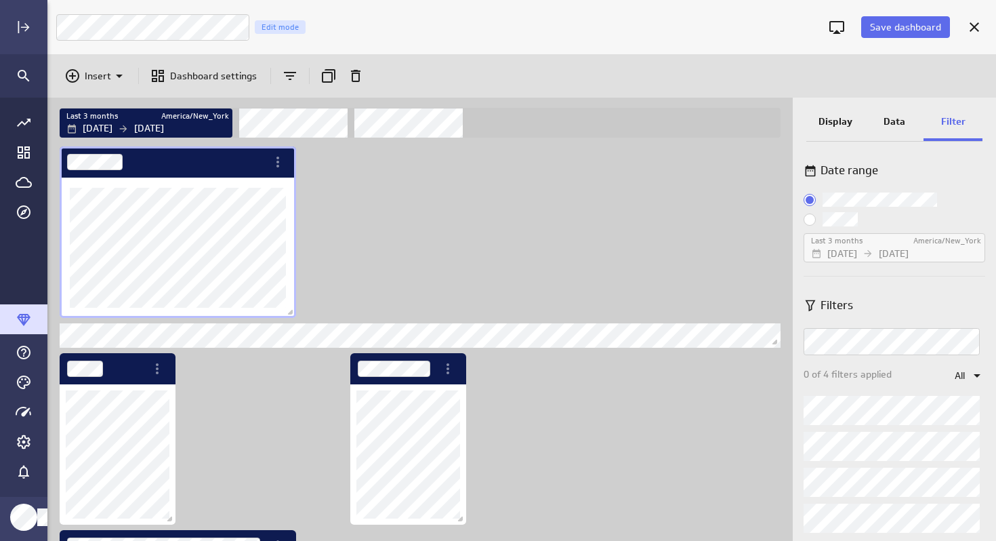
click at [902, 122] on p "Data" at bounding box center [895, 122] width 22 height 14
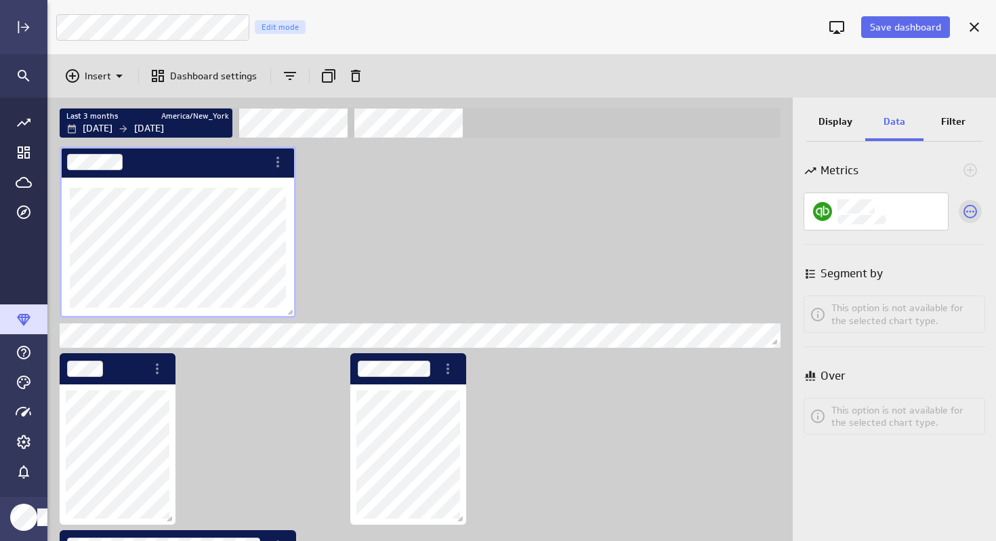
click at [973, 209] on icon "Select a different metric for this visualization" at bounding box center [971, 211] width 16 height 16
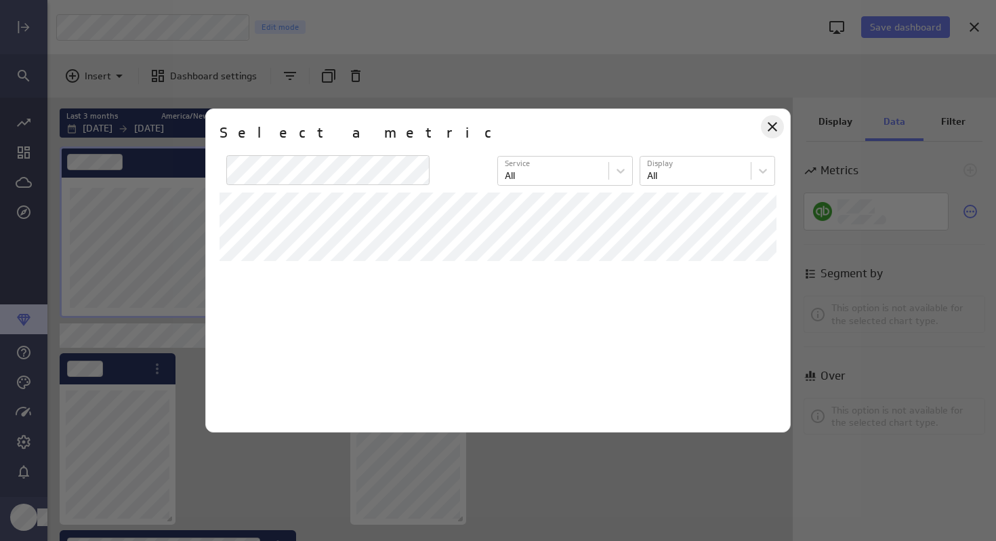
click at [775, 129] on icon "Close" at bounding box center [773, 127] width 16 height 16
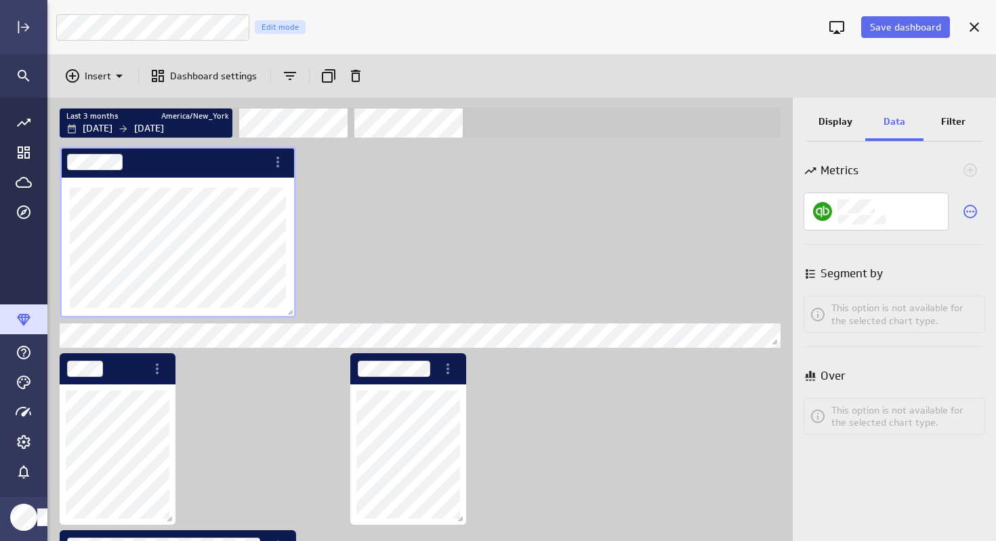
click at [844, 126] on p "Display" at bounding box center [836, 122] width 34 height 14
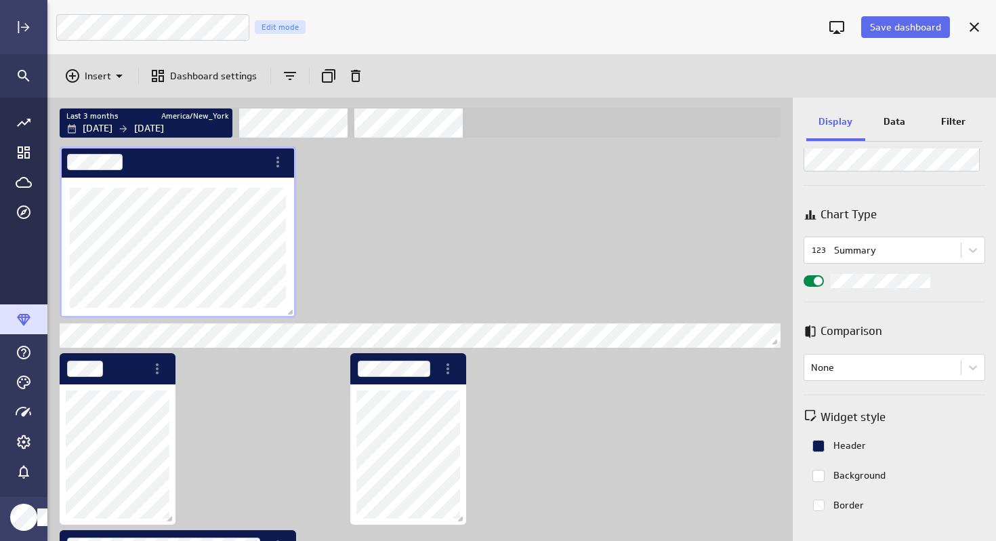
scroll to position [49, 0]
click at [916, 249] on body "Save dashboard BGBKS Cash Analysis Edit mode Insert Dashboard settings Last 3 m…" at bounding box center [498, 270] width 996 height 541
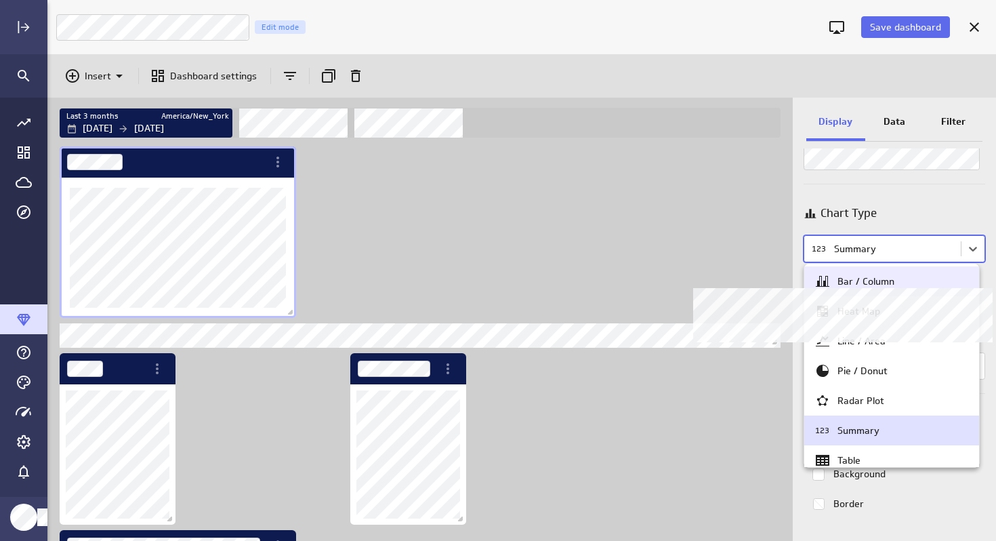
click at [868, 286] on div "Bar / Column" at bounding box center [866, 281] width 57 height 12
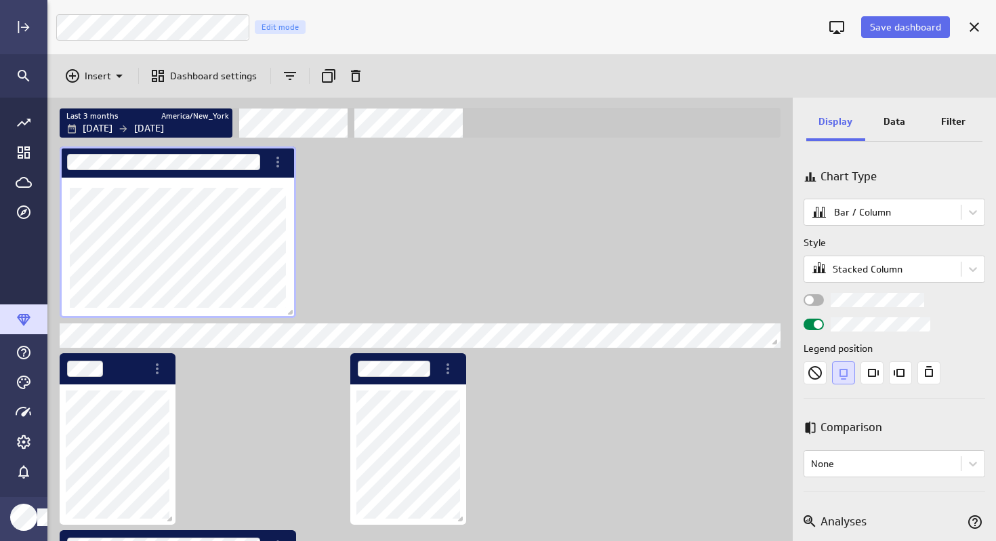
scroll to position [88, 0]
click at [873, 369] on icon "Right" at bounding box center [872, 370] width 23 height 23
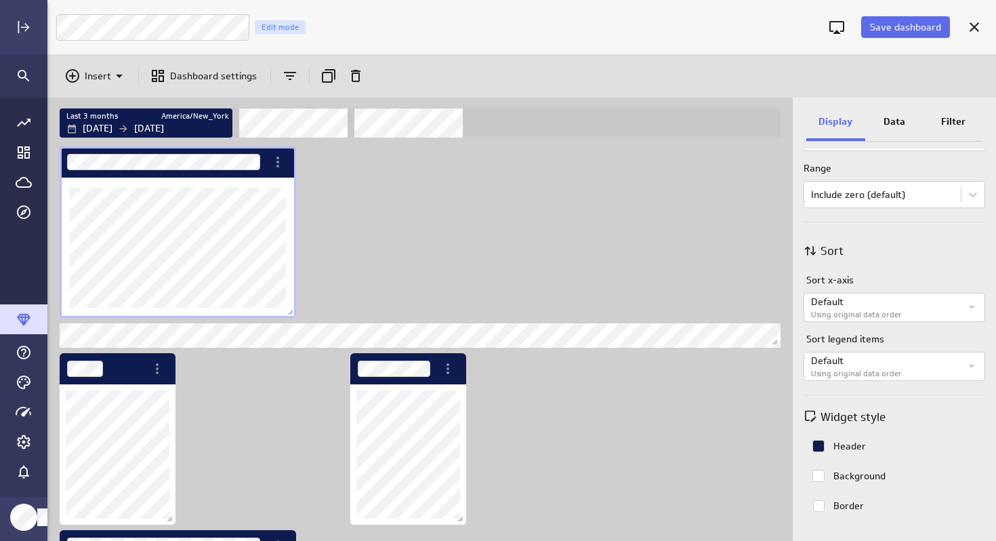
scroll to position [723, 0]
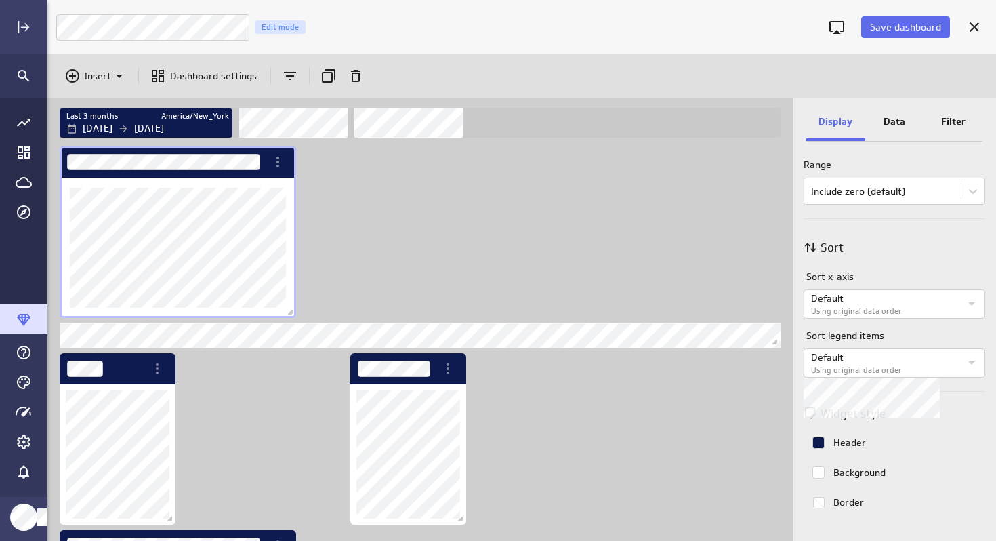
click at [878, 365] on label "Using original data order" at bounding box center [885, 371] width 149 height 12
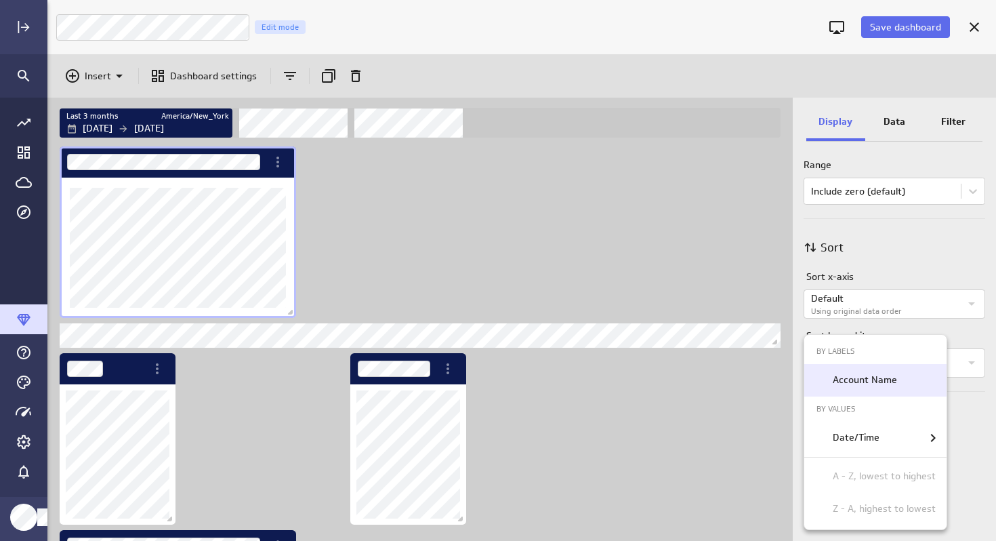
click at [879, 365] on div "Account Name" at bounding box center [876, 380] width 142 height 33
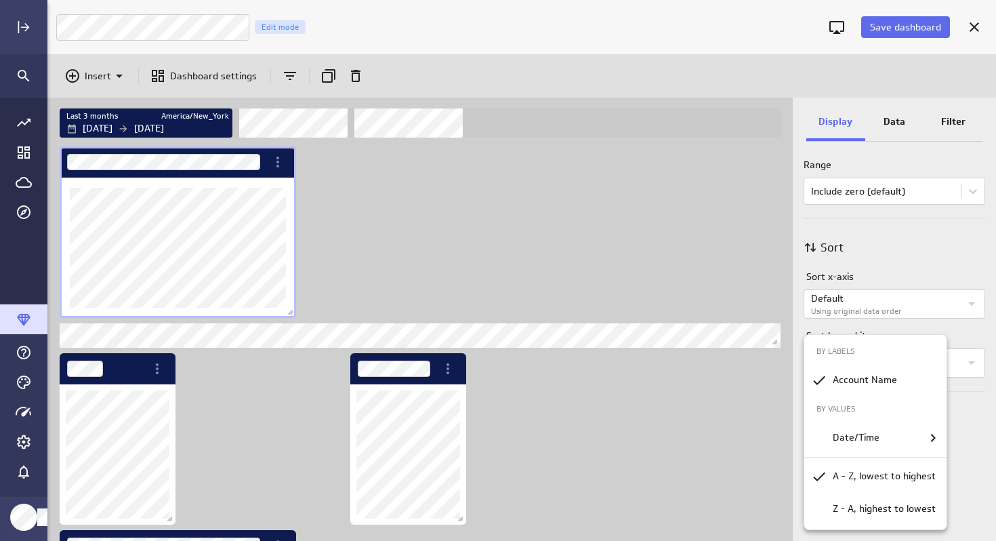
click at [910, 329] on div at bounding box center [498, 270] width 996 height 541
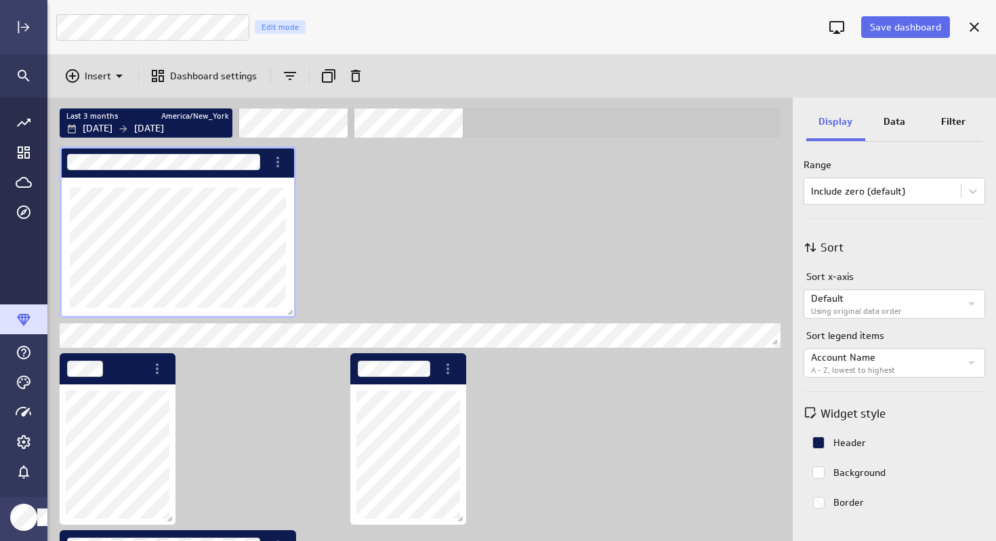
click at [288, 206] on div "Dashboard Widget" at bounding box center [178, 248] width 237 height 140
click at [205, 69] on p "Dashboard settings" at bounding box center [213, 76] width 87 height 14
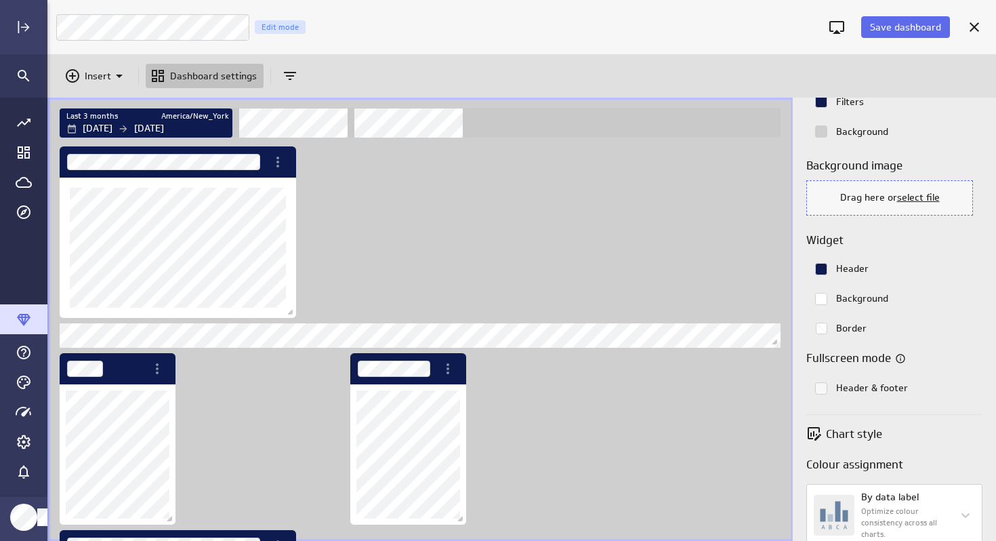
scroll to position [0, 0]
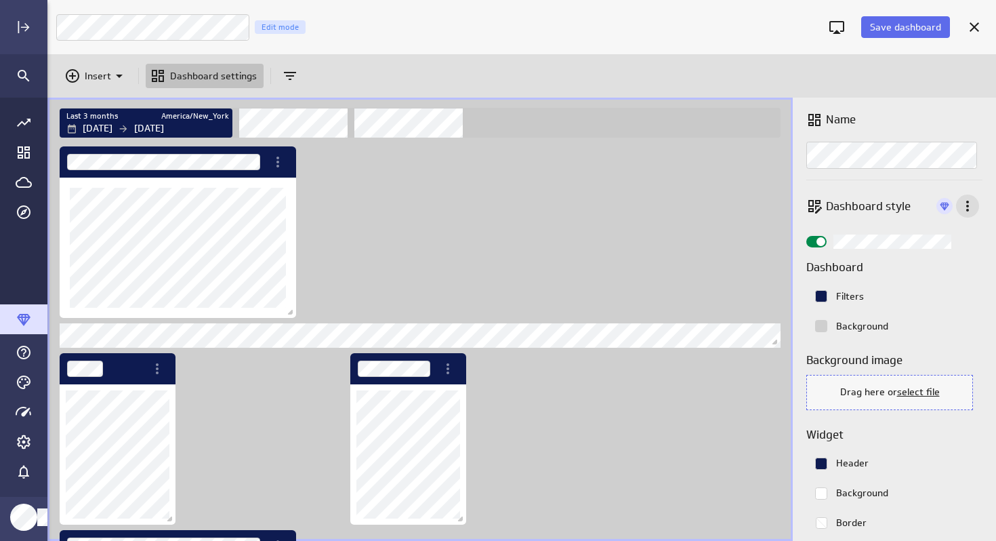
click at [966, 207] on icon "More actions" at bounding box center [968, 206] width 16 height 16
click at [966, 208] on div at bounding box center [498, 270] width 996 height 541
click at [287, 73] on icon "Add and remove filters" at bounding box center [290, 76] width 16 height 16
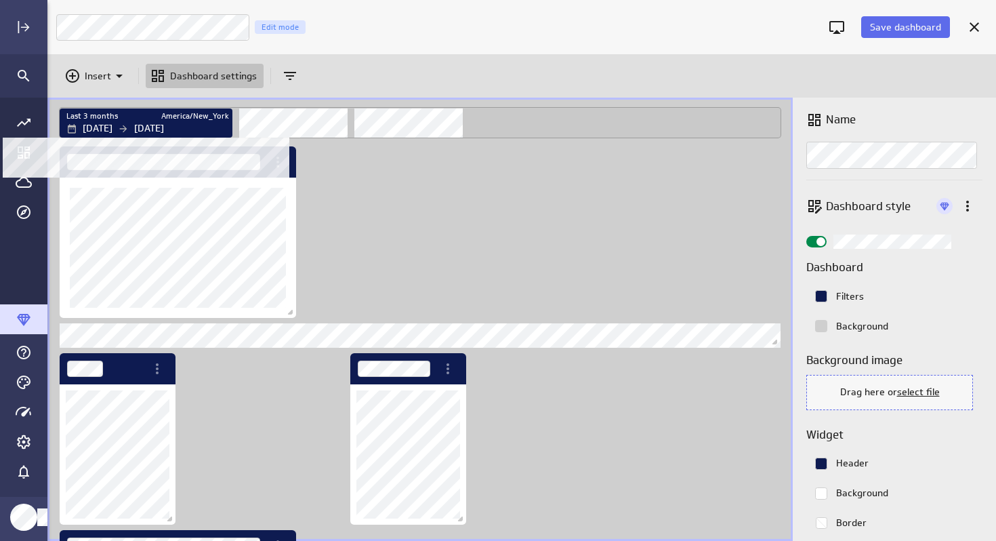
click at [164, 126] on p "[DATE]" at bounding box center [149, 128] width 30 height 14
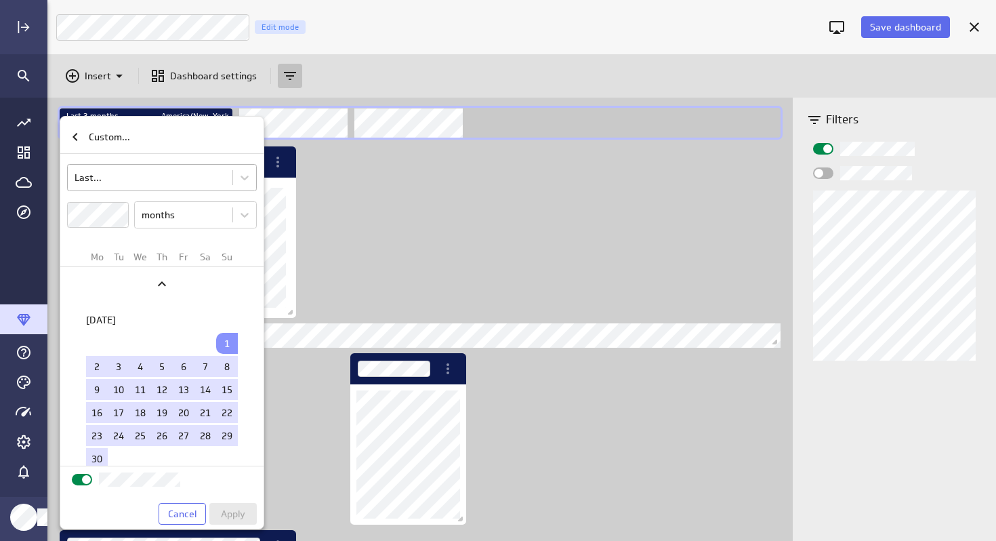
click at [130, 175] on body "Save dashboard BGBKS Cash Analysis Edit mode Insert Dashboard settings Last 3 m…" at bounding box center [498, 270] width 996 height 541
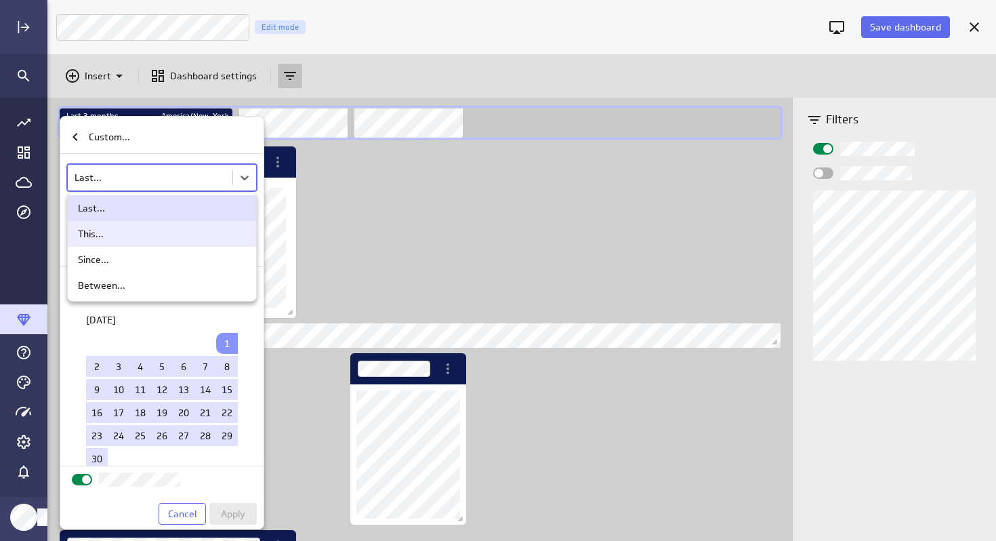
click at [107, 236] on div "This..." at bounding box center [162, 234] width 168 height 12
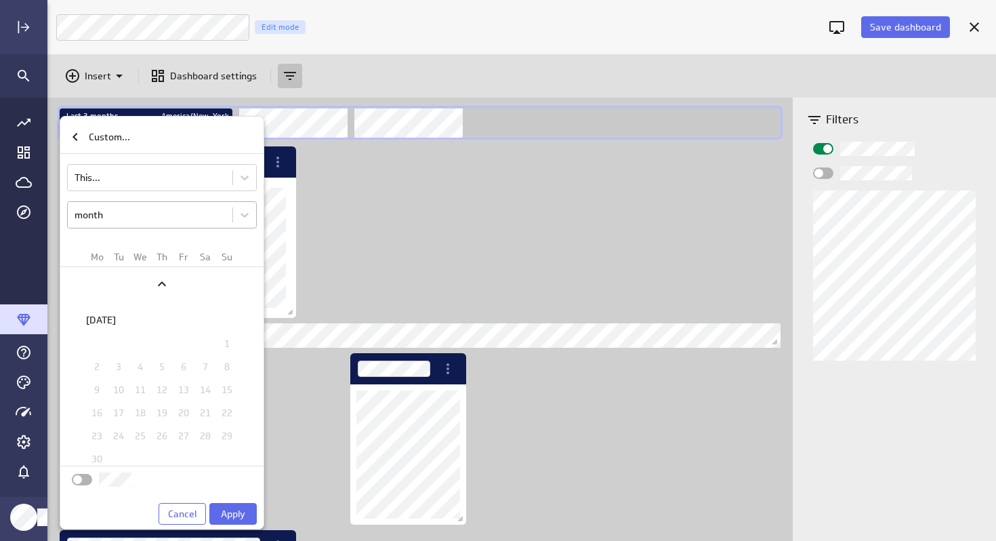
click at [138, 208] on body "Save dashboard BGBKS Cash Analysis Edit mode Insert Dashboard settings Last 3 m…" at bounding box center [498, 270] width 996 height 541
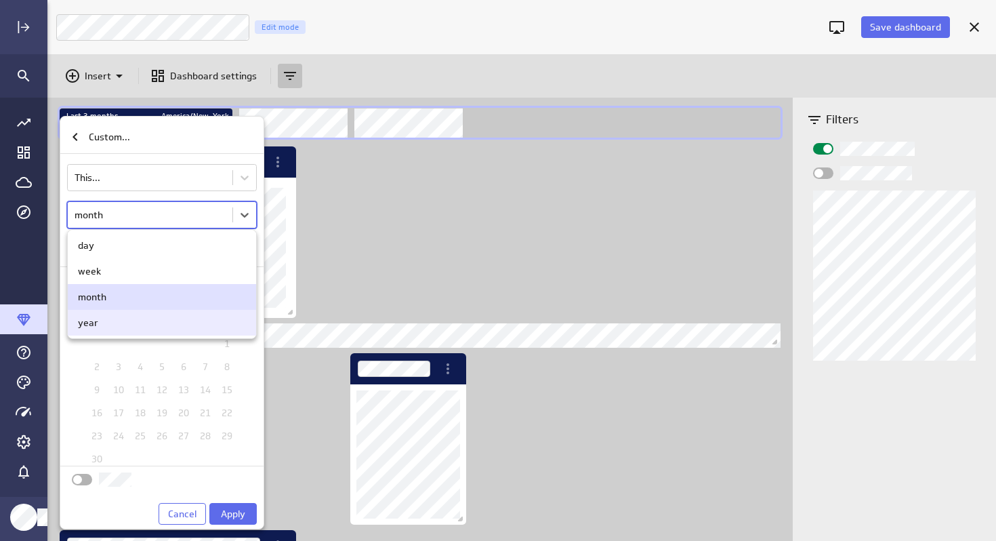
click at [93, 320] on div "year" at bounding box center [88, 323] width 20 height 12
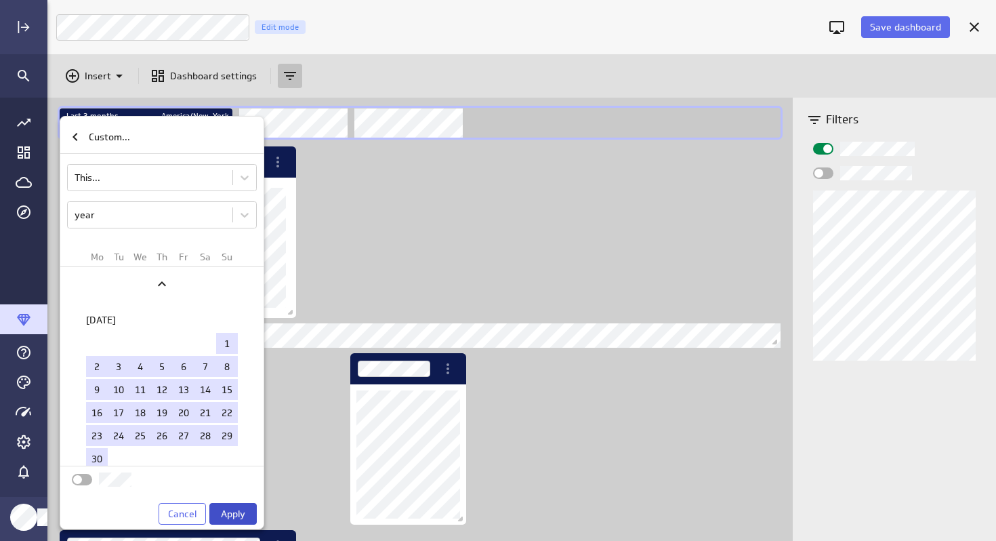
click at [231, 518] on span "Apply" at bounding box center [233, 514] width 24 height 12
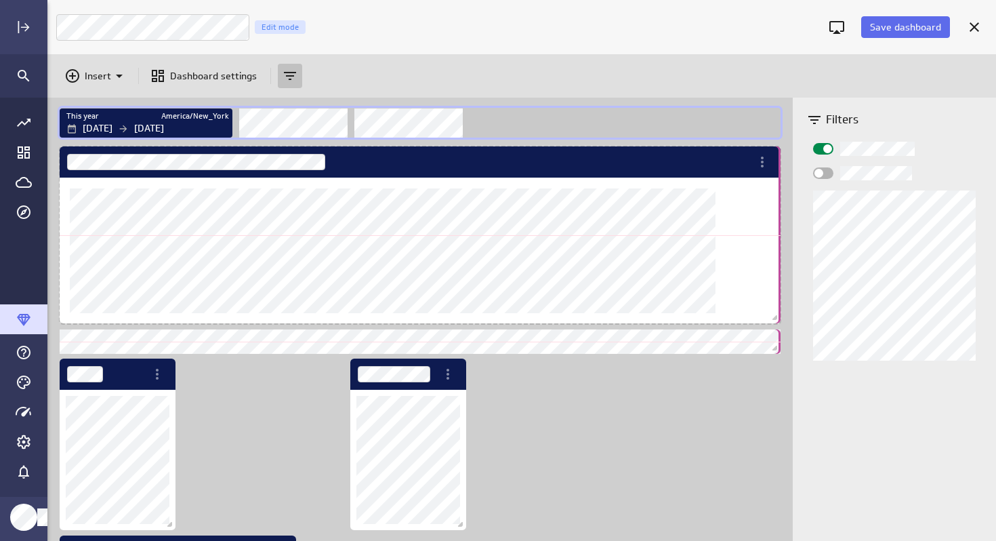
scroll to position [7, 7]
drag, startPoint x: 292, startPoint y: 312, endPoint x: 782, endPoint y: 317, distance: 490.1
click at [782, 317] on span "Dashboard content with 12 widgets" at bounding box center [777, 318] width 14 height 14
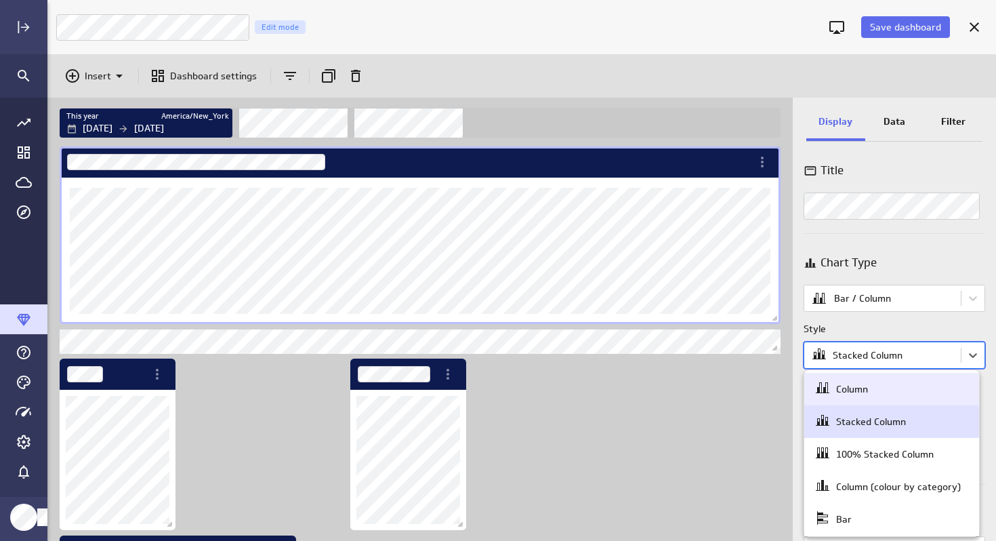
click at [879, 360] on body "Save dashboard BGBKS Cash Analysis Edit mode Insert Dashboard settings This yea…" at bounding box center [498, 270] width 996 height 541
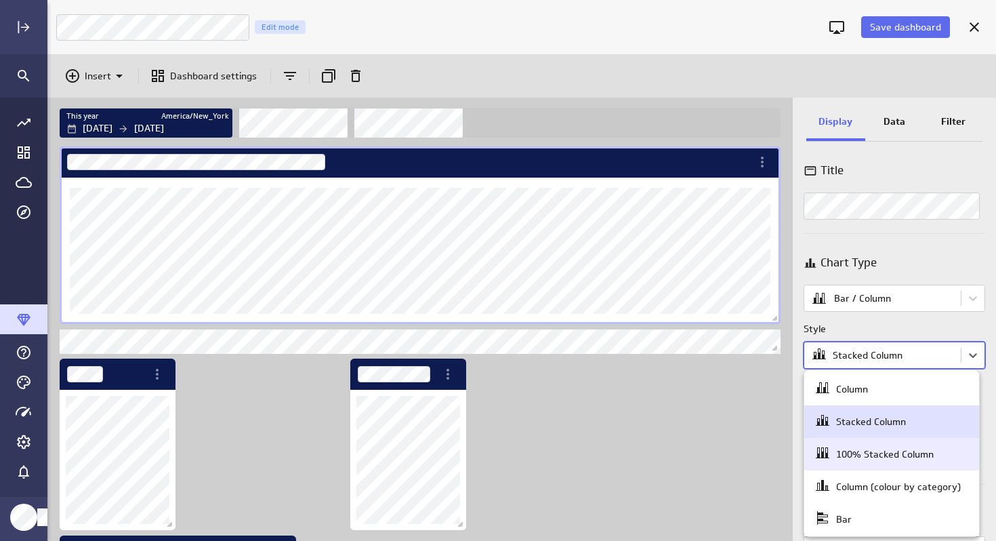
click at [862, 451] on div "100% Stacked Column" at bounding box center [885, 454] width 98 height 12
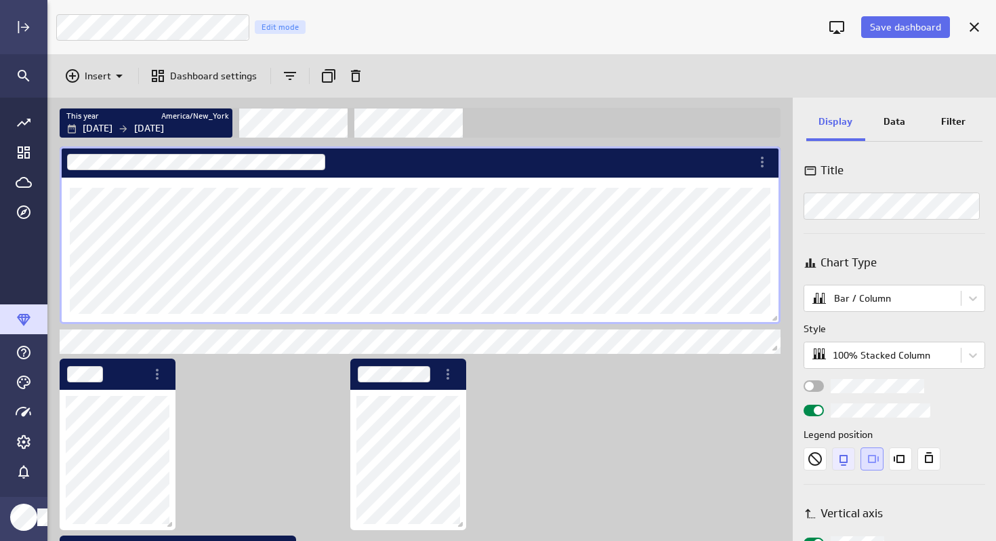
click at [842, 462] on icon "Bottom" at bounding box center [844, 460] width 8 height 11
click at [876, 457] on icon "Right" at bounding box center [872, 458] width 23 height 23
click at [864, 358] on body "Save dashboard BGBKS Cash Analysis Edit mode Insert Dashboard settings This yea…" at bounding box center [498, 270] width 996 height 541
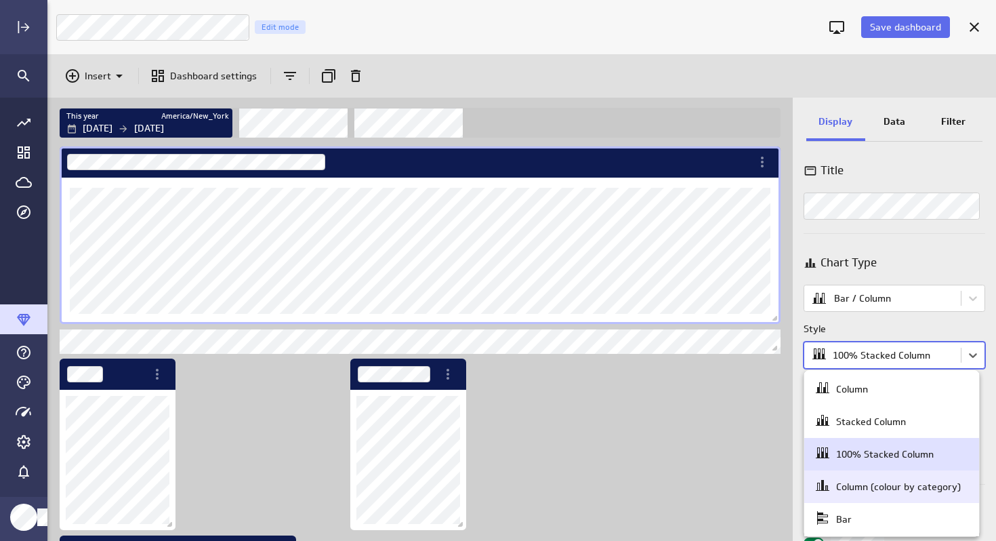
click at [865, 487] on div "Column (colour by category)" at bounding box center [898, 487] width 125 height 12
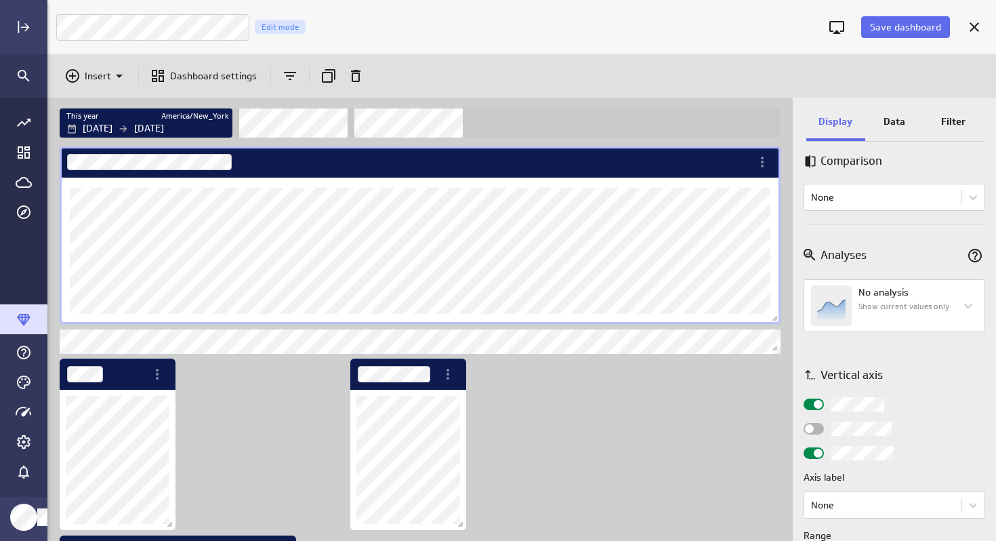
scroll to position [370, 0]
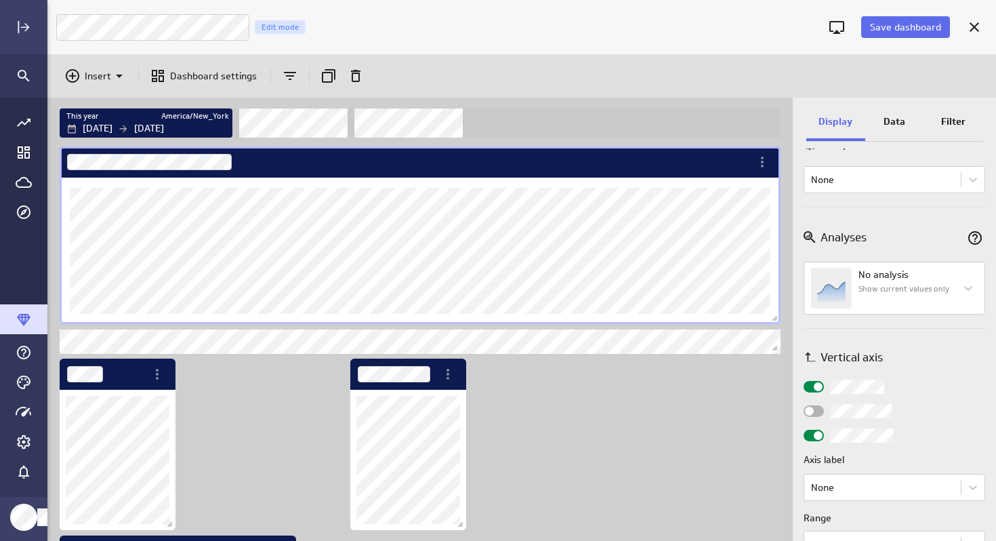
click at [817, 411] on div "Widget Properties" at bounding box center [814, 411] width 20 height 12
click at [0, 0] on input "Widget Properties" at bounding box center [0, 0] width 0 height 0
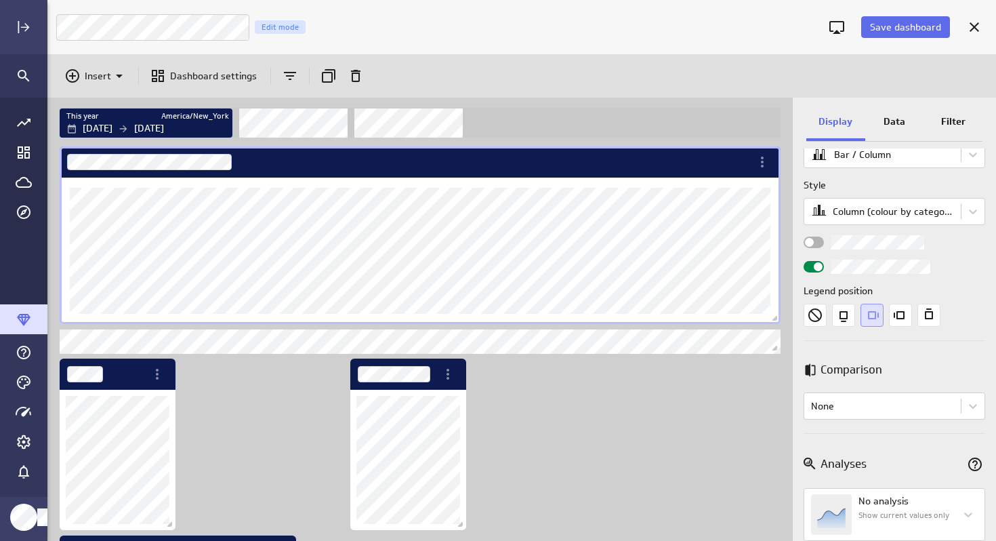
scroll to position [0, 0]
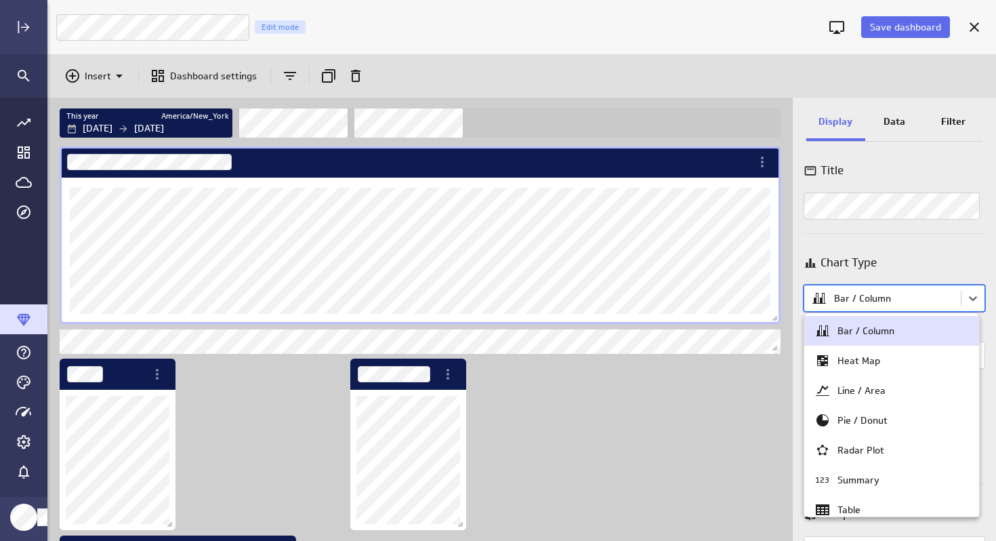
click at [890, 295] on body "Save dashboard BGBKS Cash Analysis Edit mode Insert Dashboard settings This yea…" at bounding box center [498, 270] width 996 height 541
click at [854, 358] on div "Heat Map" at bounding box center [859, 361] width 43 height 12
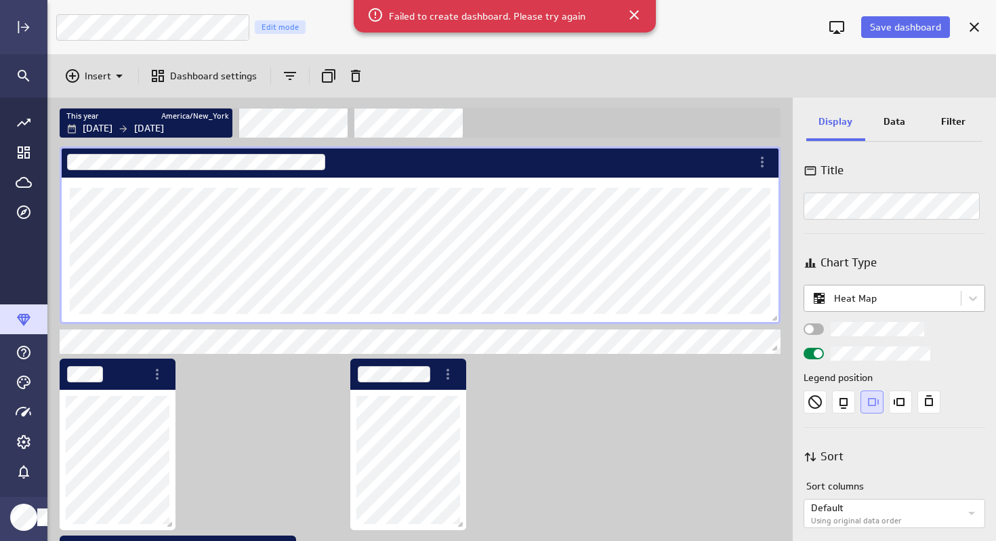
click at [876, 304] on body "Save dashboard BGBKS Cash Analysis Edit mode Insert Dashboard settings This yea…" at bounding box center [498, 270] width 996 height 541
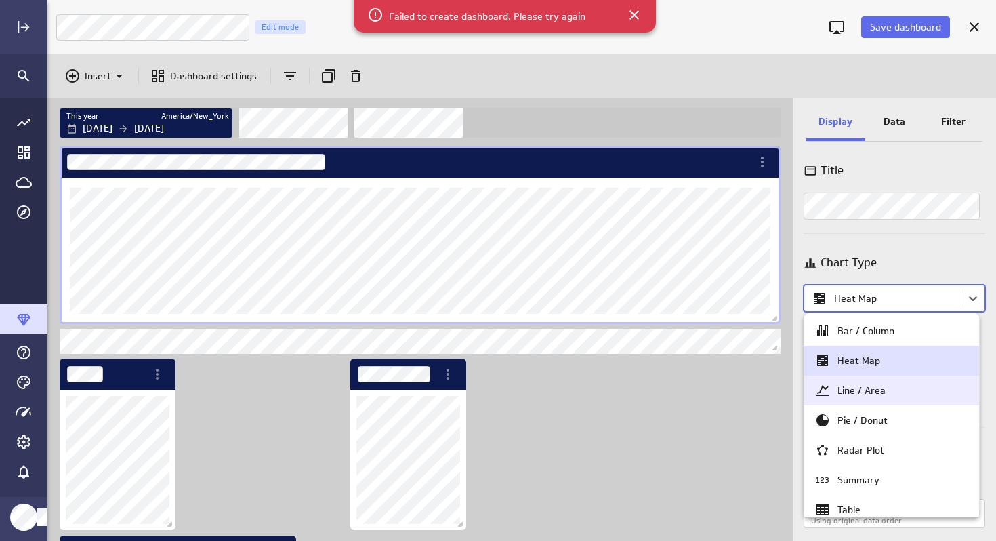
click at [857, 392] on div "Line / Area" at bounding box center [862, 390] width 48 height 12
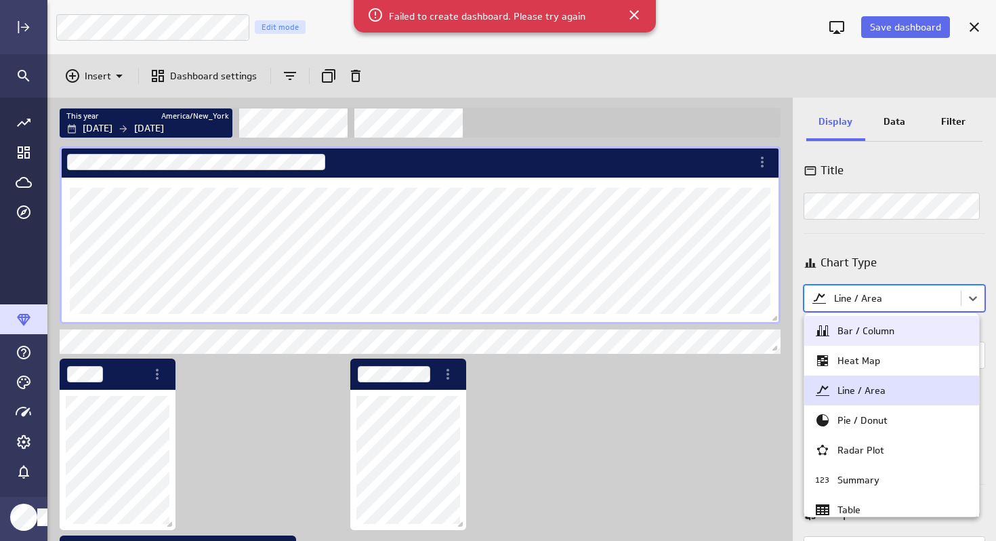
click at [889, 300] on body "Save dashboard BGBKS Cash Analysis Edit mode Insert Dashboard settings This yea…" at bounding box center [498, 270] width 996 height 541
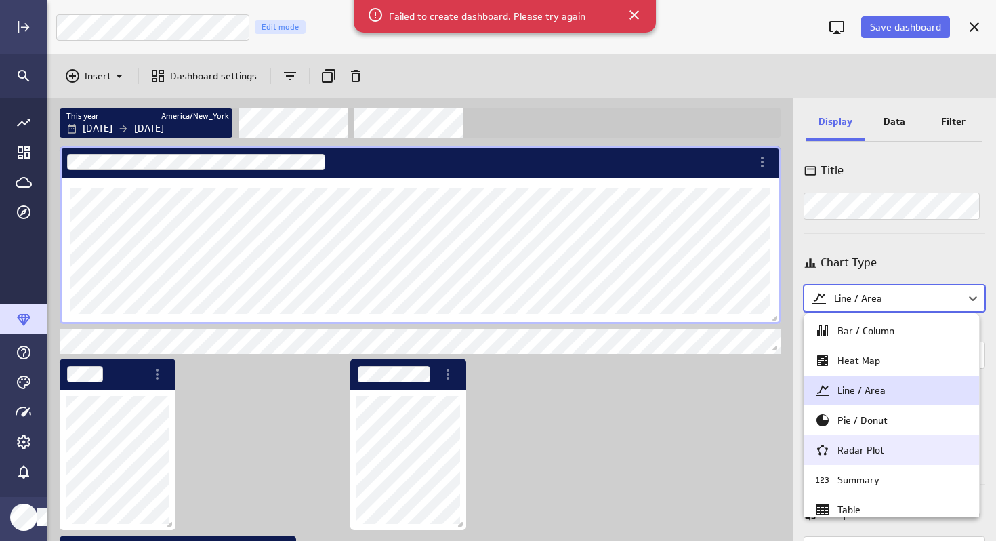
click at [856, 449] on div "Radar Plot" at bounding box center [861, 450] width 47 height 12
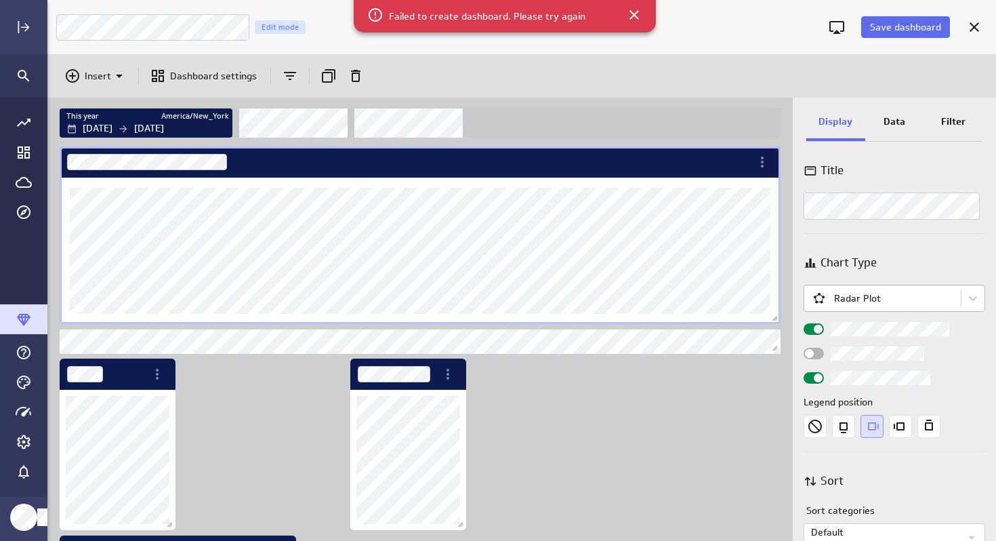
click at [889, 302] on body "Save dashboard BGBKS Cash Analysis Edit mode Insert Dashboard settings This yea…" at bounding box center [498, 270] width 996 height 541
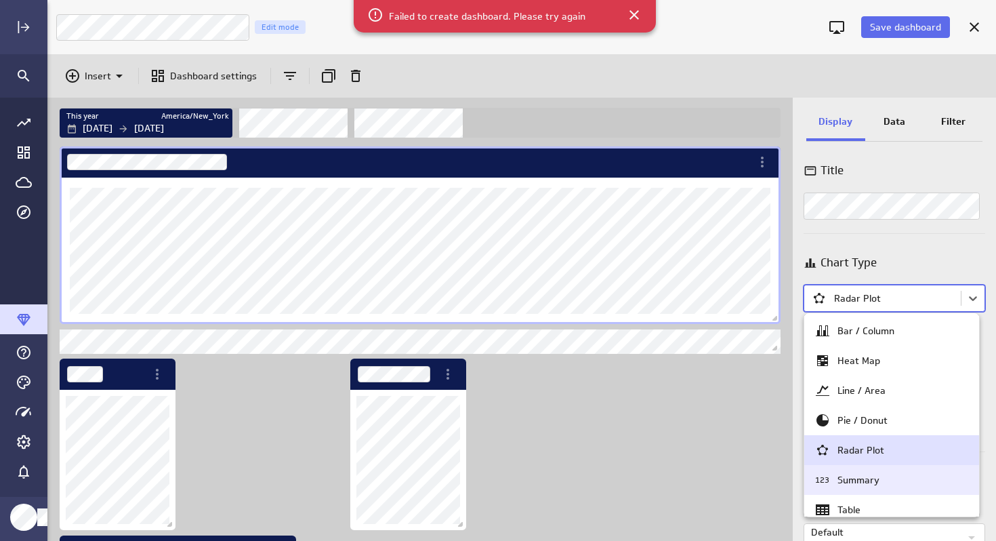
click at [865, 479] on div "Summary" at bounding box center [859, 480] width 42 height 12
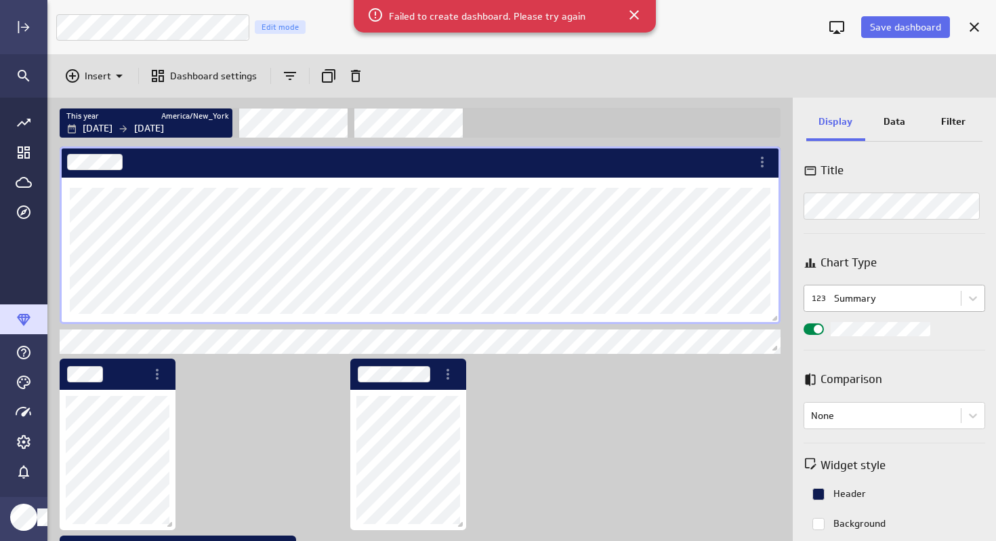
click at [906, 299] on body "Save dashboard BGBKS Cash Analysis Edit mode Insert Dashboard settings This yea…" at bounding box center [498, 270] width 996 height 541
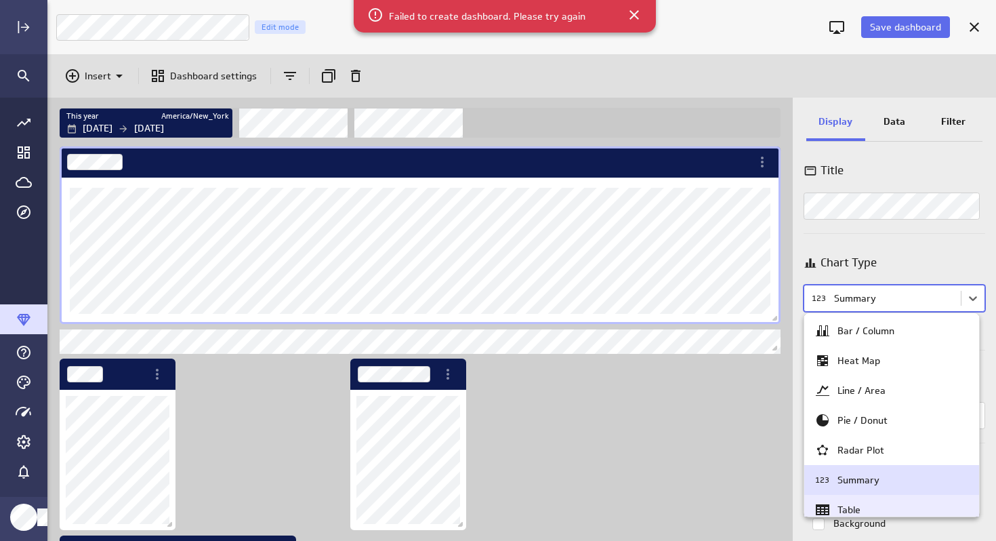
click at [864, 509] on div "Table" at bounding box center [892, 510] width 155 height 16
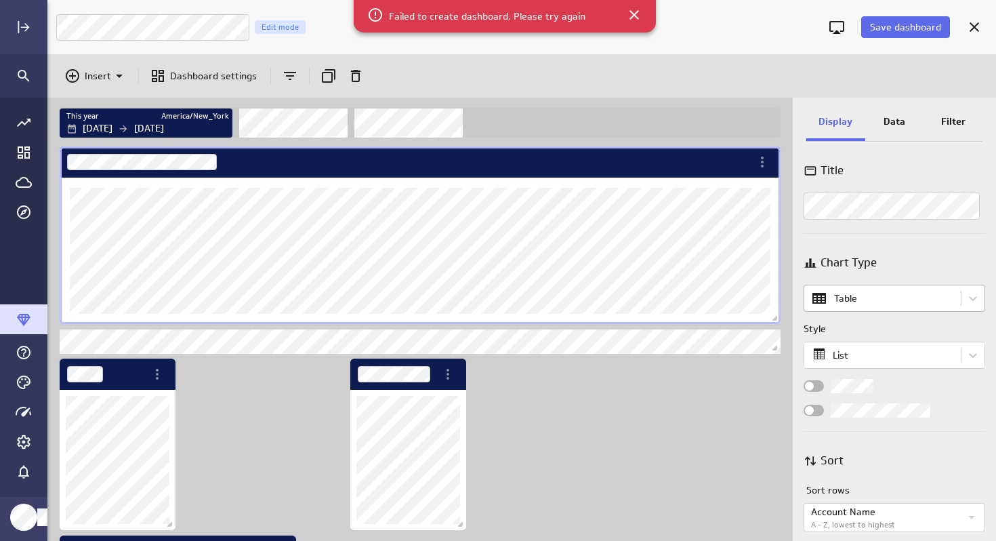
click at [904, 304] on body "Save dashboard BGBKS Cash Analysis Edit mode Insert Dashboard settings This yea…" at bounding box center [498, 270] width 996 height 541
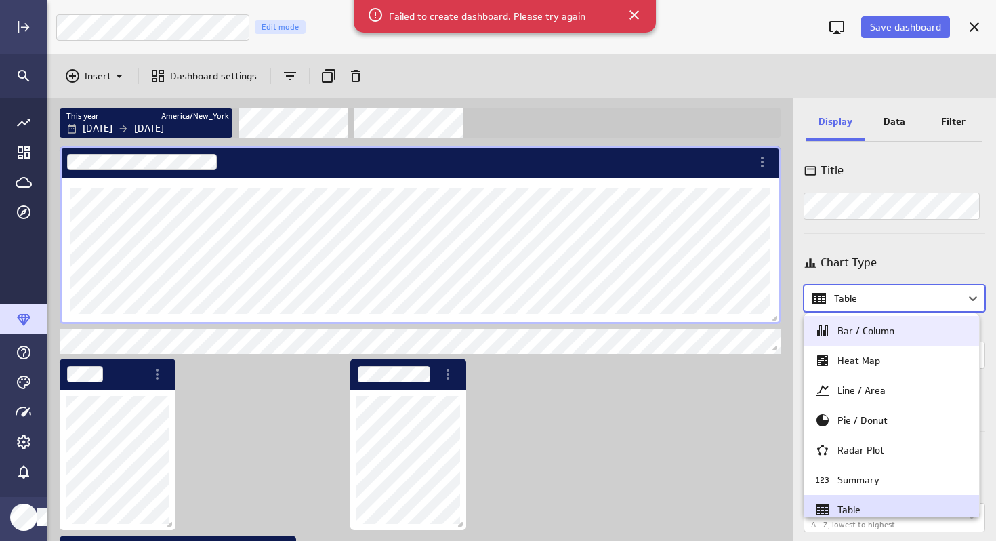
click at [882, 329] on div "Bar / Column" at bounding box center [866, 331] width 57 height 12
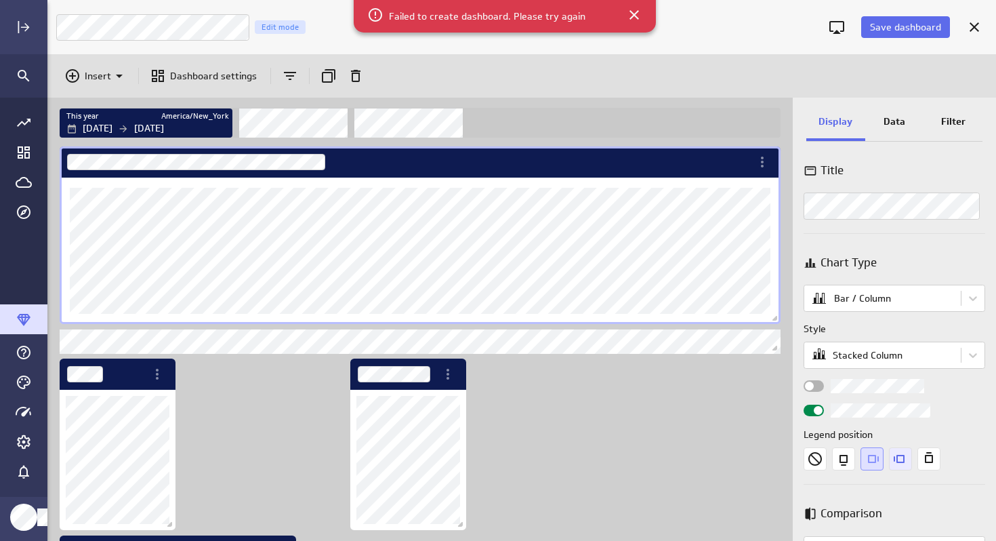
click at [901, 458] on icon "Left" at bounding box center [900, 458] width 23 height 23
click at [929, 463] on icon "Top" at bounding box center [929, 457] width 8 height 11
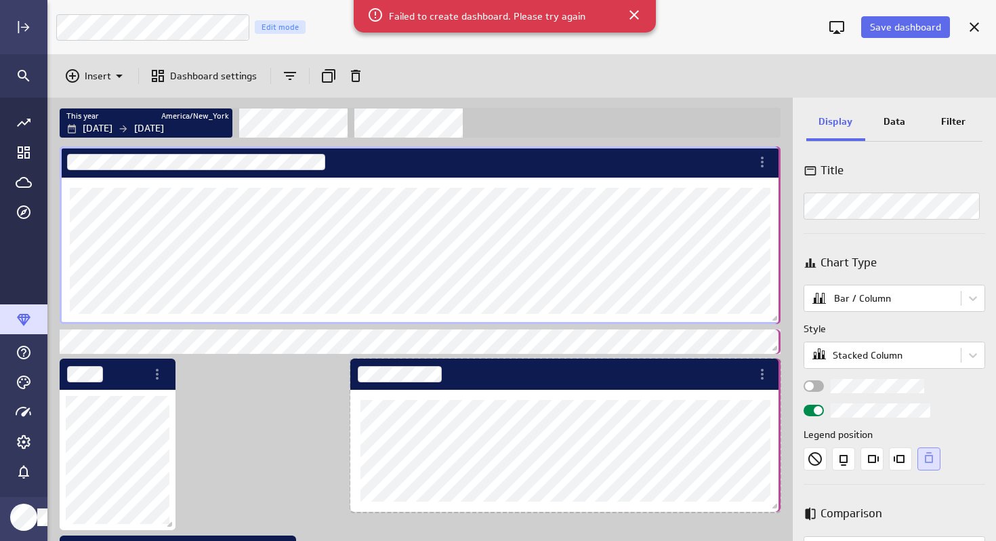
drag, startPoint x: 461, startPoint y: 525, endPoint x: 786, endPoint y: 506, distance: 325.2
click at [786, 506] on div "Dashboard content with 12 widgets" at bounding box center [420, 342] width 746 height 397
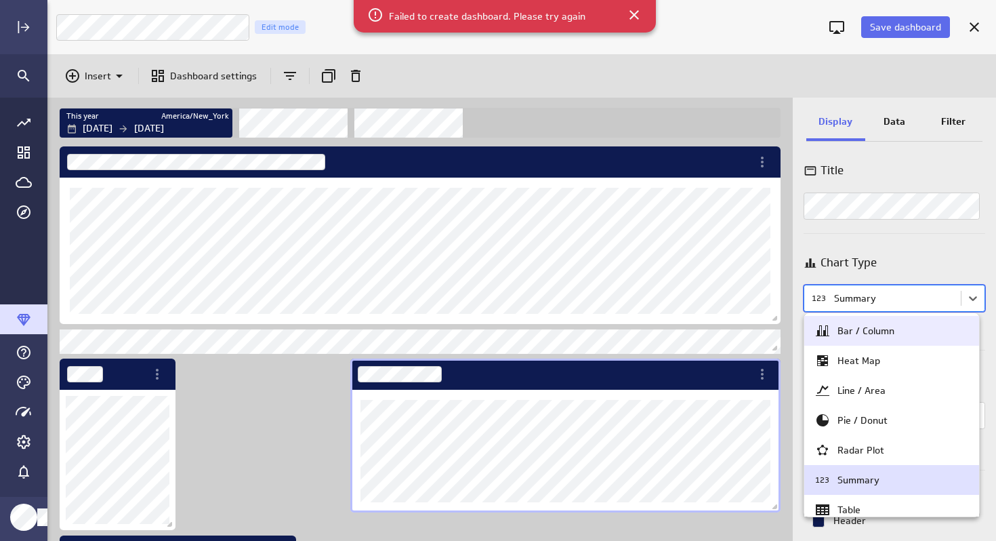
click at [909, 300] on body "Save dashboard BGBKS Cash Analysis Edit mode Insert Dashboard settings This yea…" at bounding box center [498, 270] width 996 height 541
click at [877, 337] on div "Bar / Column" at bounding box center [866, 331] width 57 height 12
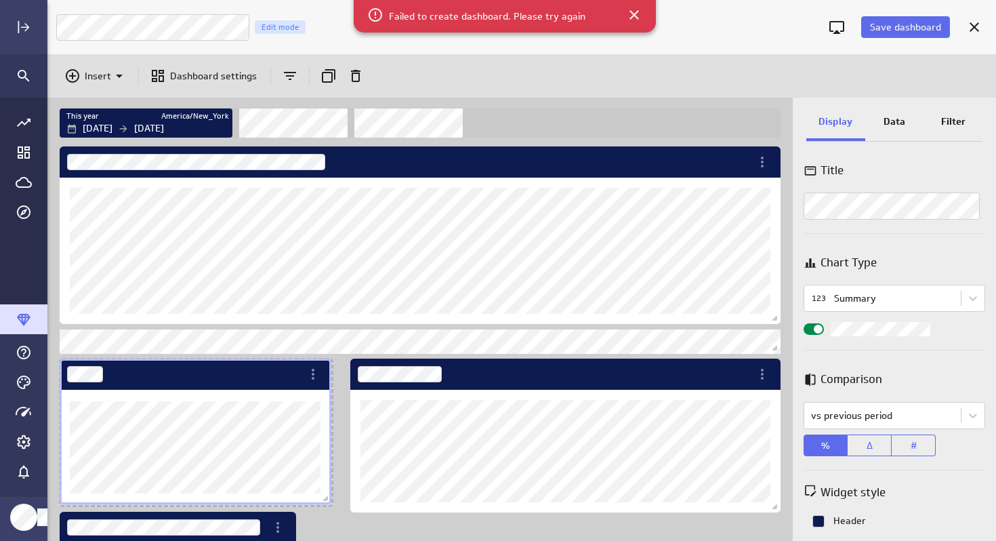
scroll to position [6, 7]
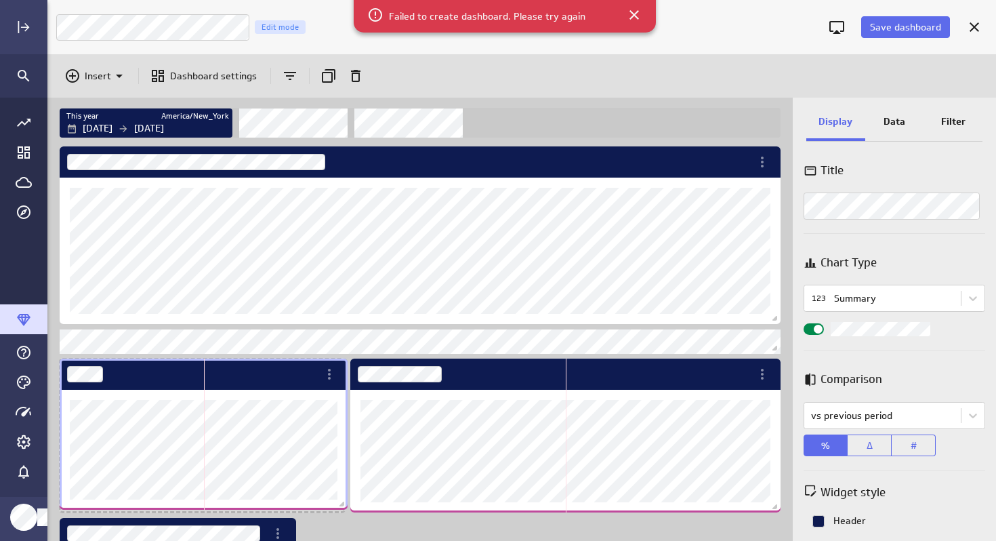
drag, startPoint x: 170, startPoint y: 527, endPoint x: 342, endPoint y: 507, distance: 173.4
click at [342, 507] on span "Dashboard content with 12 widgets" at bounding box center [344, 506] width 14 height 14
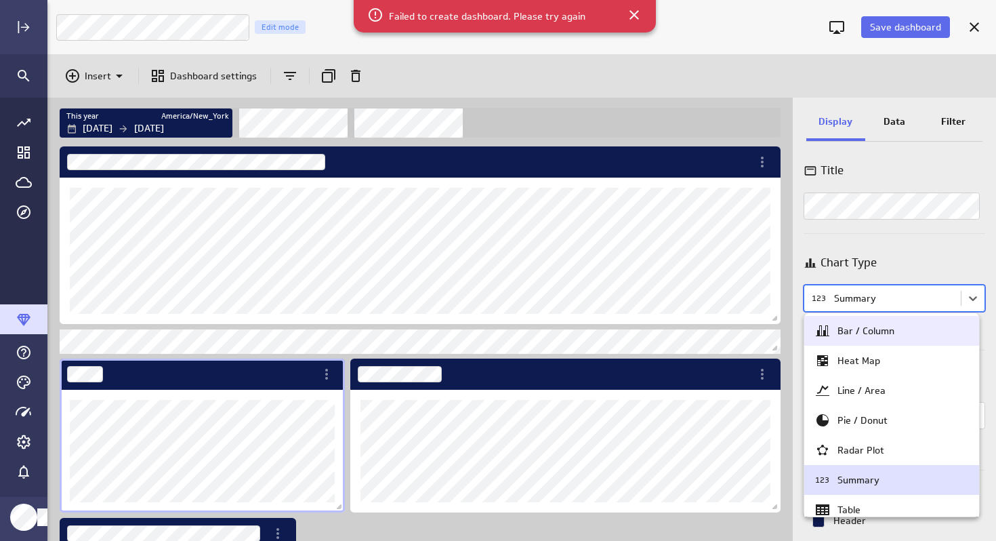
click at [898, 304] on body "Save dashboard BGBKS Cash Analysis Edit mode Insert Dashboard settings This yea…" at bounding box center [498, 270] width 996 height 541
click at [872, 334] on div "Bar / Column" at bounding box center [866, 331] width 57 height 12
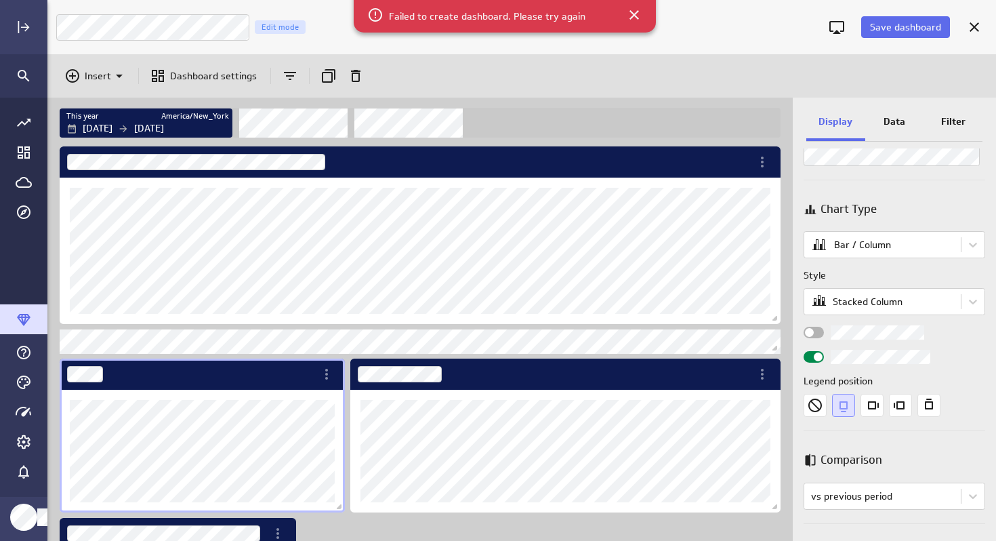
scroll to position [87, 0]
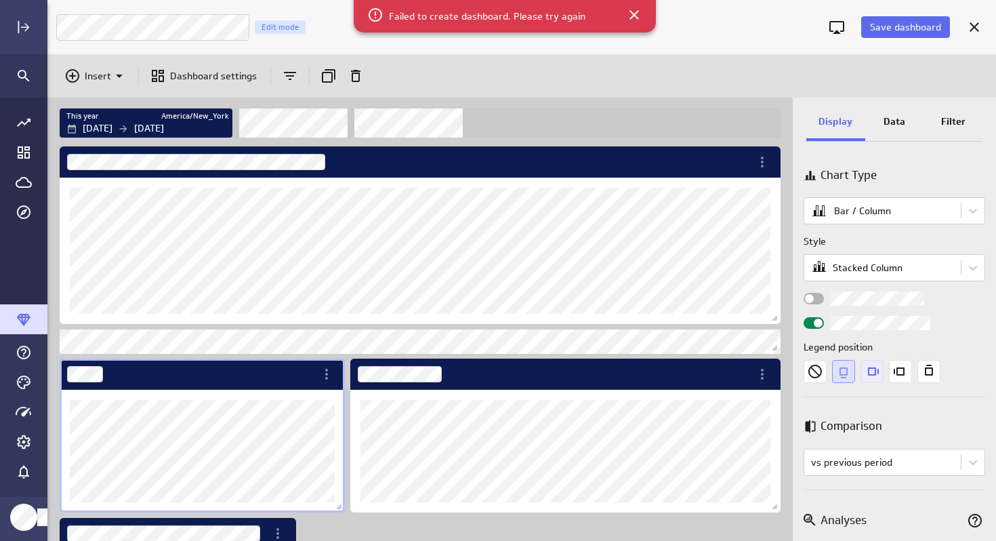
click at [874, 371] on icon "Right" at bounding box center [872, 371] width 23 height 23
click at [901, 377] on icon "Left" at bounding box center [900, 371] width 23 height 23
click at [928, 369] on icon "Top" at bounding box center [929, 371] width 23 height 23
click at [844, 374] on icon "Bottom" at bounding box center [843, 371] width 23 height 23
click at [874, 372] on icon "Right" at bounding box center [872, 371] width 23 height 23
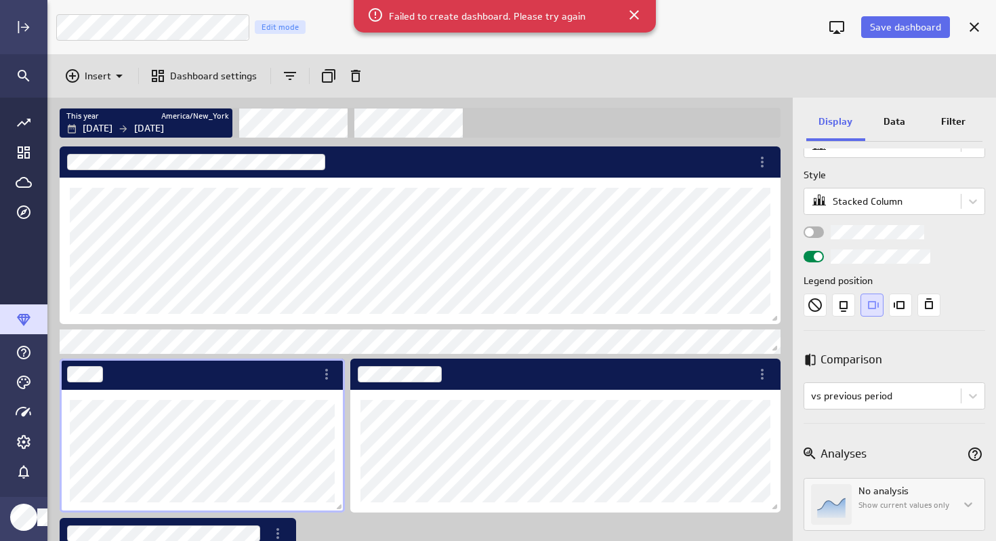
scroll to position [160, 0]
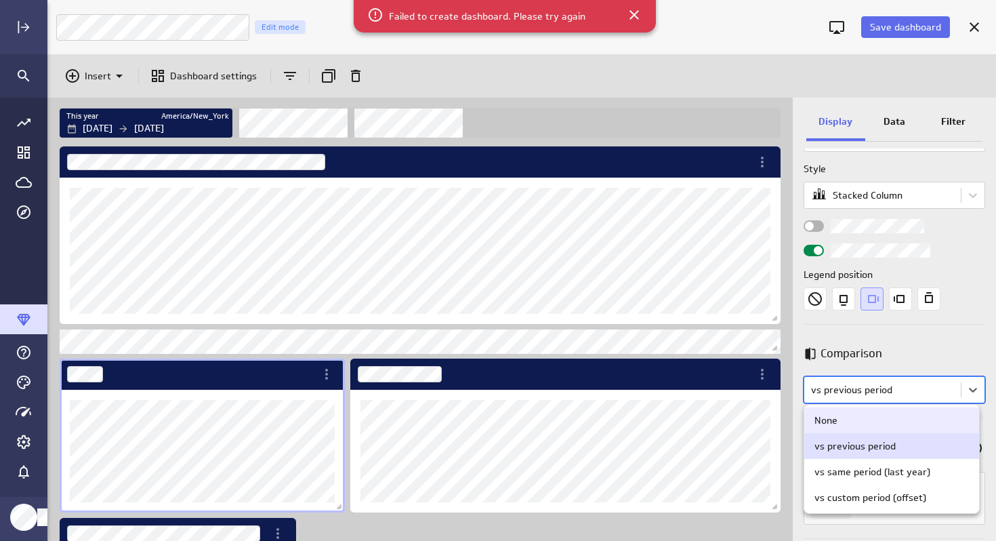
click at [917, 383] on body "Save dashboard BGBKS Cash Analysis Edit mode Insert Dashboard settings This yea…" at bounding box center [498, 270] width 996 height 541
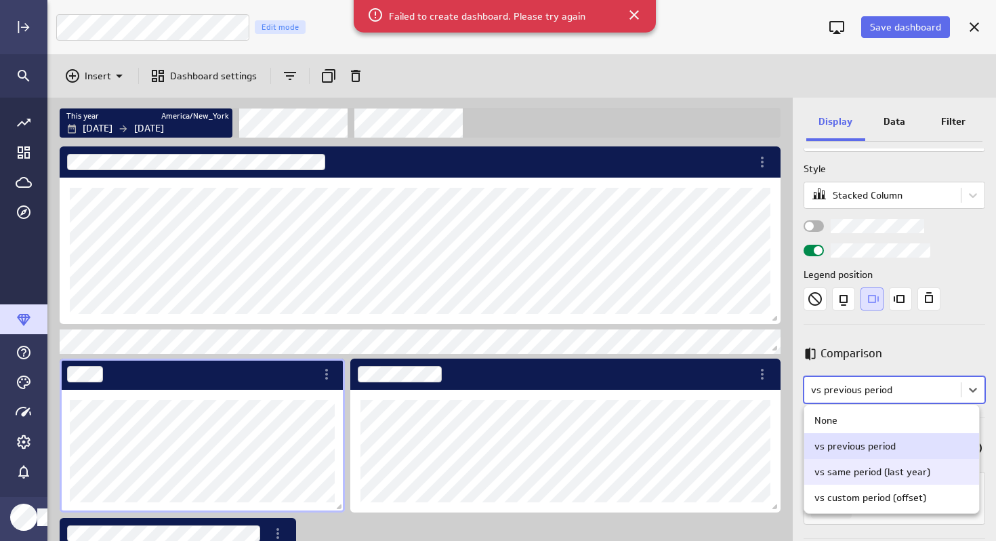
click at [863, 475] on div "vs same period (last year)" at bounding box center [873, 472] width 116 height 12
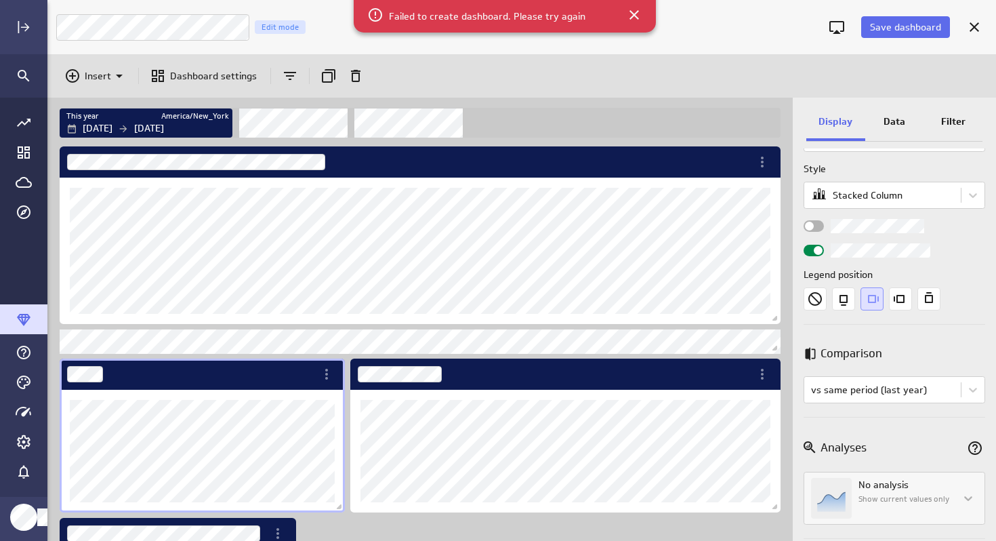
click at [910, 425] on div "Title Chart Type Bar / Column Style Stacked Column Legend position Comparison C…" at bounding box center [894, 344] width 203 height 392
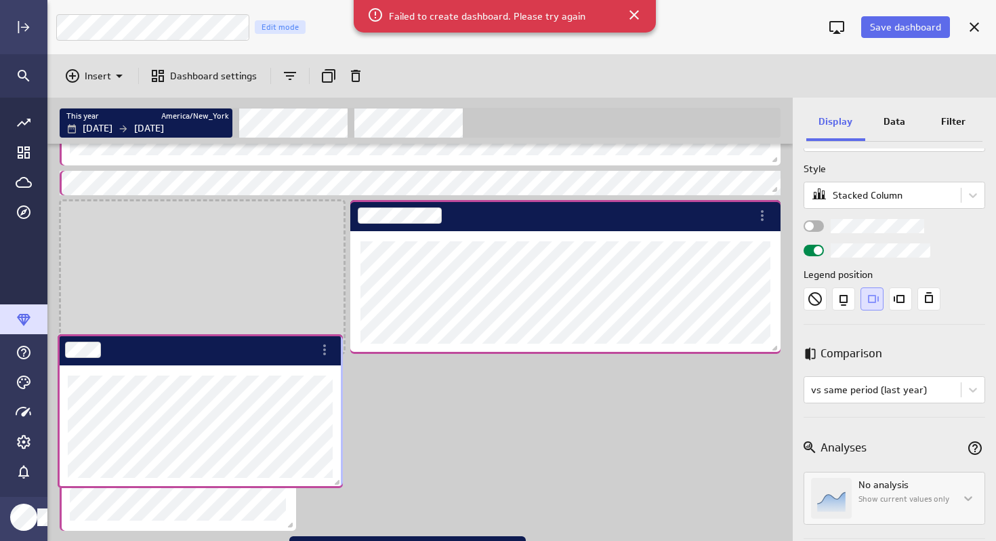
scroll to position [7, 7]
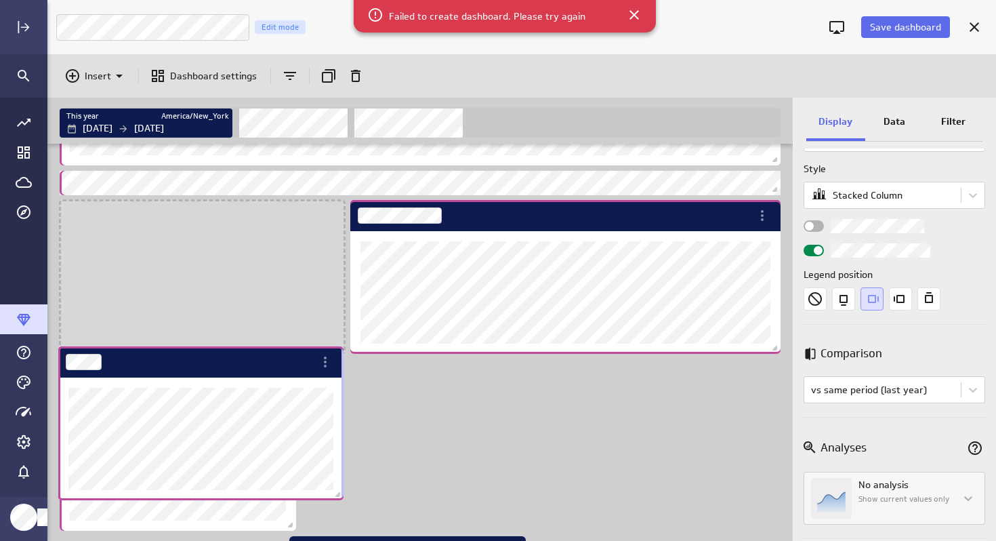
drag, startPoint x: 291, startPoint y: 346, endPoint x: 289, endPoint y: 493, distance: 146.4
click at [289, 493] on div "Dashboard Widget" at bounding box center [200, 439] width 285 height 123
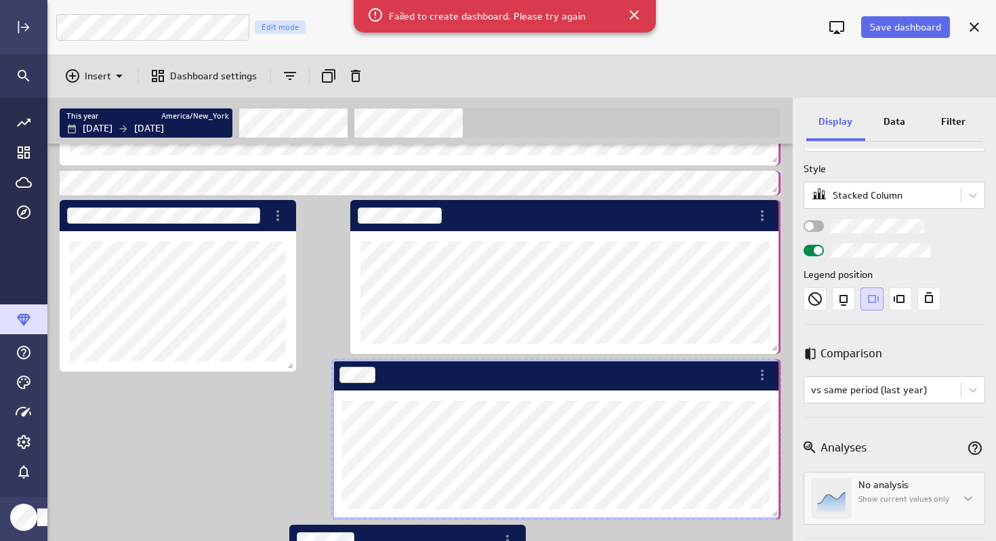
drag, startPoint x: 612, startPoint y: 510, endPoint x: 786, endPoint y: 517, distance: 174.3
click at [786, 517] on div "Dashboard content with 12 widgets" at bounding box center [420, 342] width 746 height 397
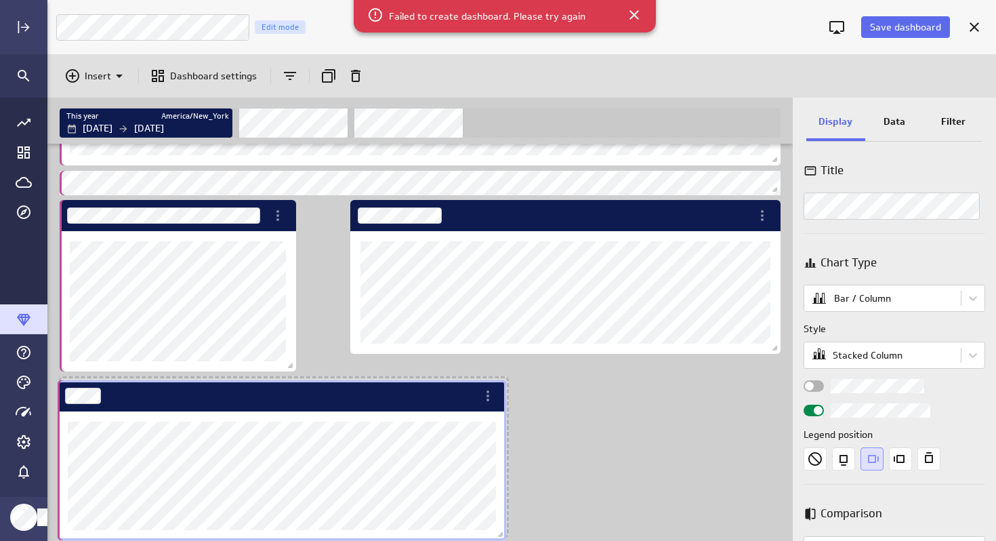
scroll to position [1233, 727]
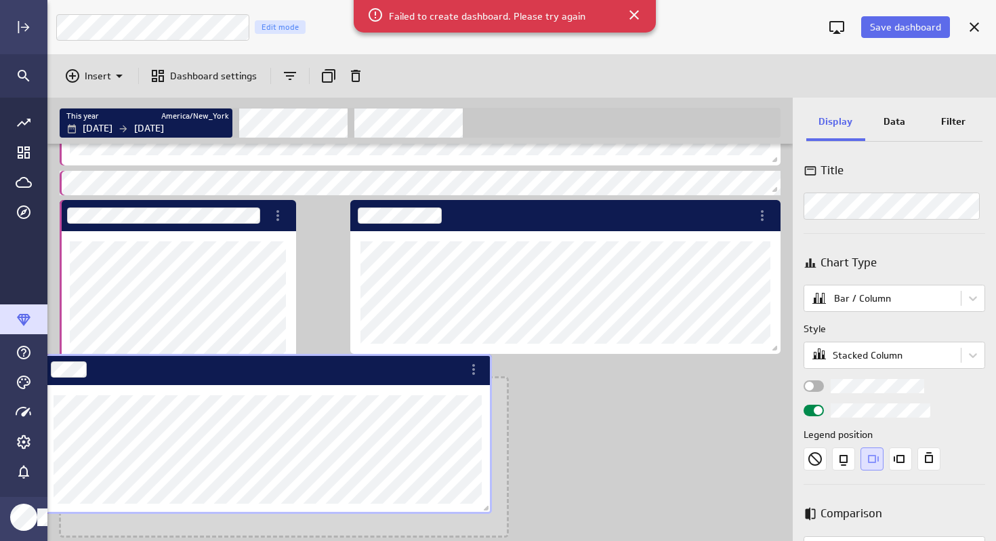
drag, startPoint x: 600, startPoint y: 378, endPoint x: 332, endPoint y: 375, distance: 267.8
click at [312, 372] on div "Dashboard Widget" at bounding box center [252, 369] width 419 height 31
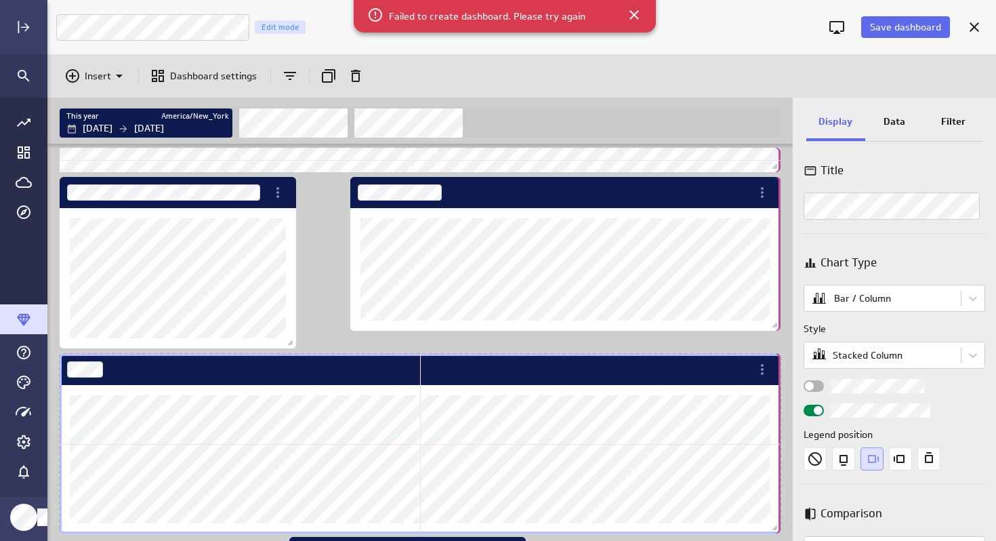
drag, startPoint x: 503, startPoint y: 533, endPoint x: 806, endPoint y: 529, distance: 303.0
click at [806, 529] on div "This year America/New_York [DATE] [DATE] Display Data Filter Title Chart Type B…" at bounding box center [521, 319] width 949 height 443
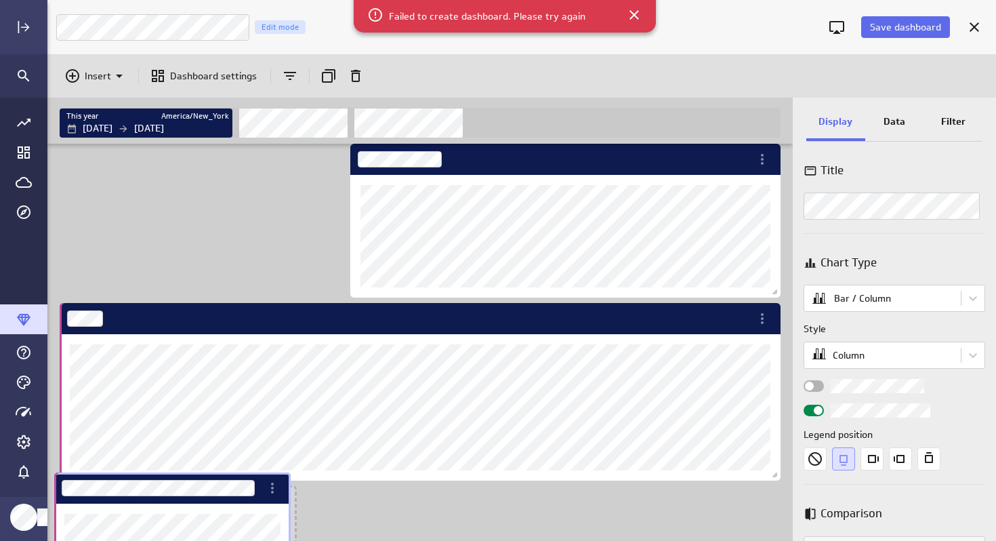
drag, startPoint x: 285, startPoint y: 157, endPoint x: 280, endPoint y: 500, distance: 342.4
click at [280, 500] on div "Dashboard Widget" at bounding box center [272, 488] width 23 height 30
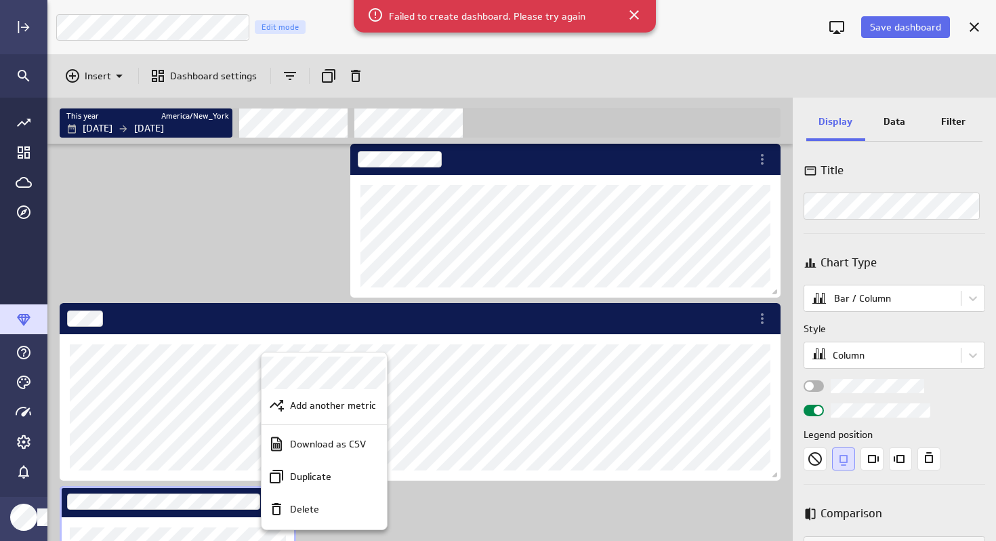
drag, startPoint x: 527, startPoint y: 161, endPoint x: 477, endPoint y: 159, distance: 50.2
click at [326, 158] on div at bounding box center [498, 270] width 996 height 541
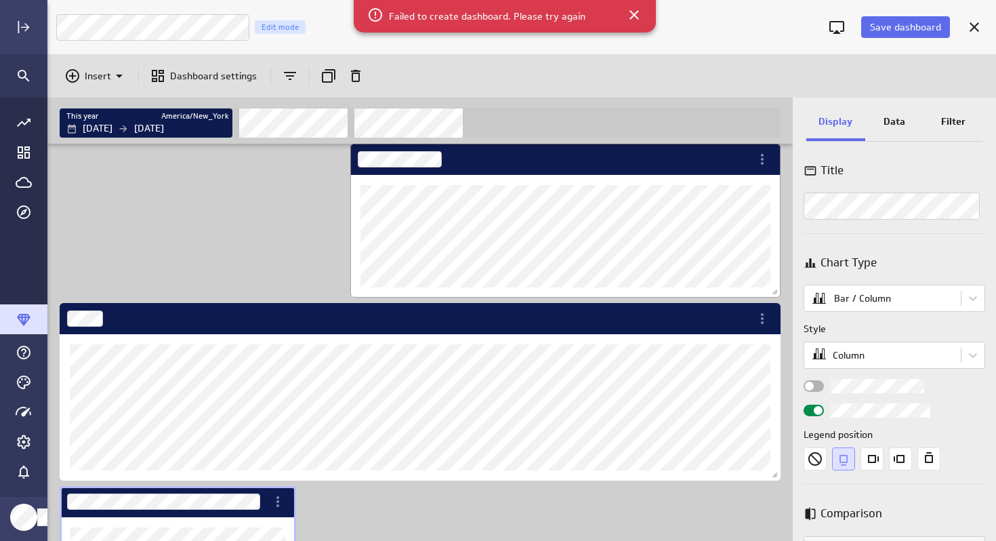
click at [484, 159] on div "Dashboard Widget" at bounding box center [550, 159] width 401 height 31
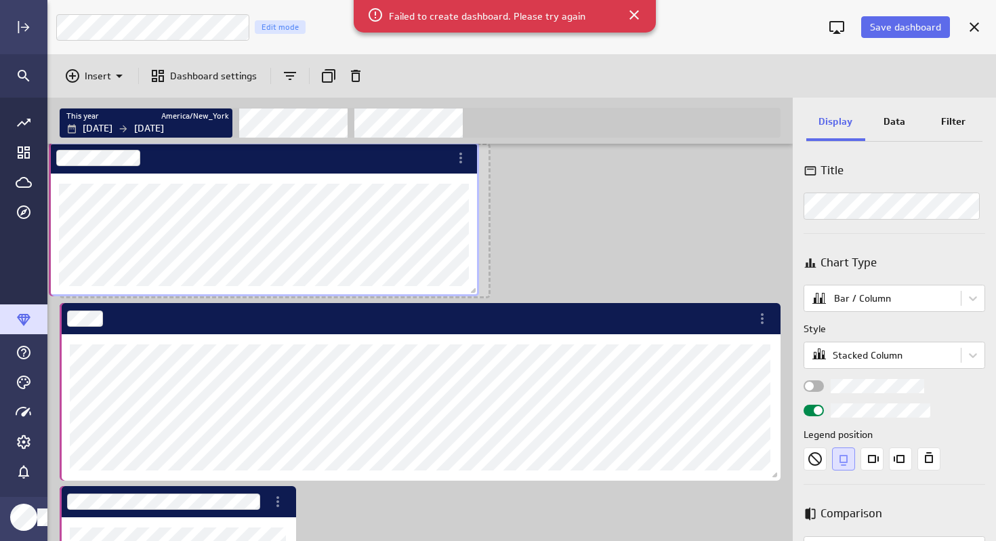
drag, startPoint x: 489, startPoint y: 164, endPoint x: 187, endPoint y: 163, distance: 301.7
click at [187, 163] on div "Dashboard Widget" at bounding box center [249, 157] width 401 height 31
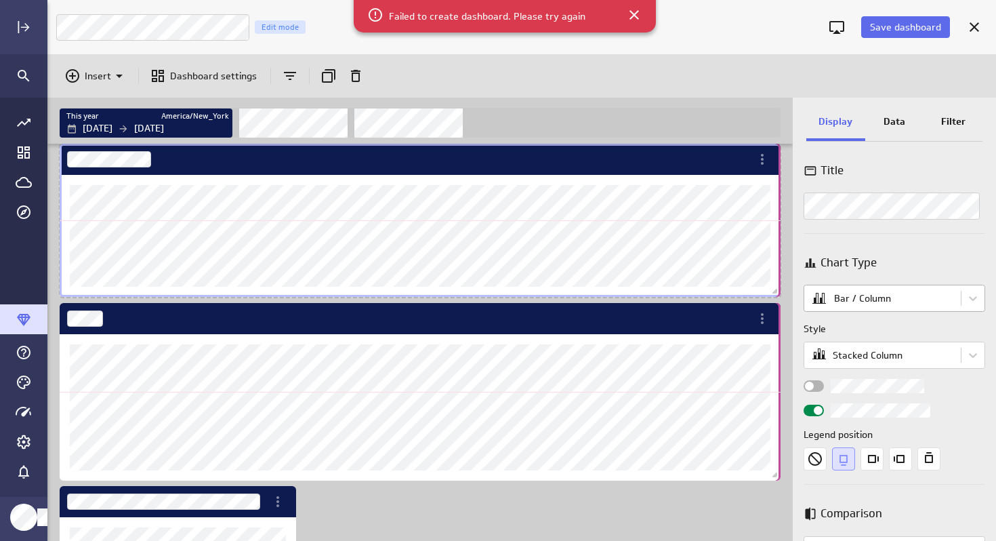
drag, startPoint x: 487, startPoint y: 292, endPoint x: 822, endPoint y: 291, distance: 334.9
click at [822, 291] on div "This year America/New_York [DATE] [DATE] Display Data Filter Title Chart Type B…" at bounding box center [521, 319] width 949 height 443
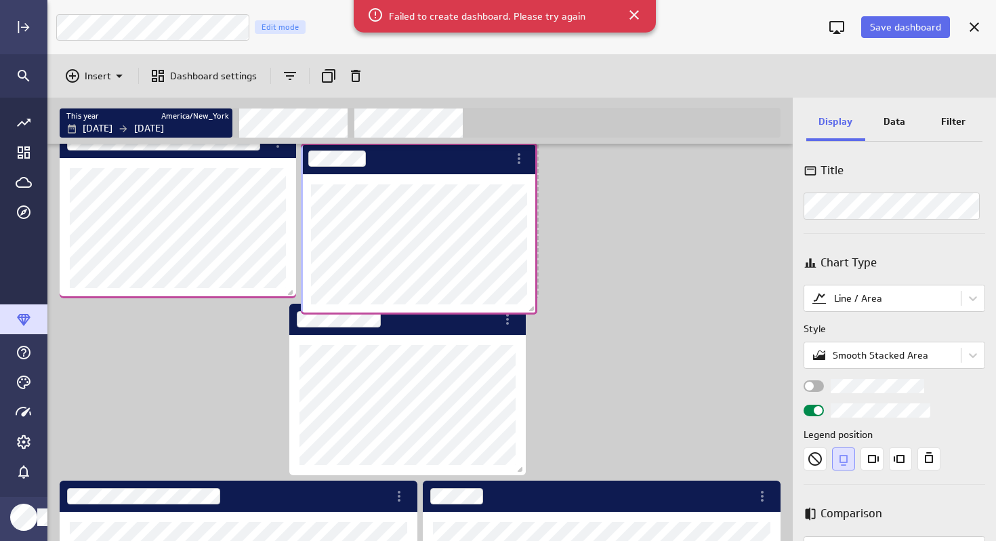
drag, startPoint x: 444, startPoint y: 315, endPoint x: 456, endPoint y: 154, distance: 161.1
click at [456, 154] on div "Dashboard Widget" at bounding box center [404, 158] width 207 height 31
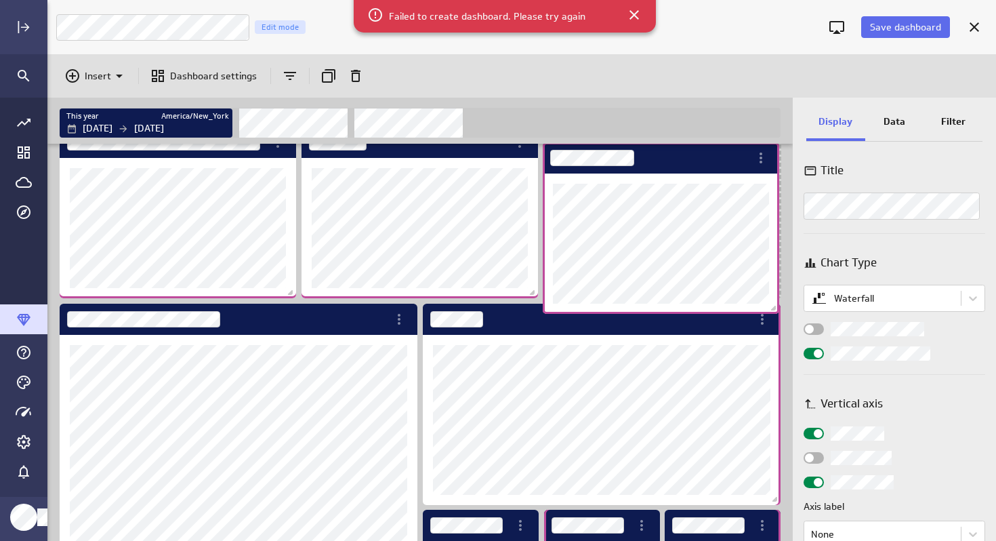
drag, startPoint x: 454, startPoint y: 327, endPoint x: 708, endPoint y: 165, distance: 300.5
click at [708, 165] on div "Dashboard Widget" at bounding box center [646, 157] width 207 height 31
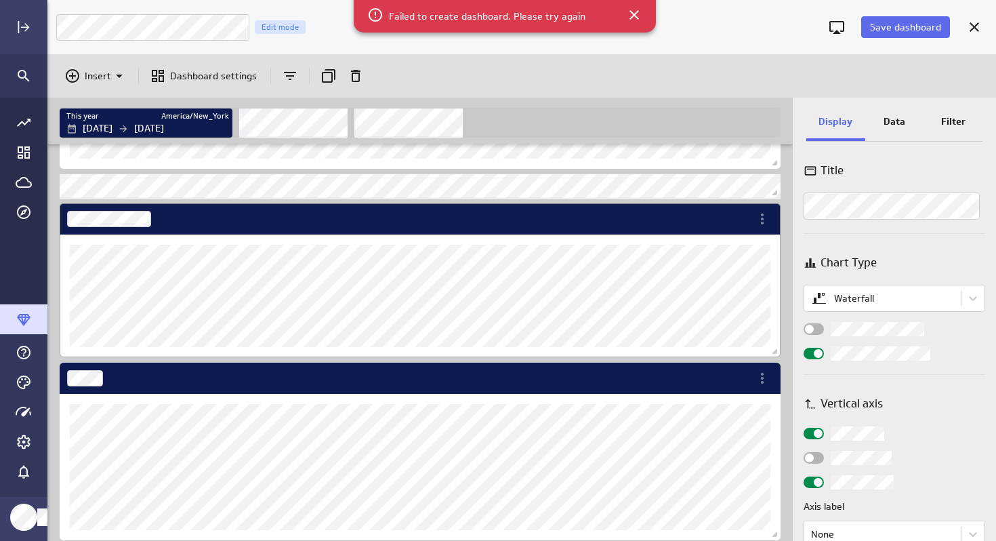
drag, startPoint x: 581, startPoint y: 216, endPoint x: 780, endPoint y: 249, distance: 202.2
click at [581, 216] on div "Dashboard Widget" at bounding box center [405, 218] width 691 height 31
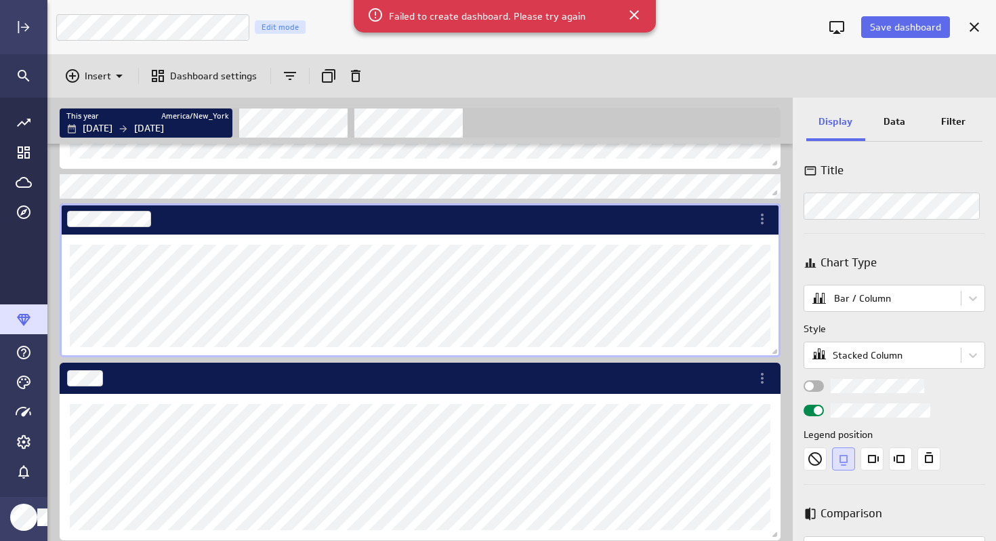
click at [698, 230] on div "Dashboard Widget" at bounding box center [405, 218] width 691 height 31
click at [604, 392] on div "Dashboard Widget" at bounding box center [405, 378] width 691 height 31
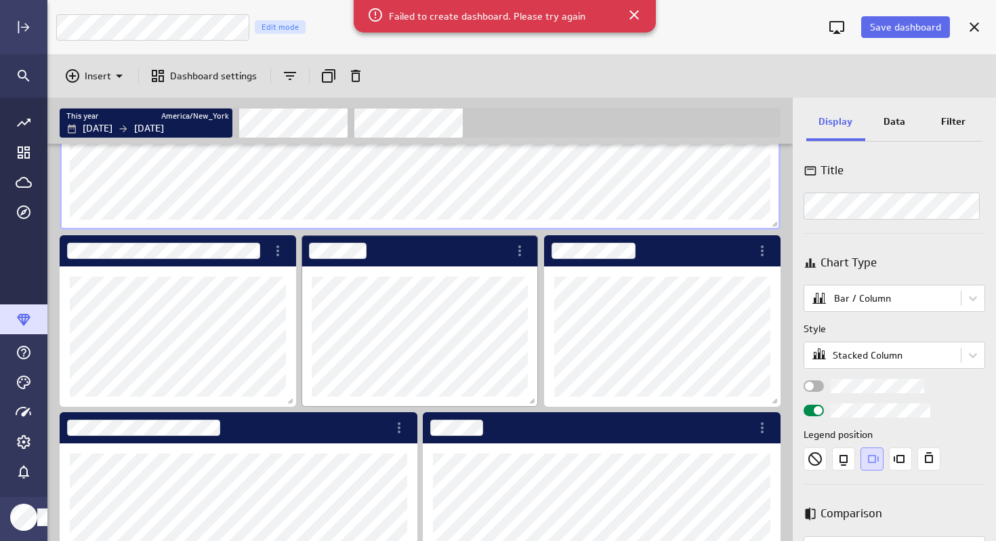
click at [430, 262] on div "Dashboard Widget" at bounding box center [405, 250] width 207 height 31
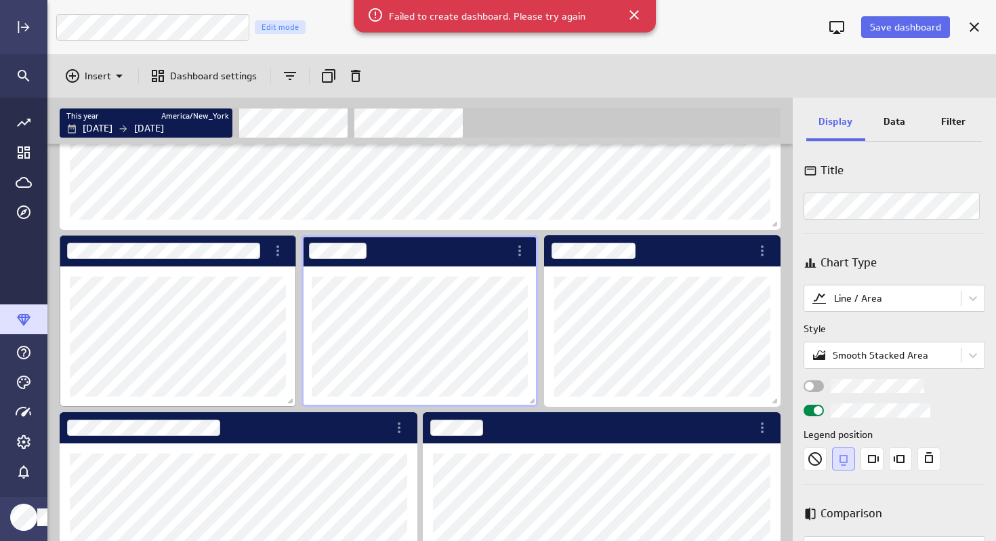
click at [256, 275] on div "Dashboard Widget" at bounding box center [178, 336] width 237 height 140
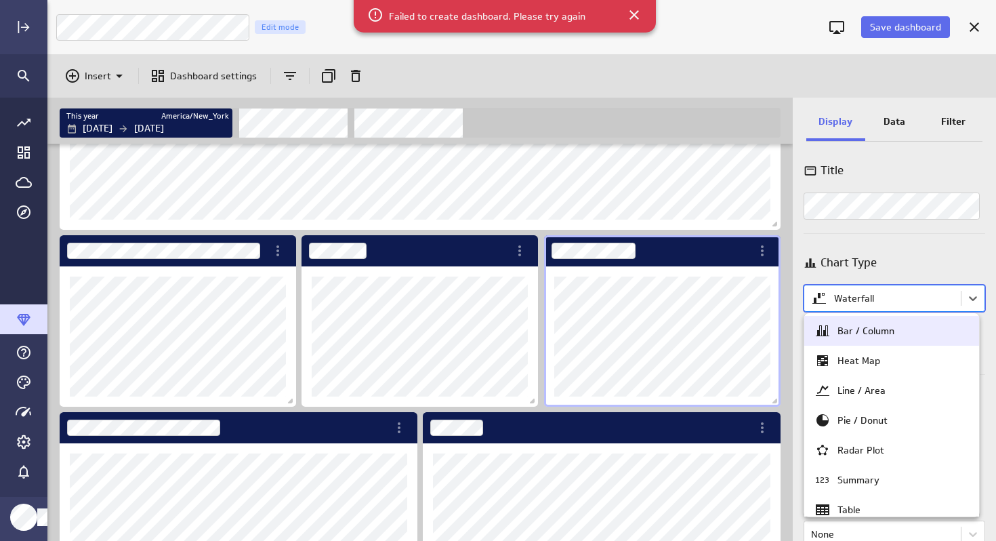
click at [901, 304] on body "Save dashboard BGBKS Cash Analysis Edit mode Insert Dashboard settings This yea…" at bounding box center [498, 270] width 996 height 541
click at [872, 336] on div "Bar / Column" at bounding box center [866, 331] width 57 height 12
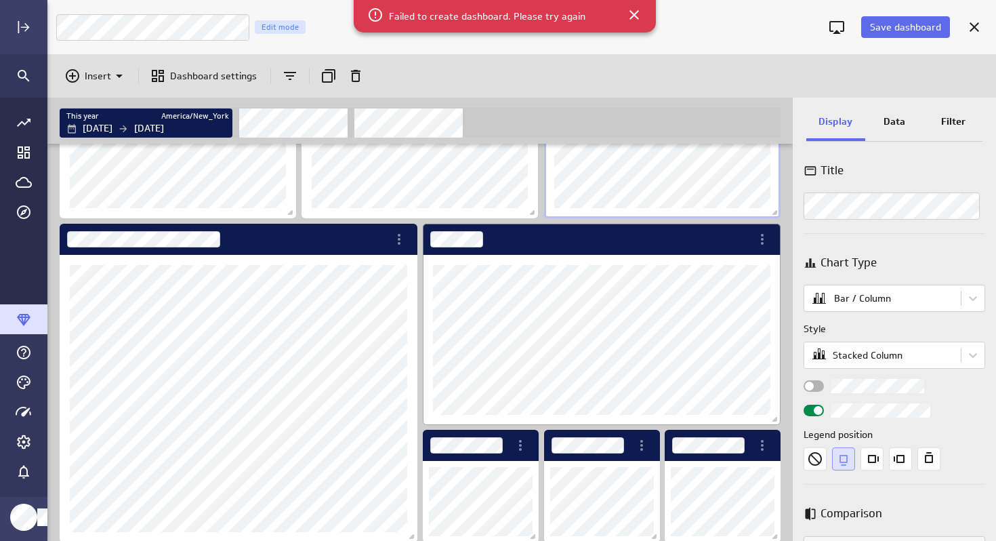
scroll to position [658, 0]
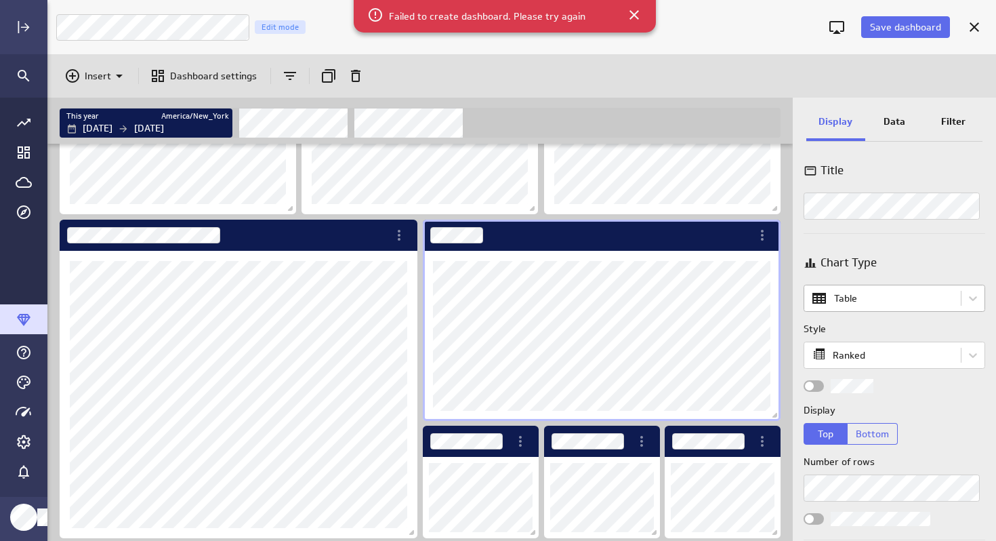
click at [872, 295] on body "Save dashboard BGBKS Cash Analysis Edit mode Insert Dashboard settings This yea…" at bounding box center [498, 270] width 996 height 541
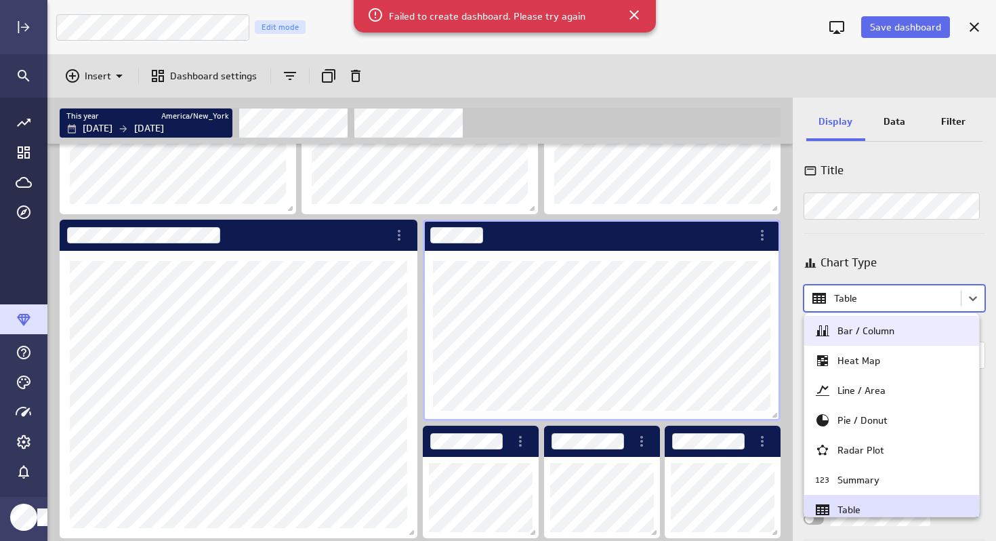
click at [864, 327] on div "Bar / Column" at bounding box center [866, 331] width 57 height 12
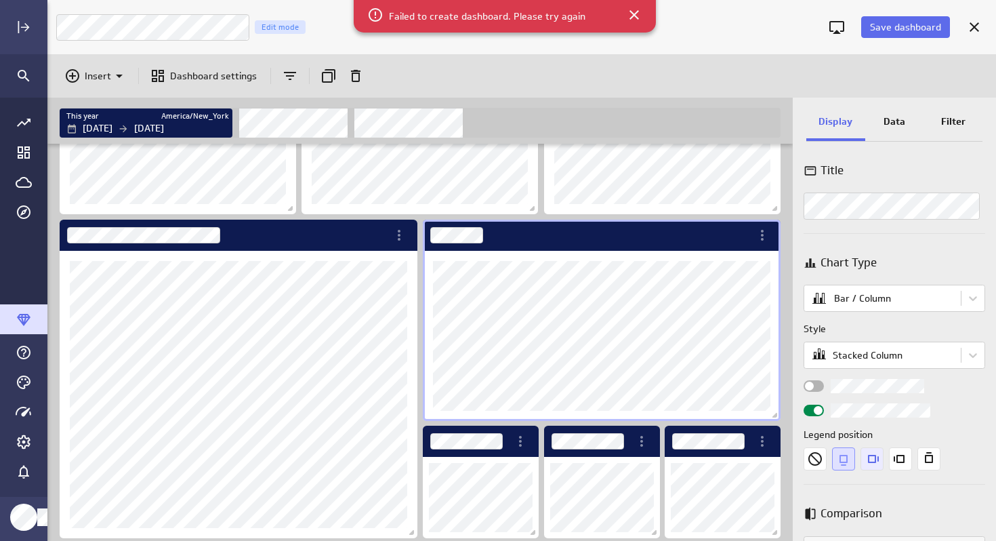
click at [873, 460] on icon "Right" at bounding box center [872, 458] width 23 height 23
click at [902, 461] on icon "Left" at bounding box center [900, 458] width 23 height 23
click at [879, 299] on body "Save dashboard BGBKS Cash Analysis Edit mode Insert Dashboard settings This yea…" at bounding box center [498, 270] width 996 height 541
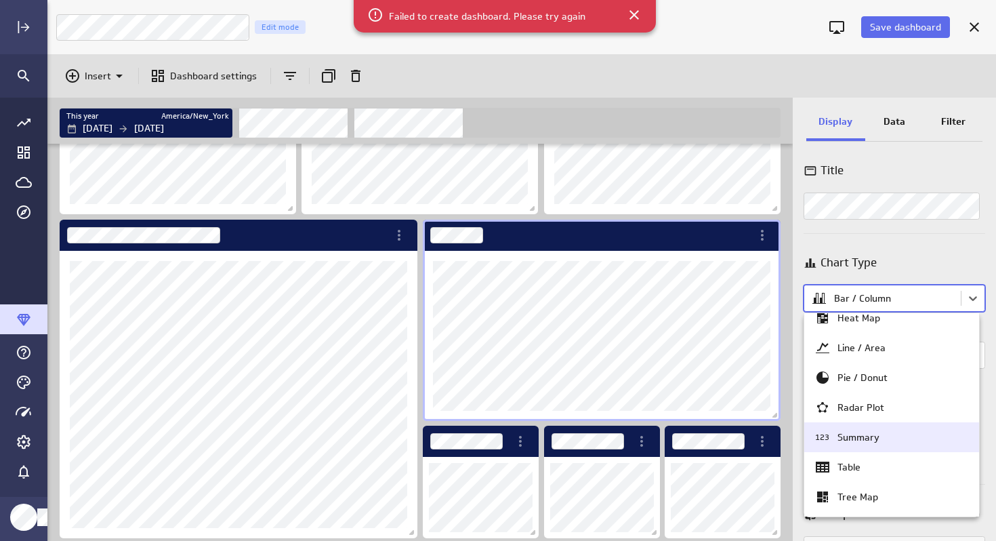
scroll to position [43, 0]
click at [851, 464] on div "Table" at bounding box center [849, 466] width 23 height 12
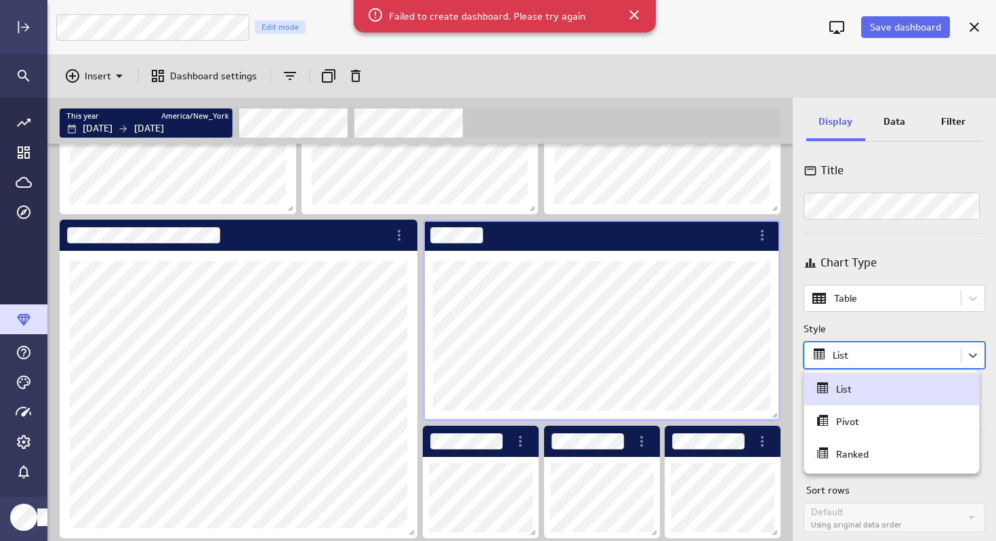
click at [859, 359] on body "Save dashboard BGBKS Cash Analysis Edit mode Insert Dashboard settings This yea…" at bounding box center [498, 270] width 996 height 541
click at [846, 454] on div "Ranked" at bounding box center [852, 454] width 33 height 12
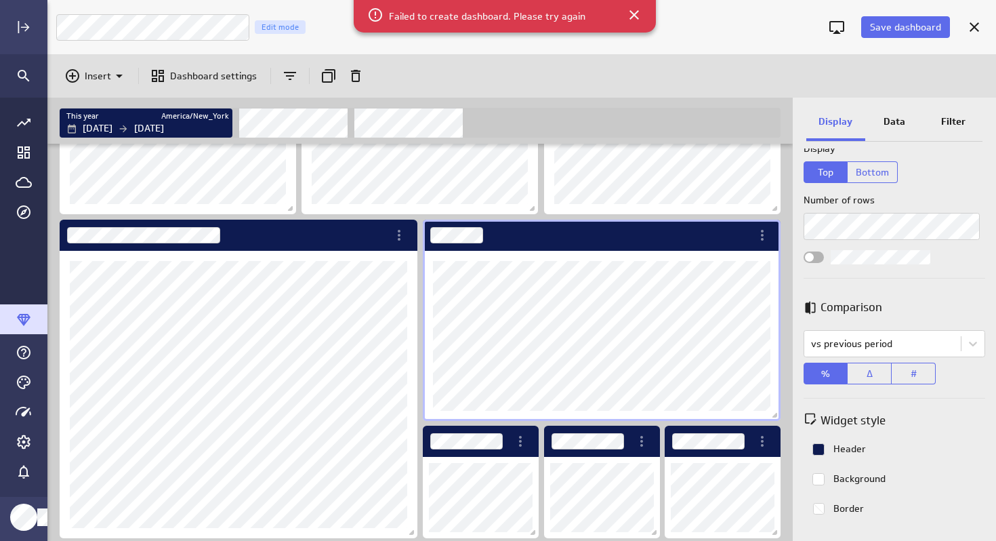
scroll to position [268, 0]
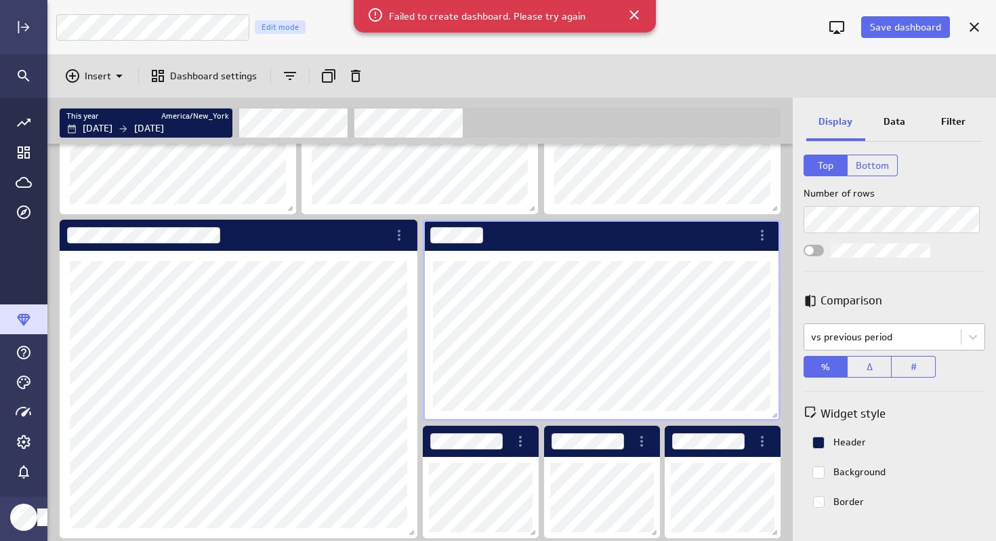
click at [864, 333] on body "Save dashboard BGBKS Cash Analysis Edit mode Insert Dashboard settings This yea…" at bounding box center [498, 270] width 996 height 541
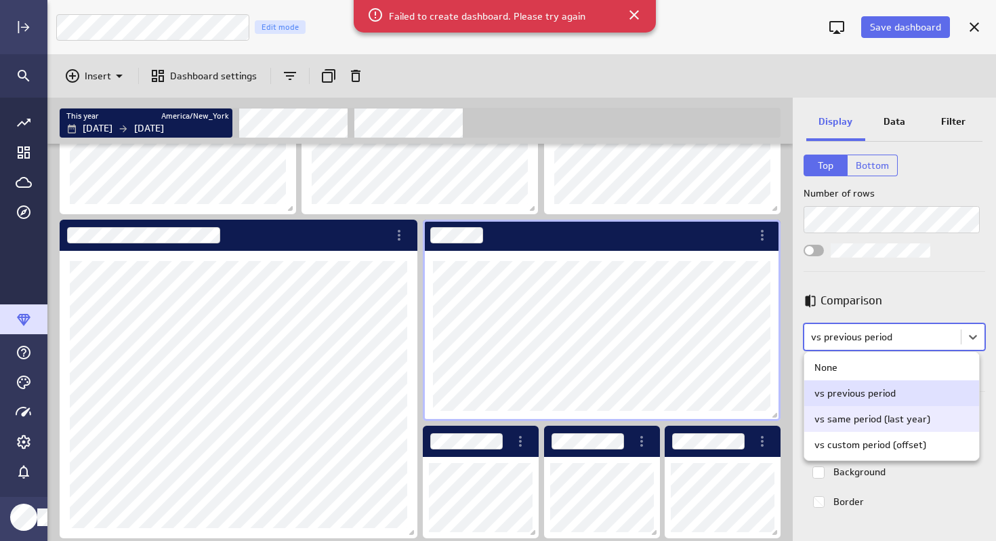
click at [844, 417] on div "vs same period (last year)" at bounding box center [873, 419] width 116 height 12
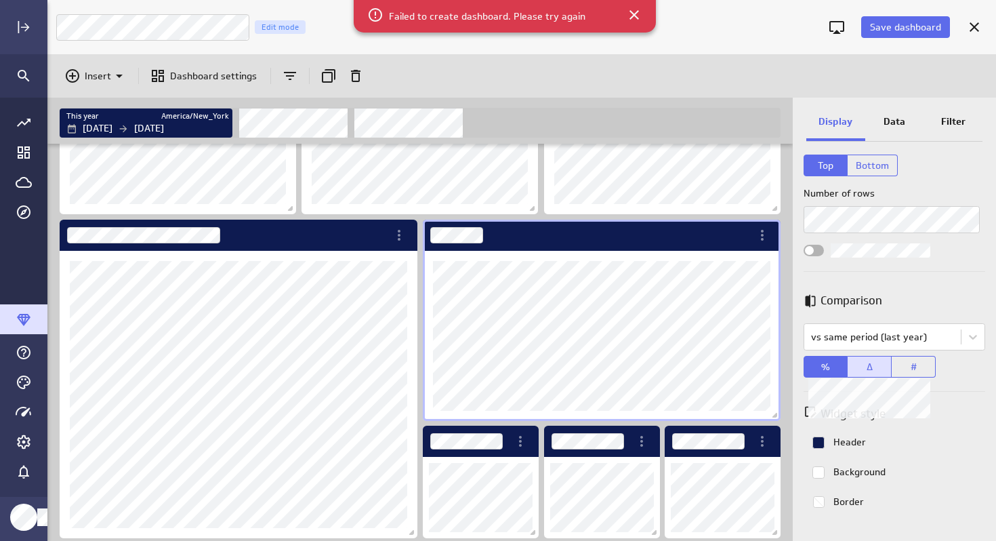
click at [870, 366] on span "Δ" at bounding box center [870, 367] width 6 height 12
click at [922, 367] on button "#" at bounding box center [914, 367] width 44 height 22
click at [824, 363] on span "%" at bounding box center [826, 367] width 9 height 12
click at [946, 437] on div "Header" at bounding box center [895, 443] width 182 height 30
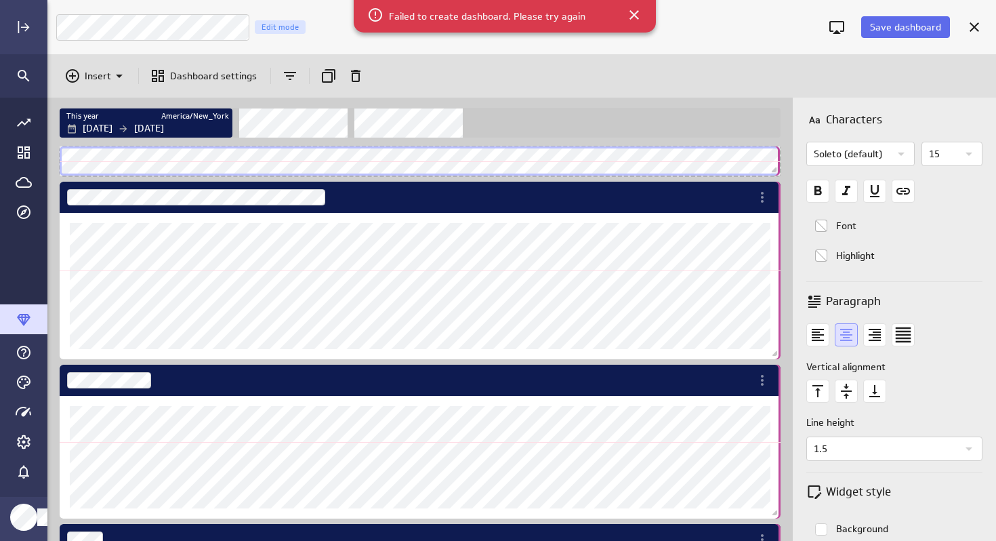
scroll to position [1062, 727]
click at [775, 171] on span "Dashboard content with 12 widgets" at bounding box center [776, 172] width 14 height 14
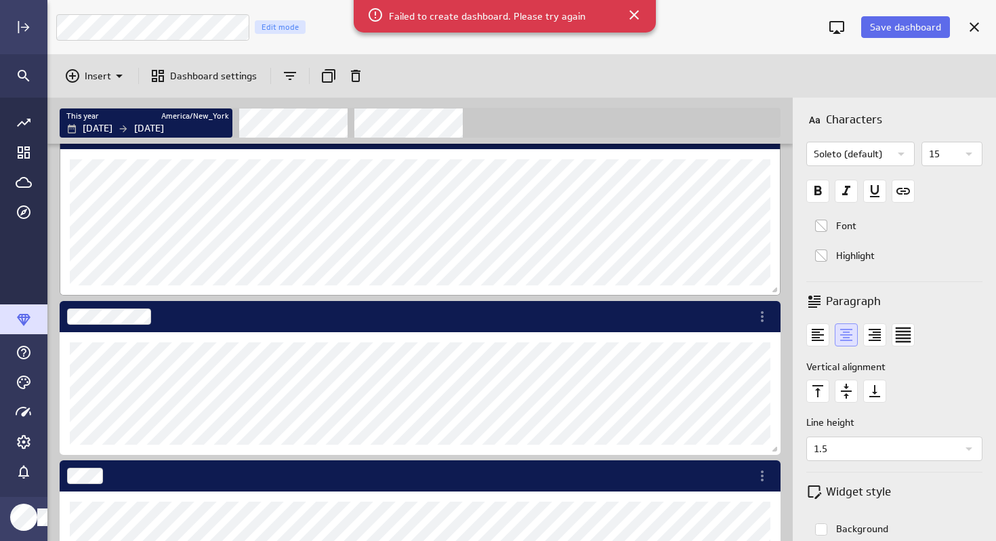
scroll to position [62, 0]
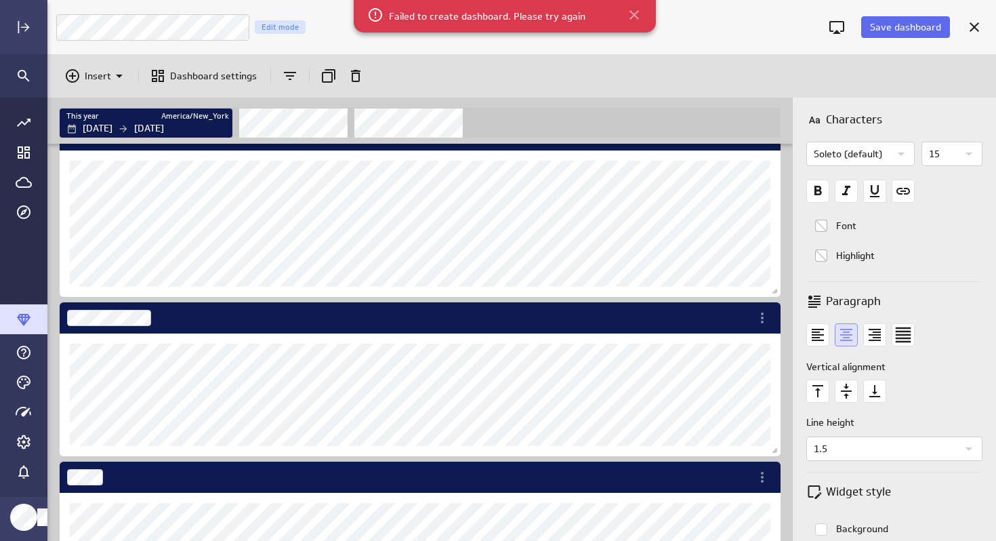
click at [630, 13] on icon at bounding box center [634, 14] width 9 height 9
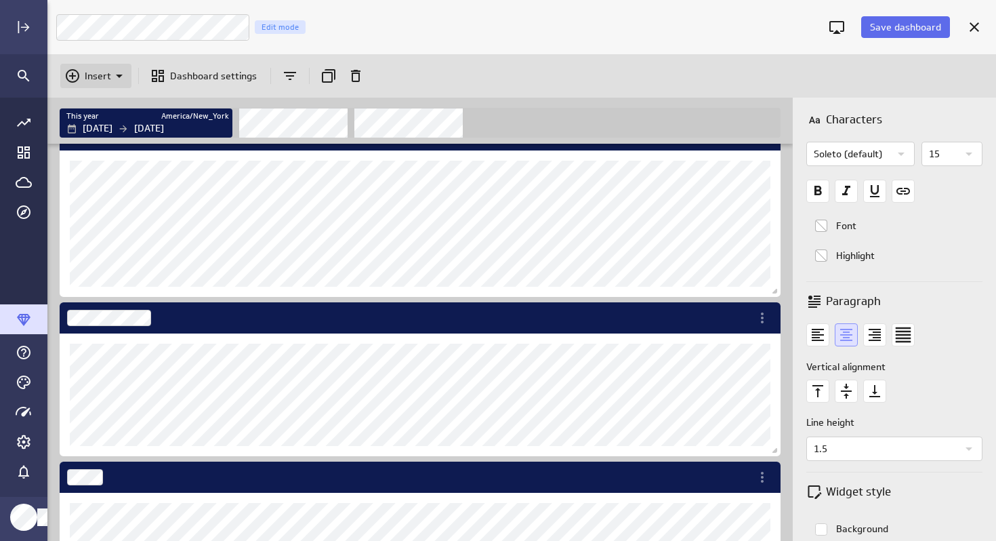
click at [104, 79] on p "Insert" at bounding box center [98, 76] width 26 height 14
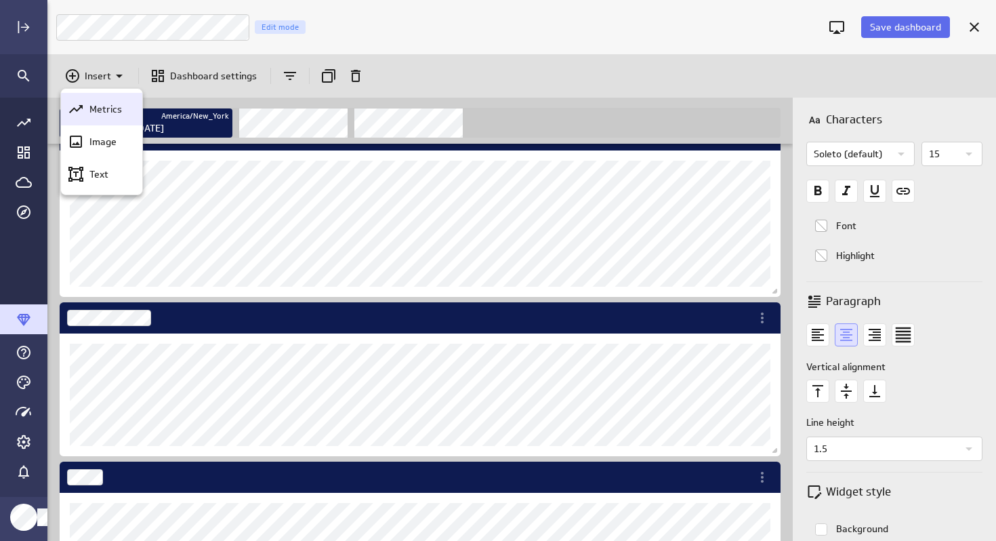
click at [102, 102] on p "Metrics" at bounding box center [105, 109] width 33 height 14
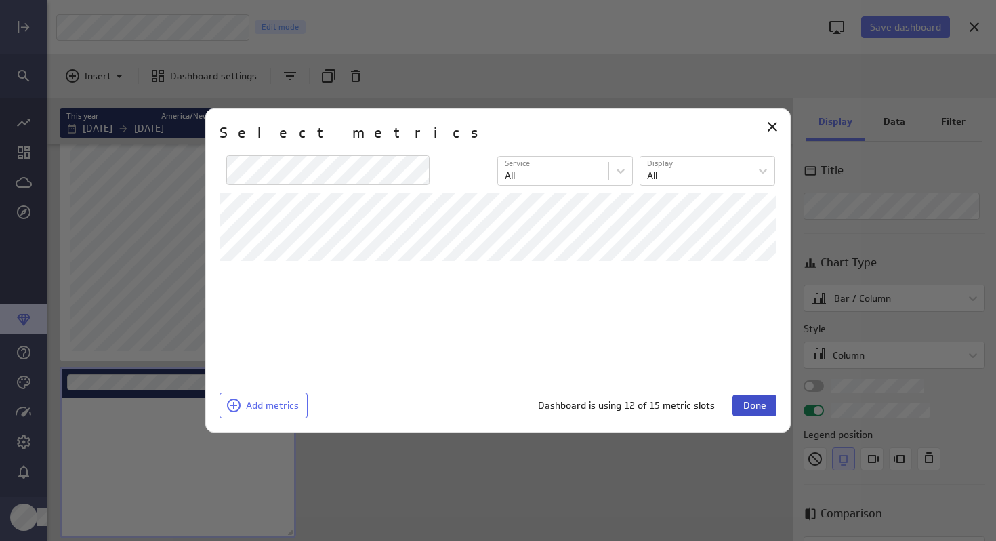
scroll to position [0, 0]
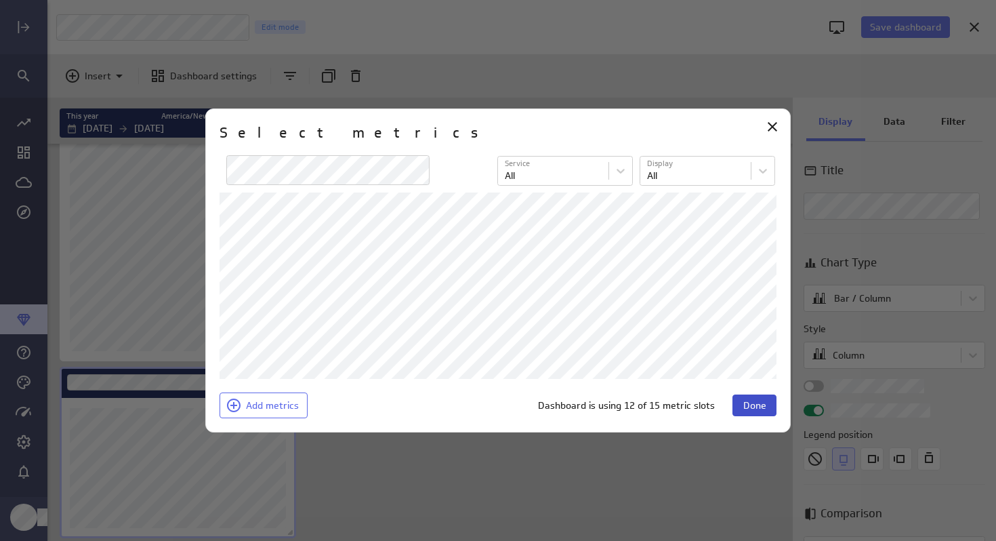
click at [754, 403] on span "Done" at bounding box center [755, 405] width 23 height 12
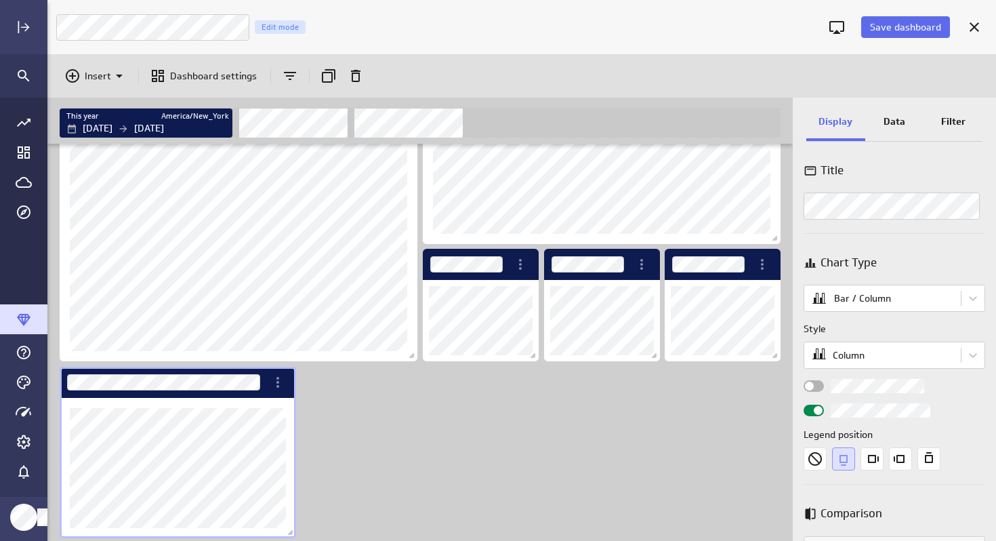
click at [267, 529] on div "Dashboard Widget" at bounding box center [178, 468] width 237 height 140
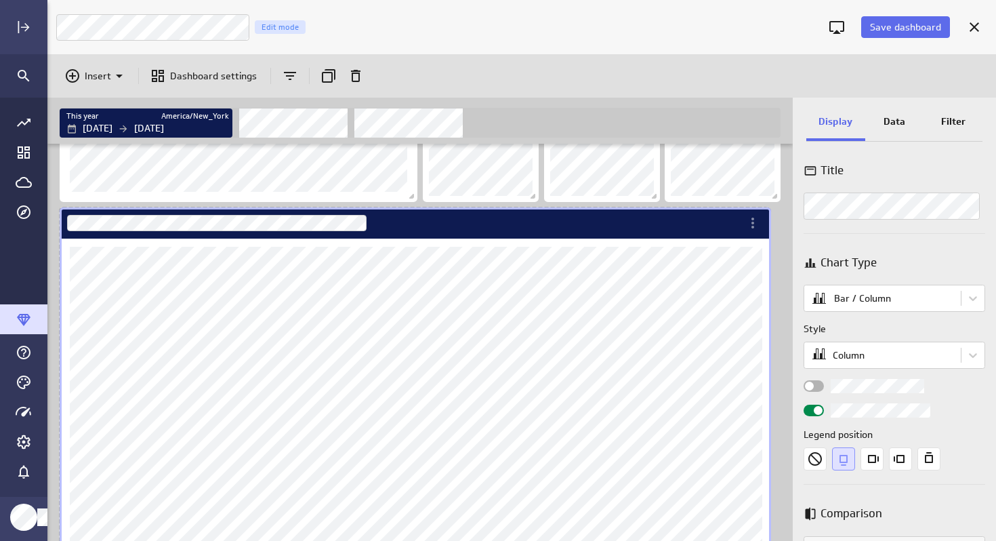
scroll to position [882, 0]
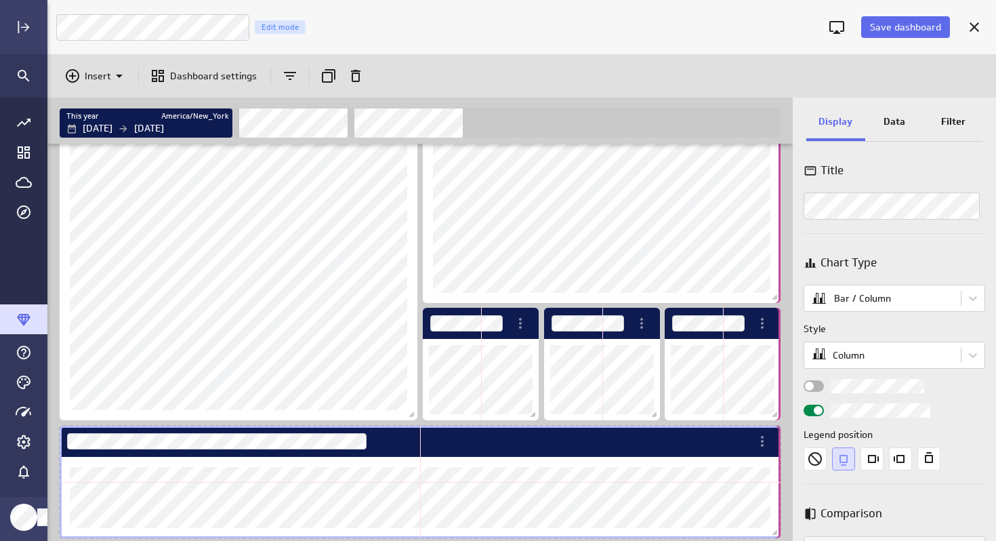
drag, startPoint x: 289, startPoint y: 533, endPoint x: 779, endPoint y: 464, distance: 494.3
click at [779, 464] on div "Dashboard content with 13 widgets" at bounding box center [420, 482] width 727 height 118
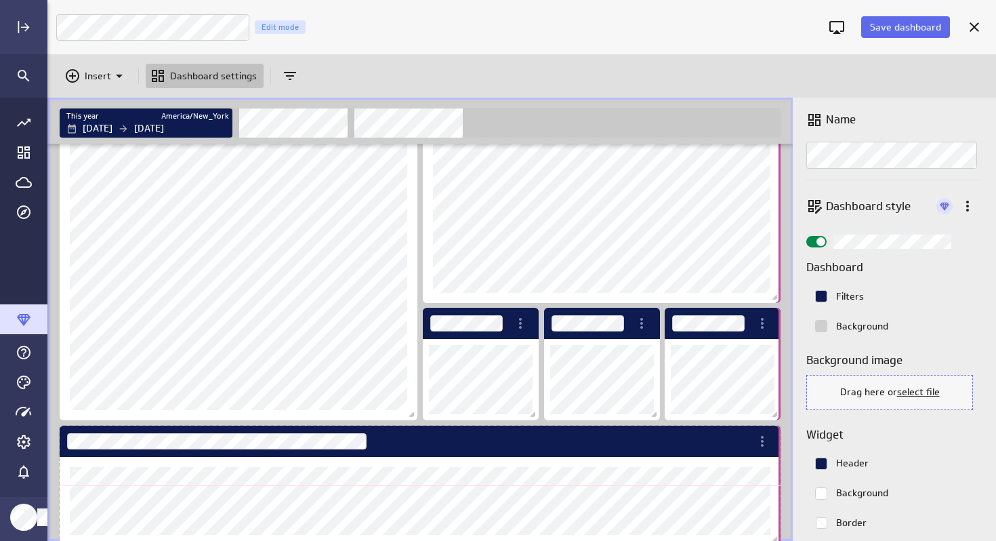
scroll to position [1186, 727]
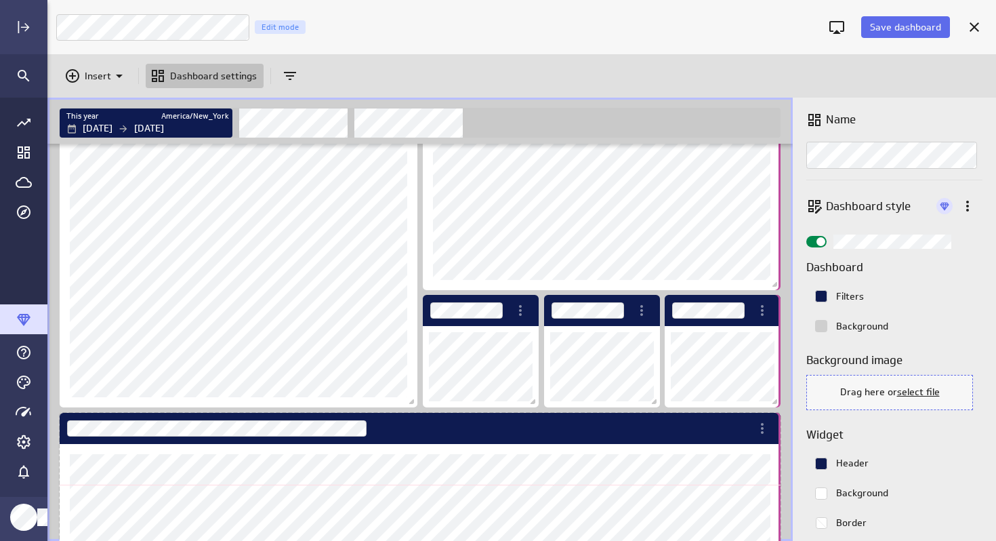
drag, startPoint x: 777, startPoint y: 533, endPoint x: 782, endPoint y: 497, distance: 37.0
click at [782, 497] on div "Dashboard content with 13 widgets" at bounding box center [420, 484] width 727 height 148
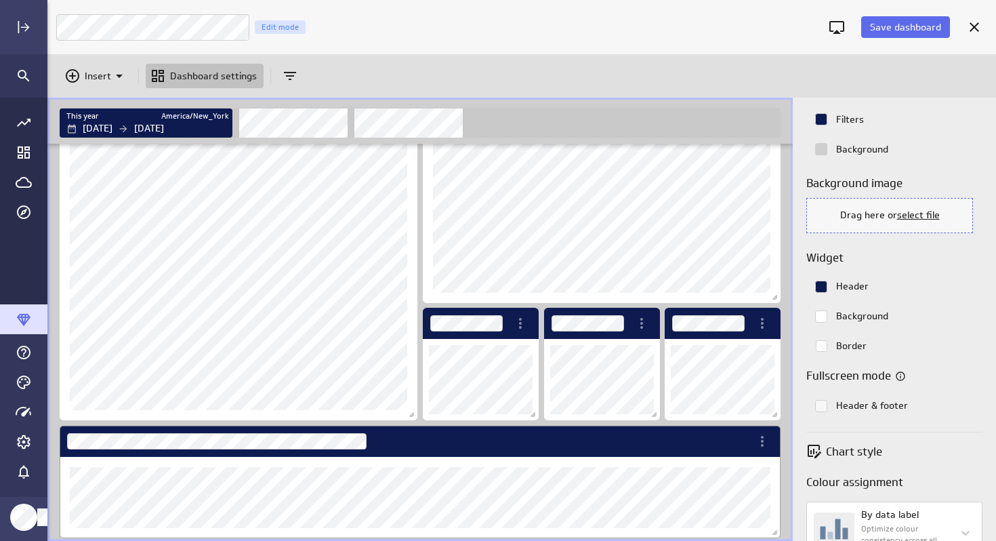
click at [730, 462] on div "Dashboard Widget" at bounding box center [420, 497] width 721 height 81
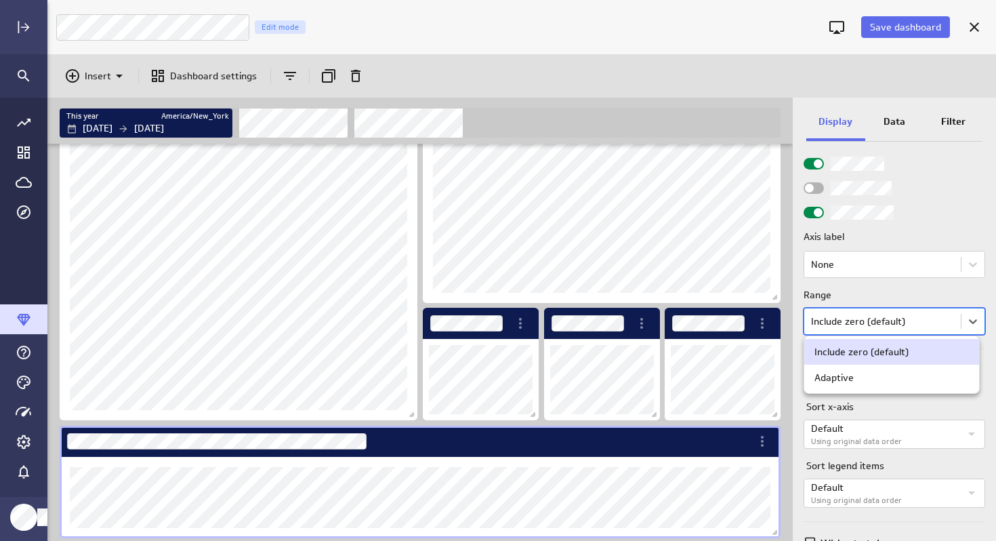
click at [882, 322] on body "Save dashboard BGBKS Cash Analysis Edit mode Insert Dashboard settings This yea…" at bounding box center [498, 270] width 996 height 541
click at [882, 322] on div at bounding box center [498, 270] width 996 height 541
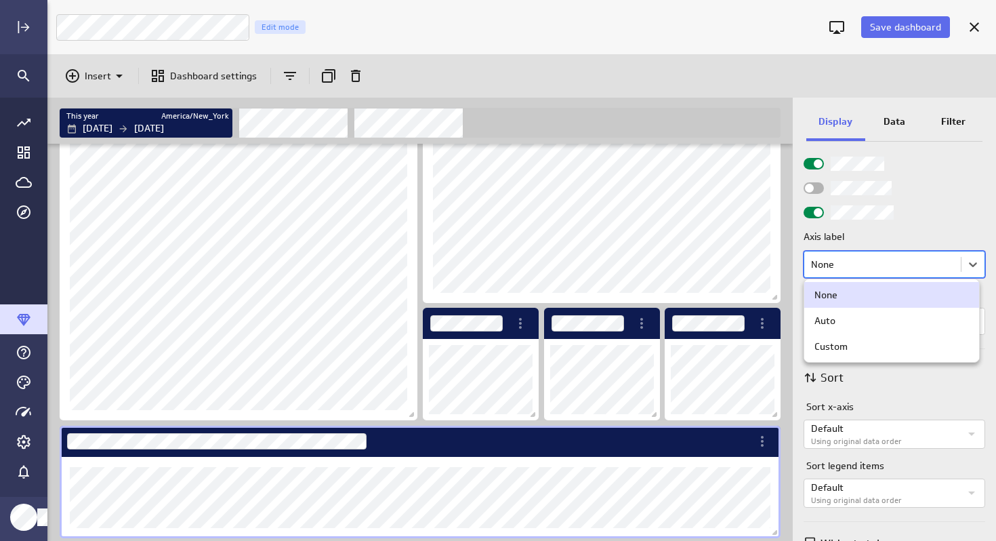
click at [866, 268] on body "Save dashboard BGBKS Cash Analysis Edit mode Insert Dashboard settings This yea…" at bounding box center [498, 270] width 996 height 541
click at [866, 268] on div at bounding box center [498, 270] width 996 height 541
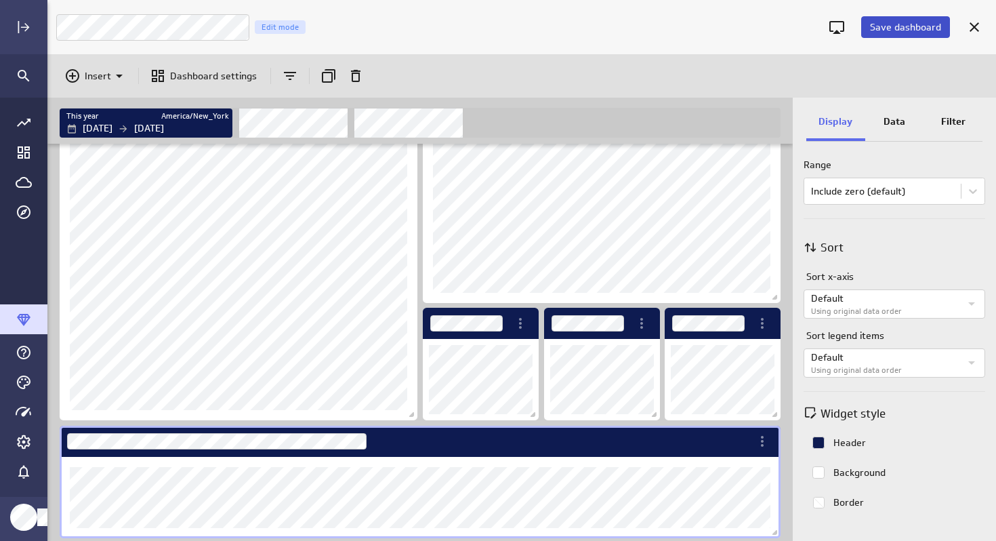
click at [900, 28] on span "Save dashboard" at bounding box center [905, 27] width 71 height 12
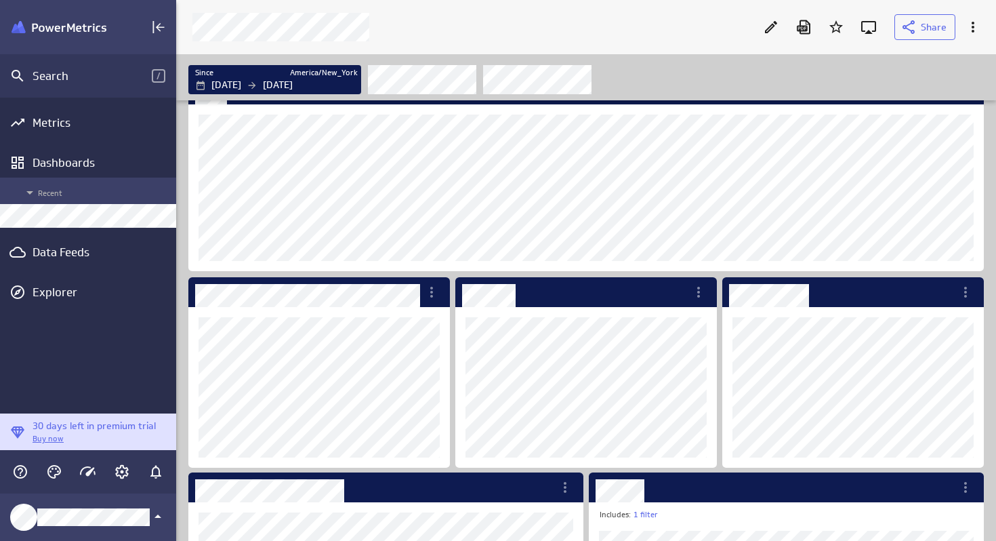
scroll to position [448, 0]
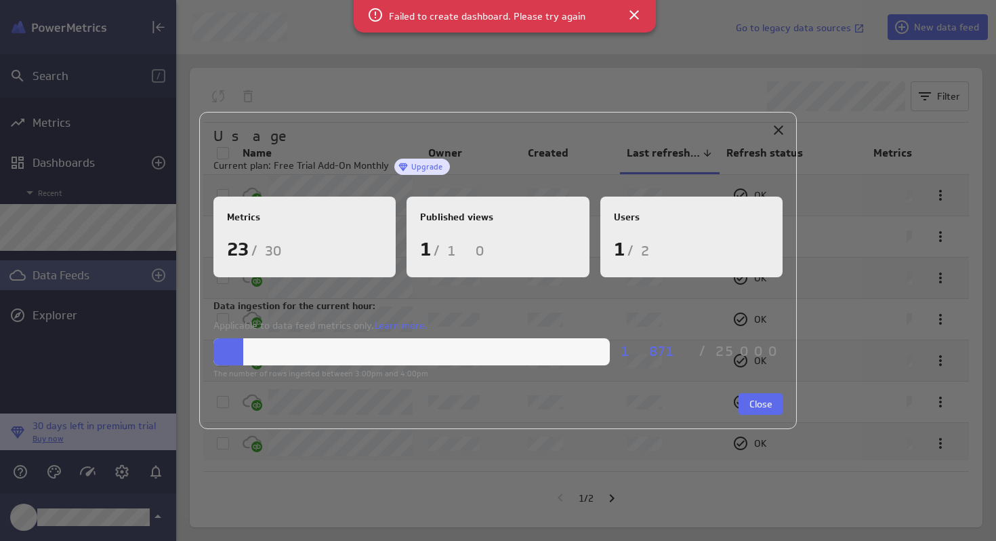
scroll to position [542, 821]
click at [776, 128] on icon "Close" at bounding box center [778, 129] width 9 height 9
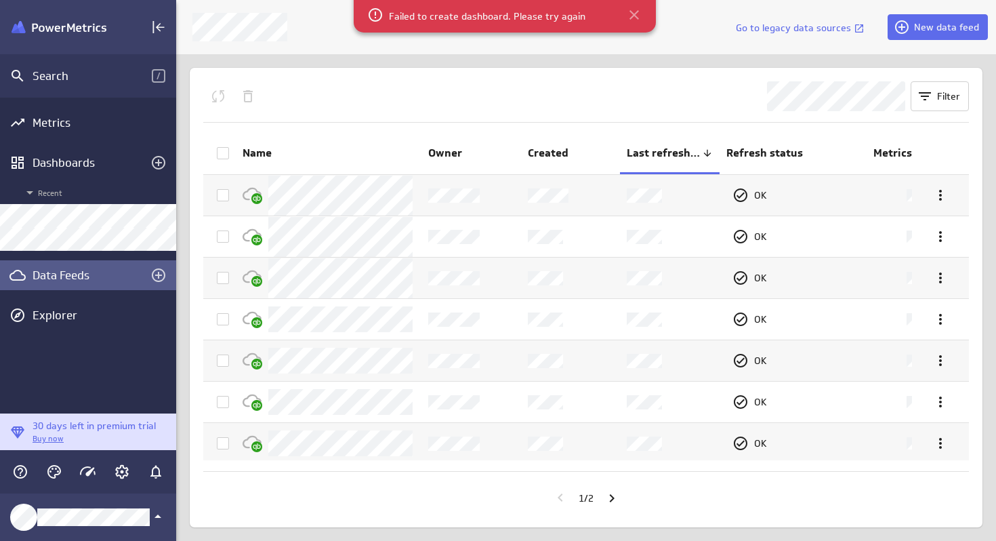
click at [632, 10] on icon at bounding box center [634, 15] width 16 height 16
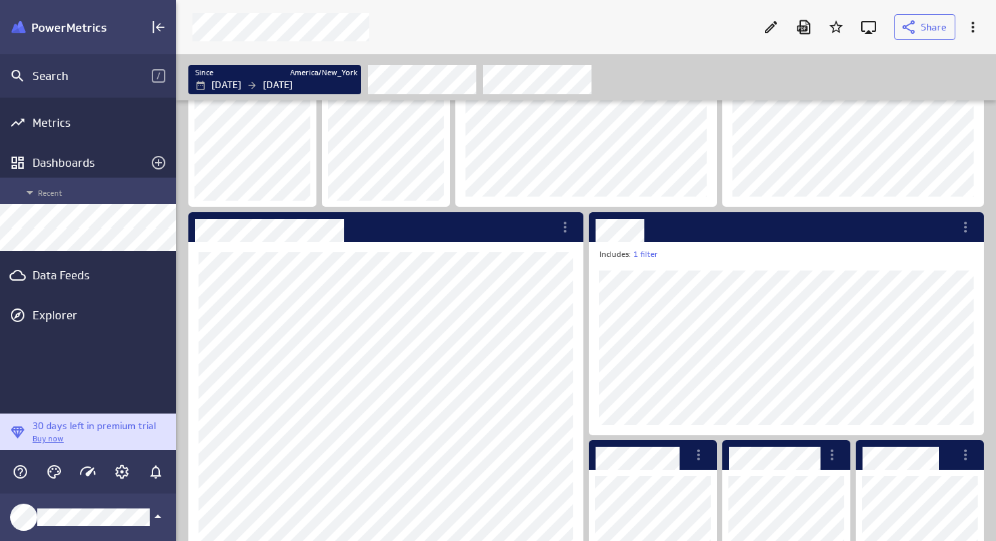
scroll to position [121, 0]
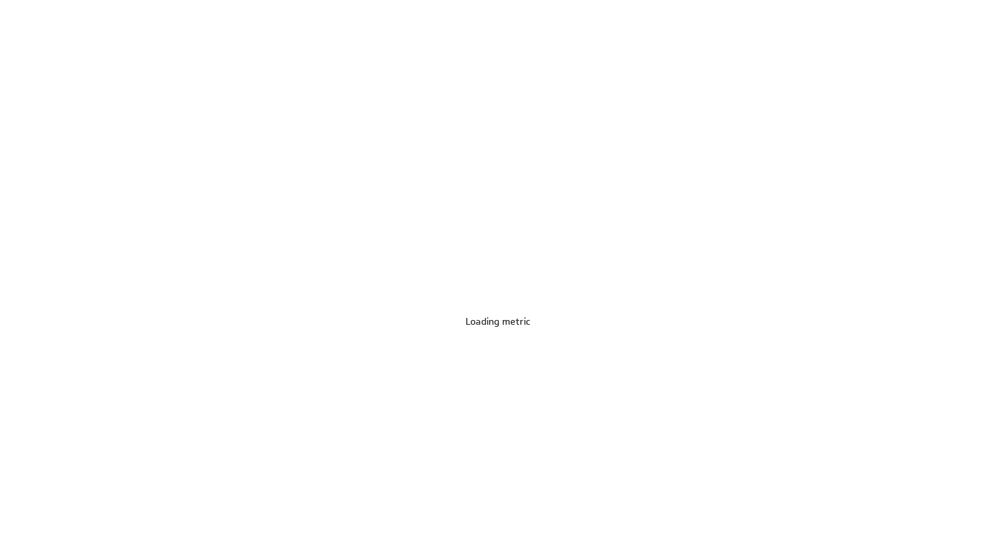
scroll to position [542, 997]
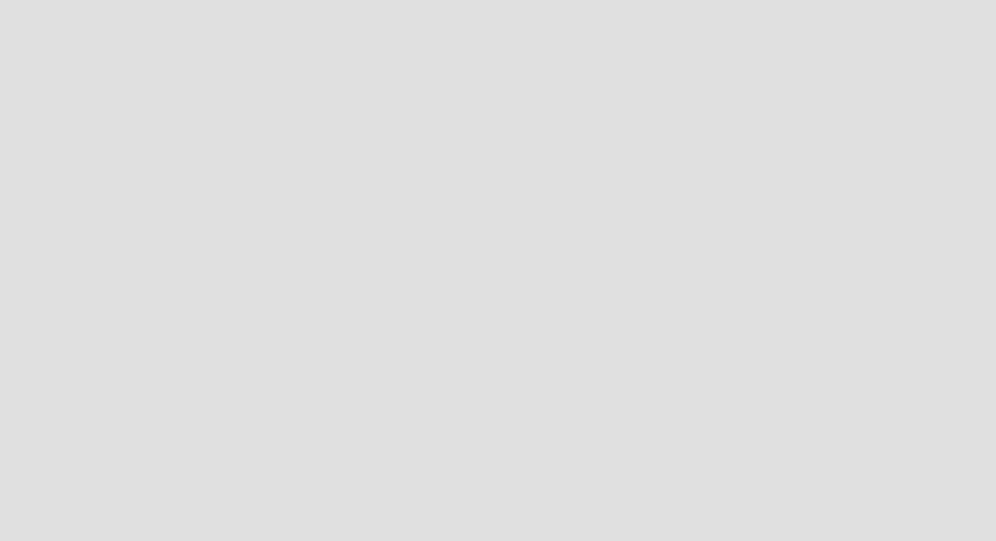
scroll to position [542, 997]
